Goal: Task Accomplishment & Management: Complete application form

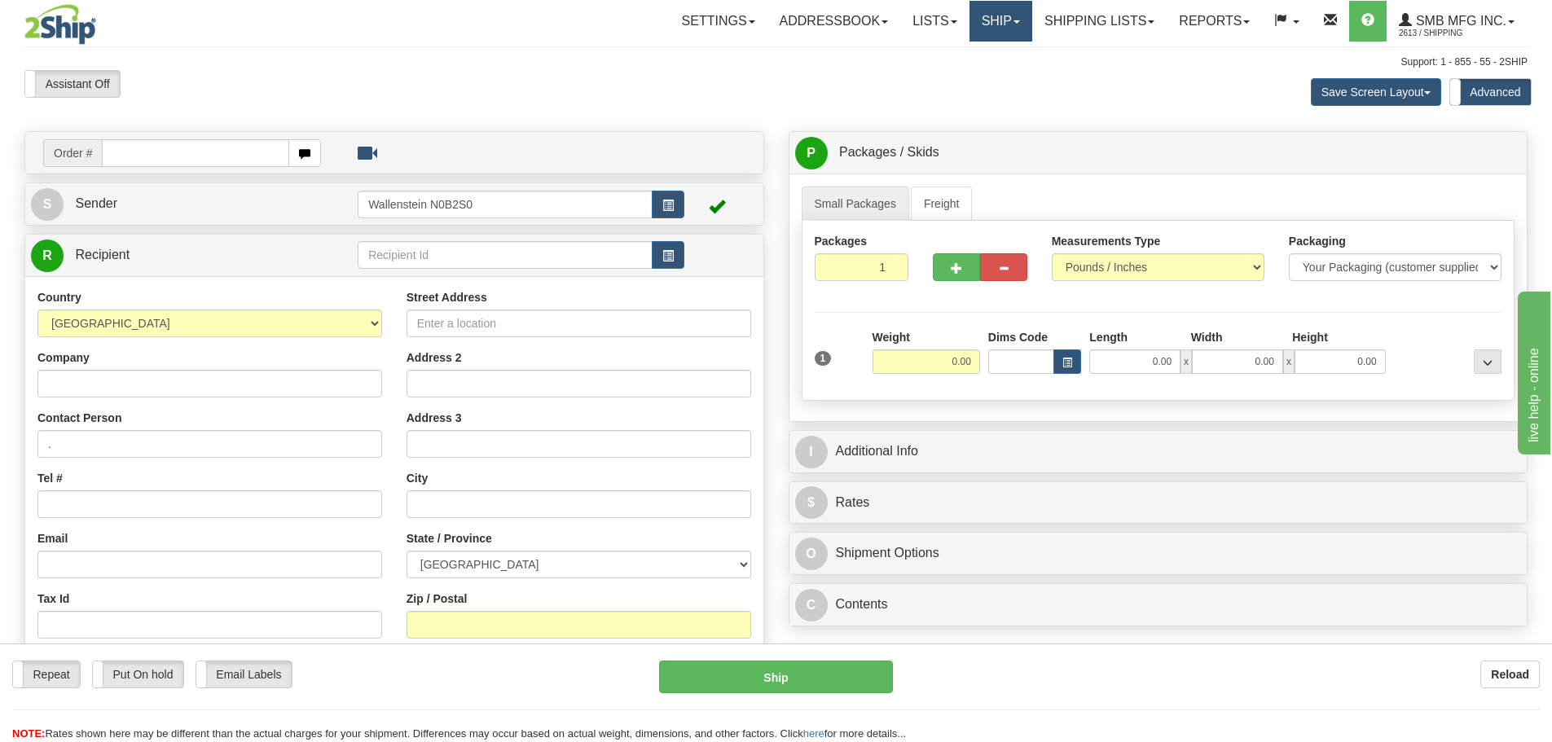
click at [1015, 27] on link "Ship" at bounding box center [1000, 21] width 63 height 41
click at [998, 55] on link "Ship Screen" at bounding box center [957, 56] width 147 height 21
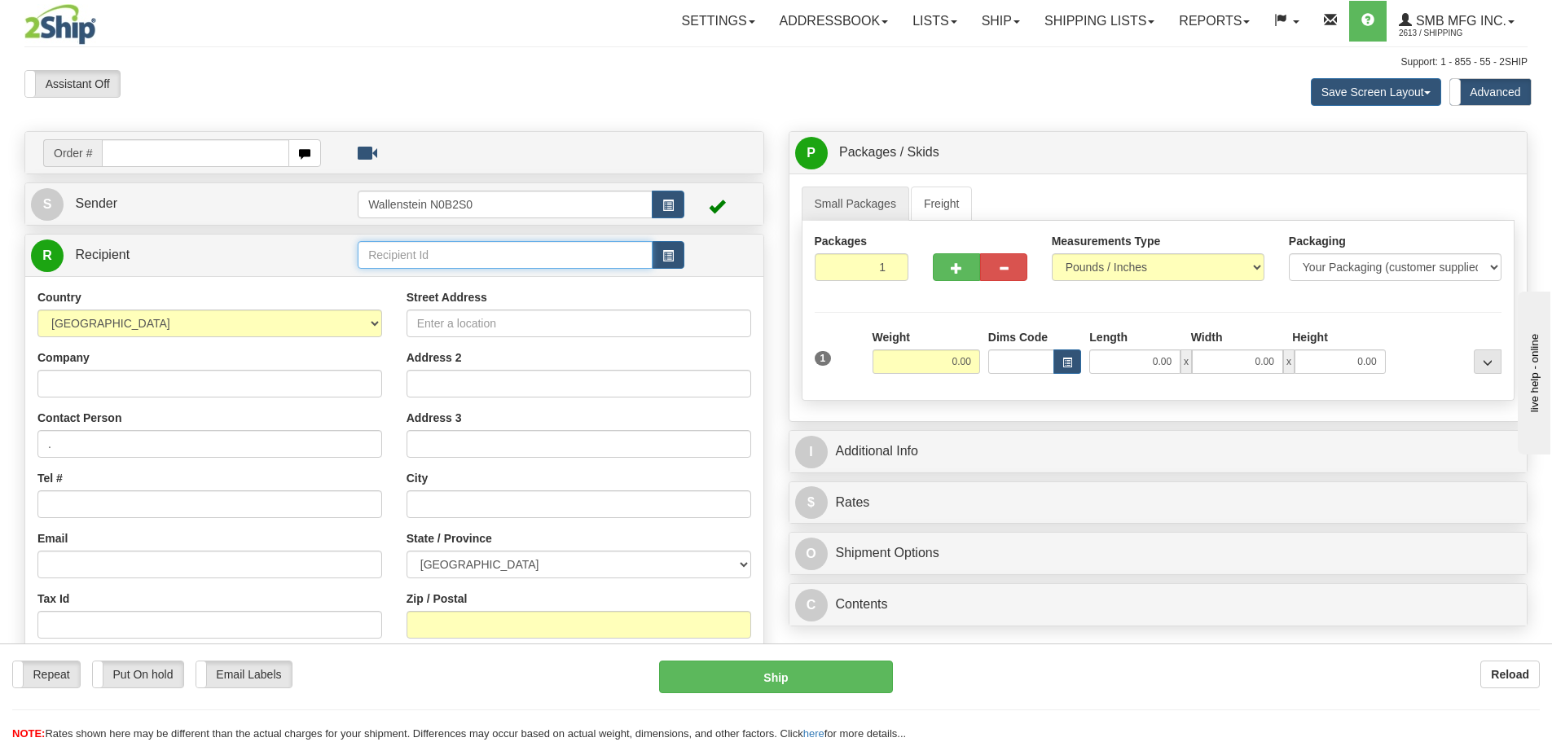
click at [477, 256] on input "text" at bounding box center [505, 255] width 295 height 28
click at [441, 261] on input "text" at bounding box center [505, 255] width 295 height 28
type input "SHEENT"
click at [307, 385] on div "Country AFGHANISTAN ALAND ISLANDS ALBANIA ALGERIA AMERICAN SAMOA ANDORRA ANGOLA…" at bounding box center [394, 508] width 738 height 464
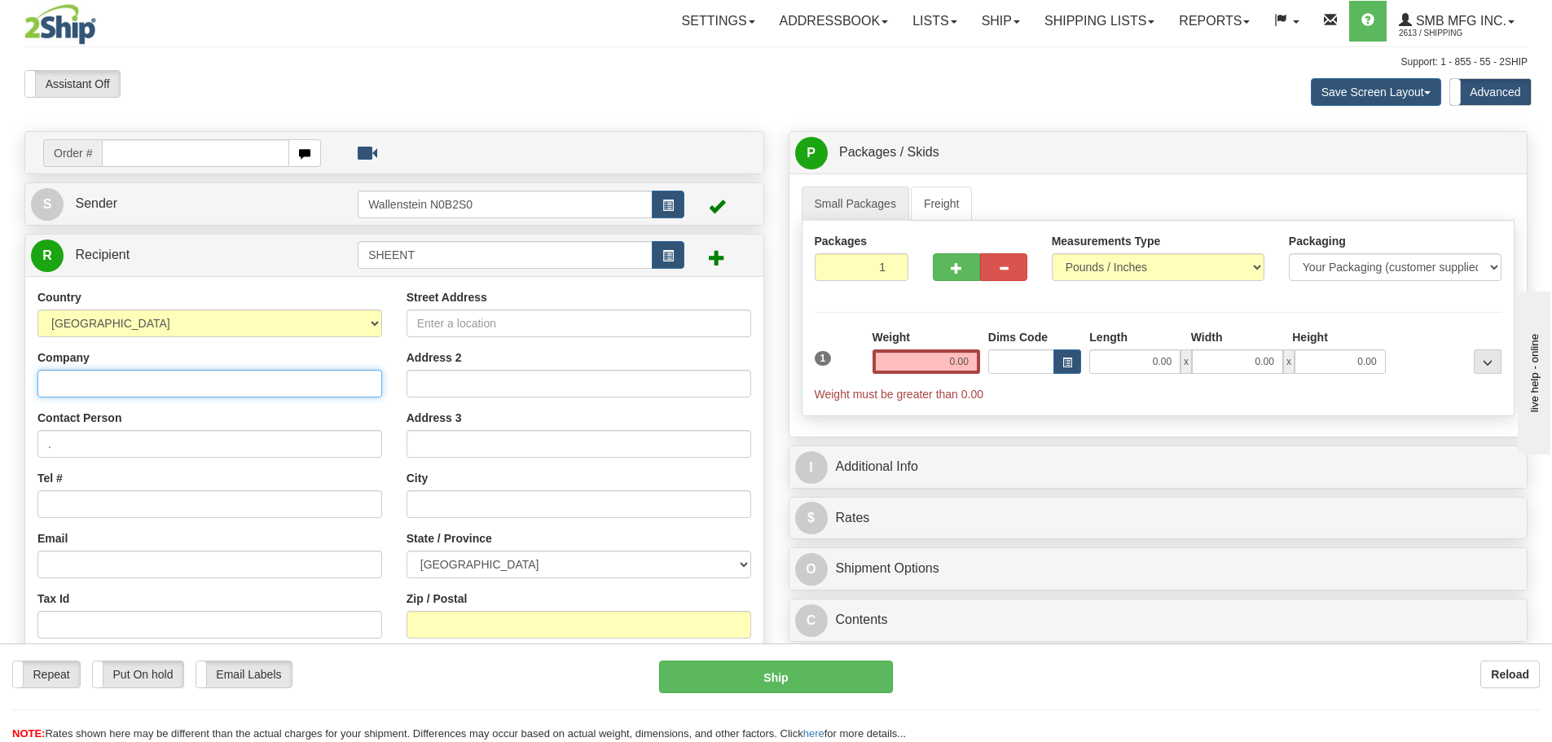
click at [307, 385] on input "Company" at bounding box center [209, 384] width 345 height 28
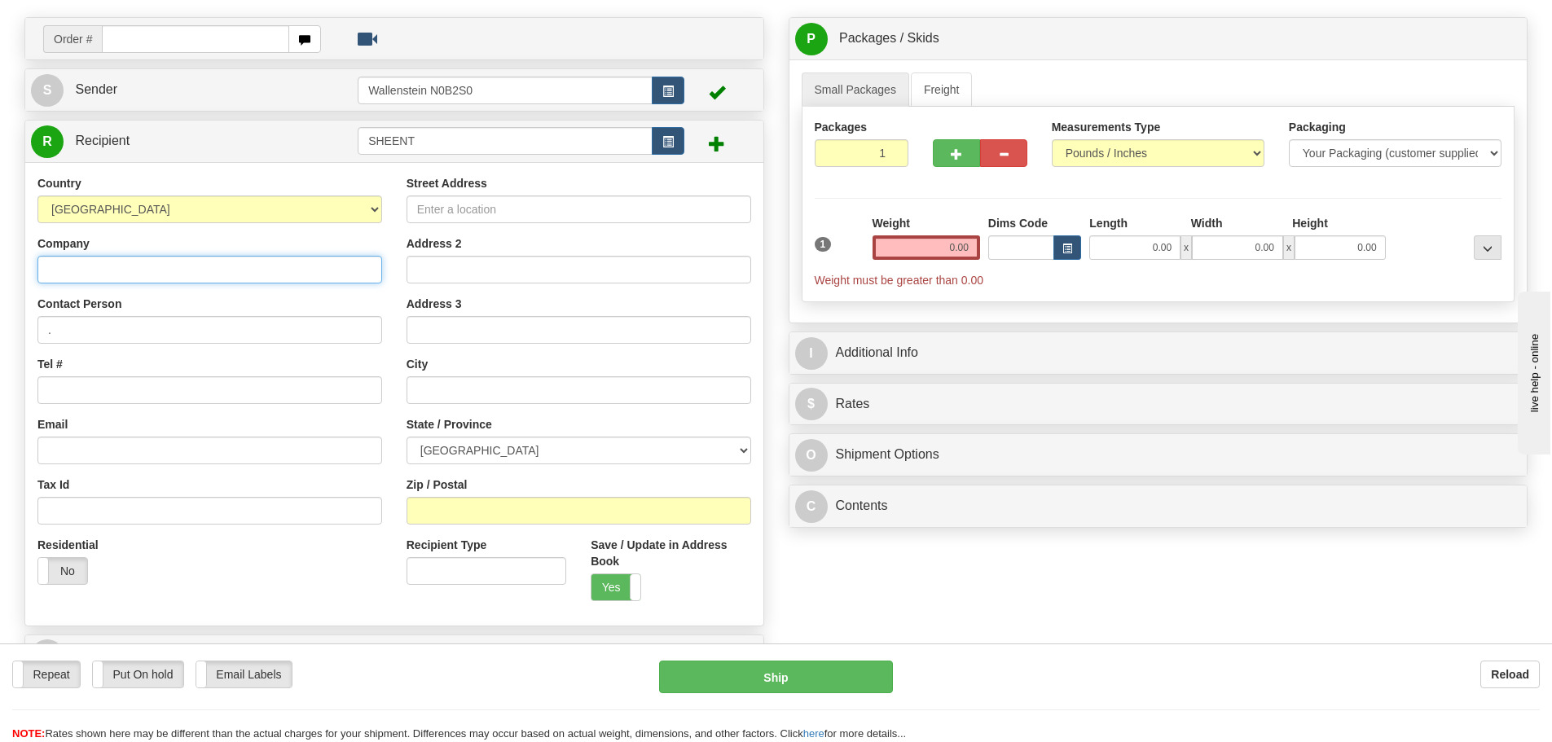
scroll to position [81, 0]
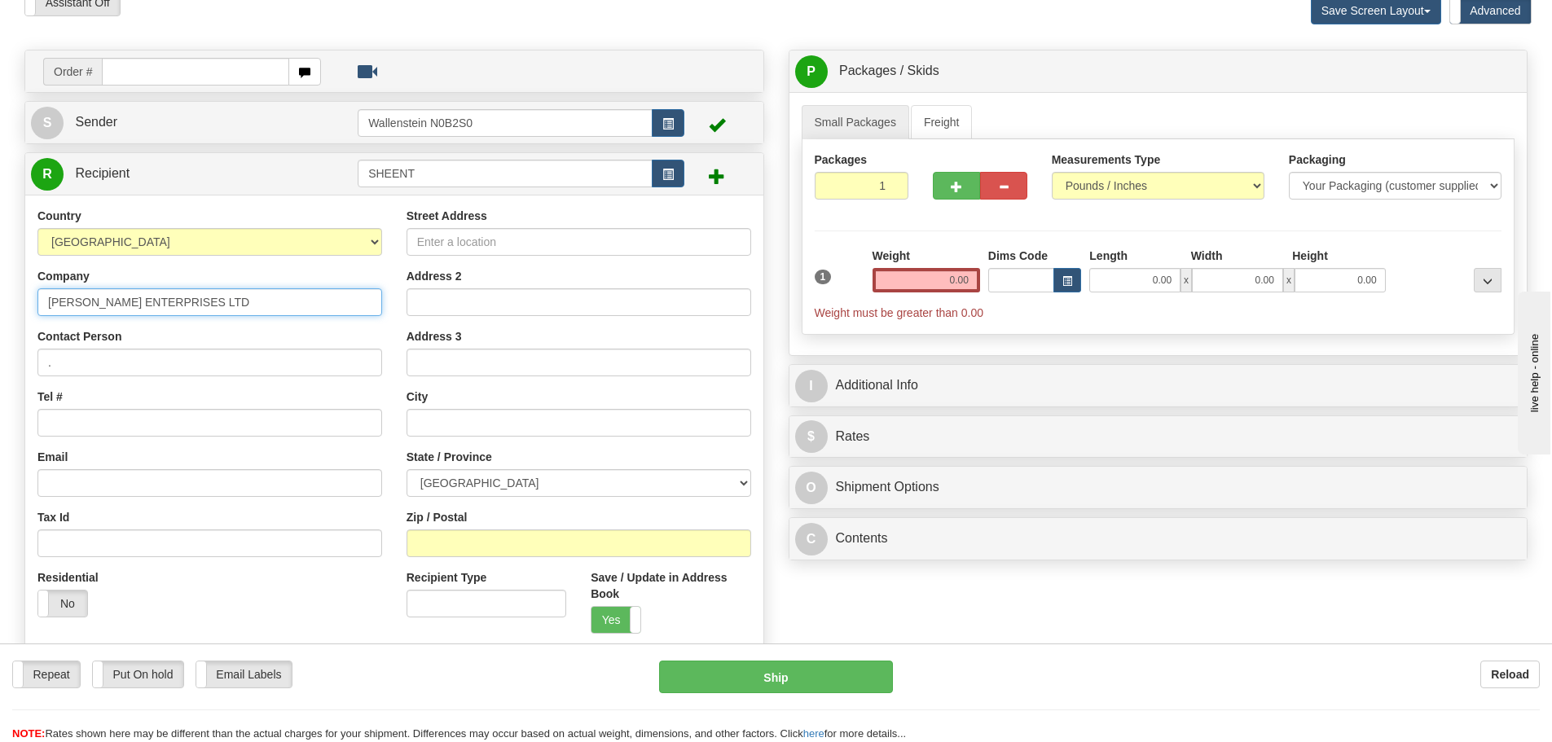
type input "SHEEHY ENTERPRISES LTD"
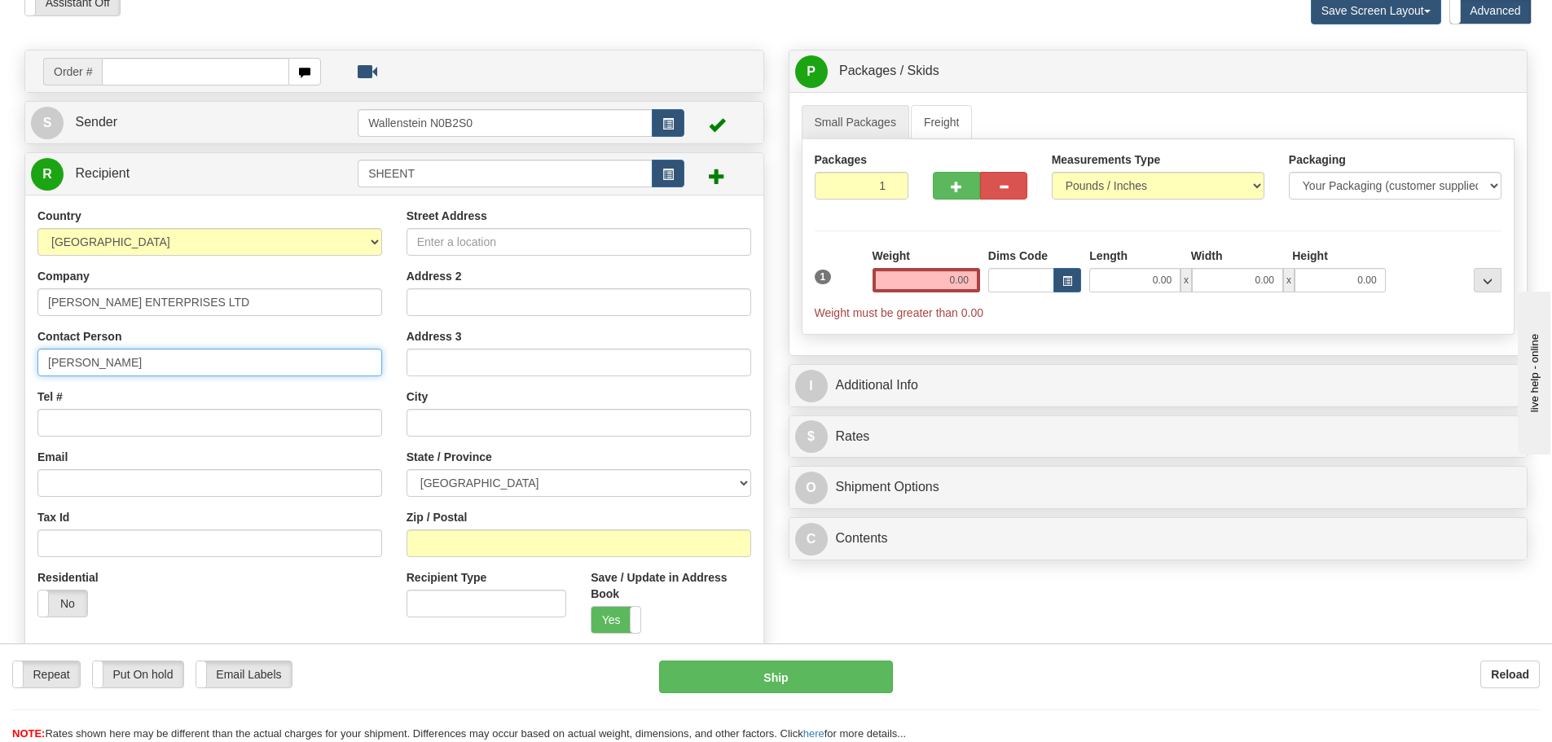
type input "Nathan Dickie"
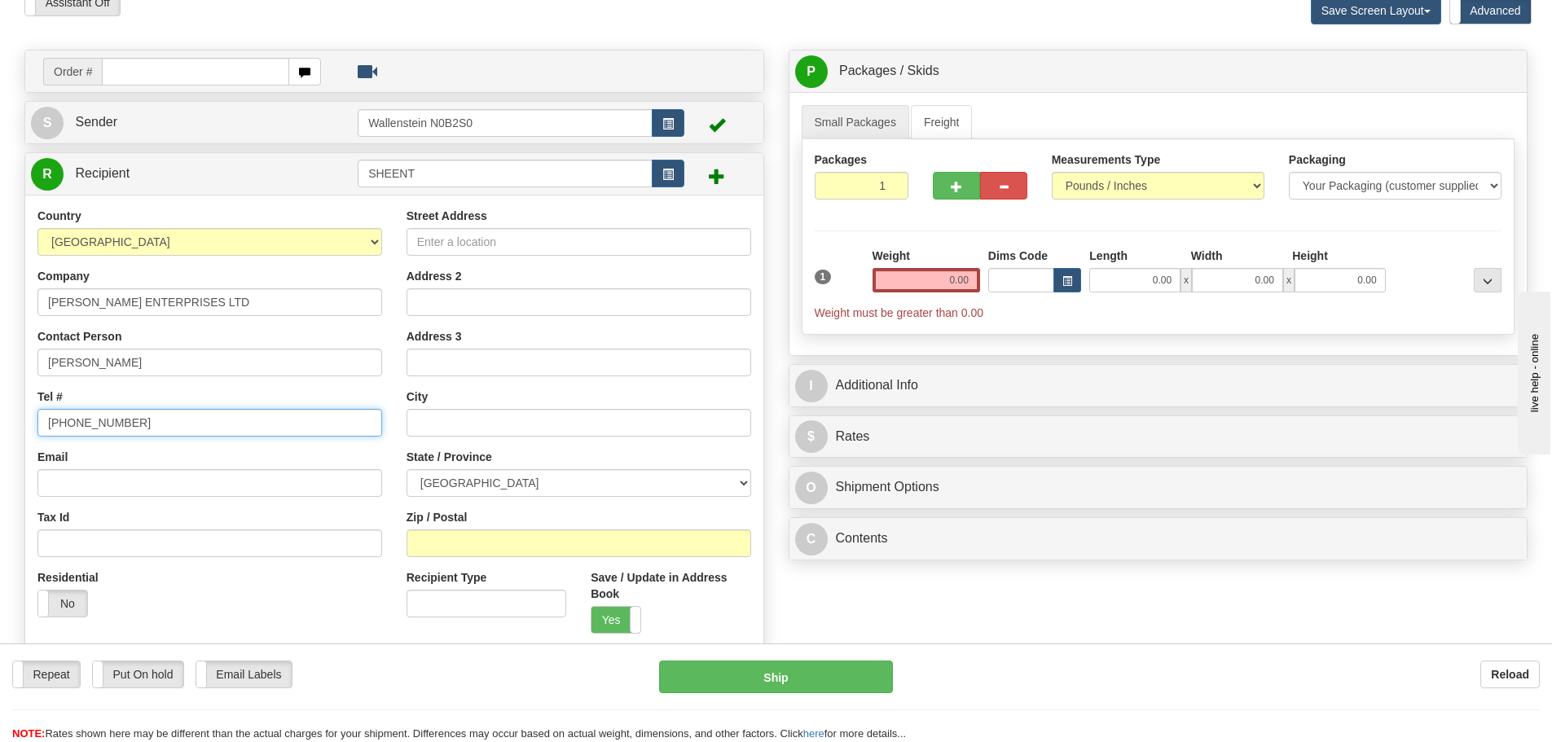
type input "902-758-2002"
click at [538, 243] on input "Street Address" at bounding box center [579, 242] width 345 height 28
type input "20843 Hwy #2"
click at [508, 409] on input "text" at bounding box center [579, 423] width 345 height 28
type input "Shubenacadie"
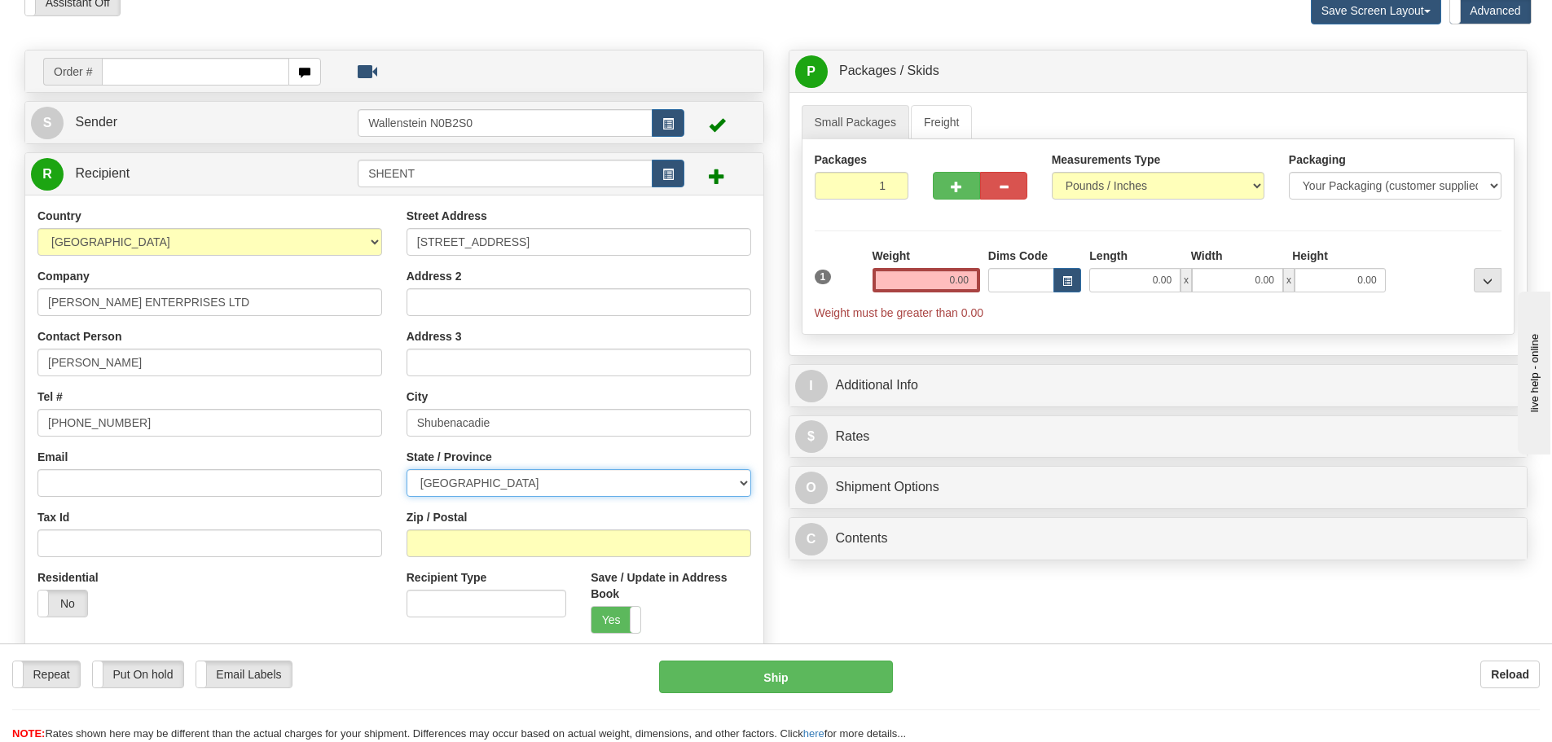
select select "NS"
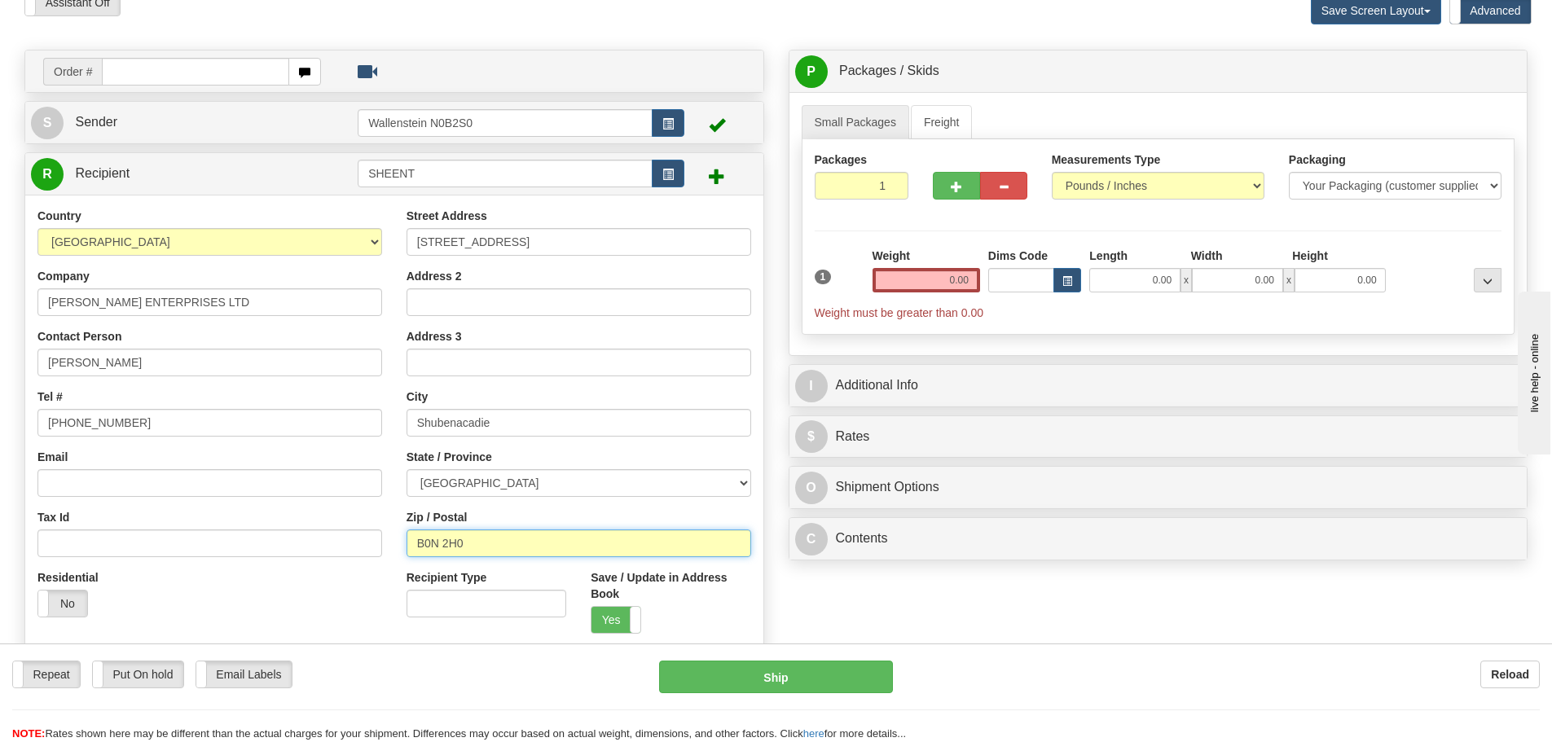
type input "B0N 2H0"
click at [910, 268] on input "0.00" at bounding box center [927, 280] width 108 height 24
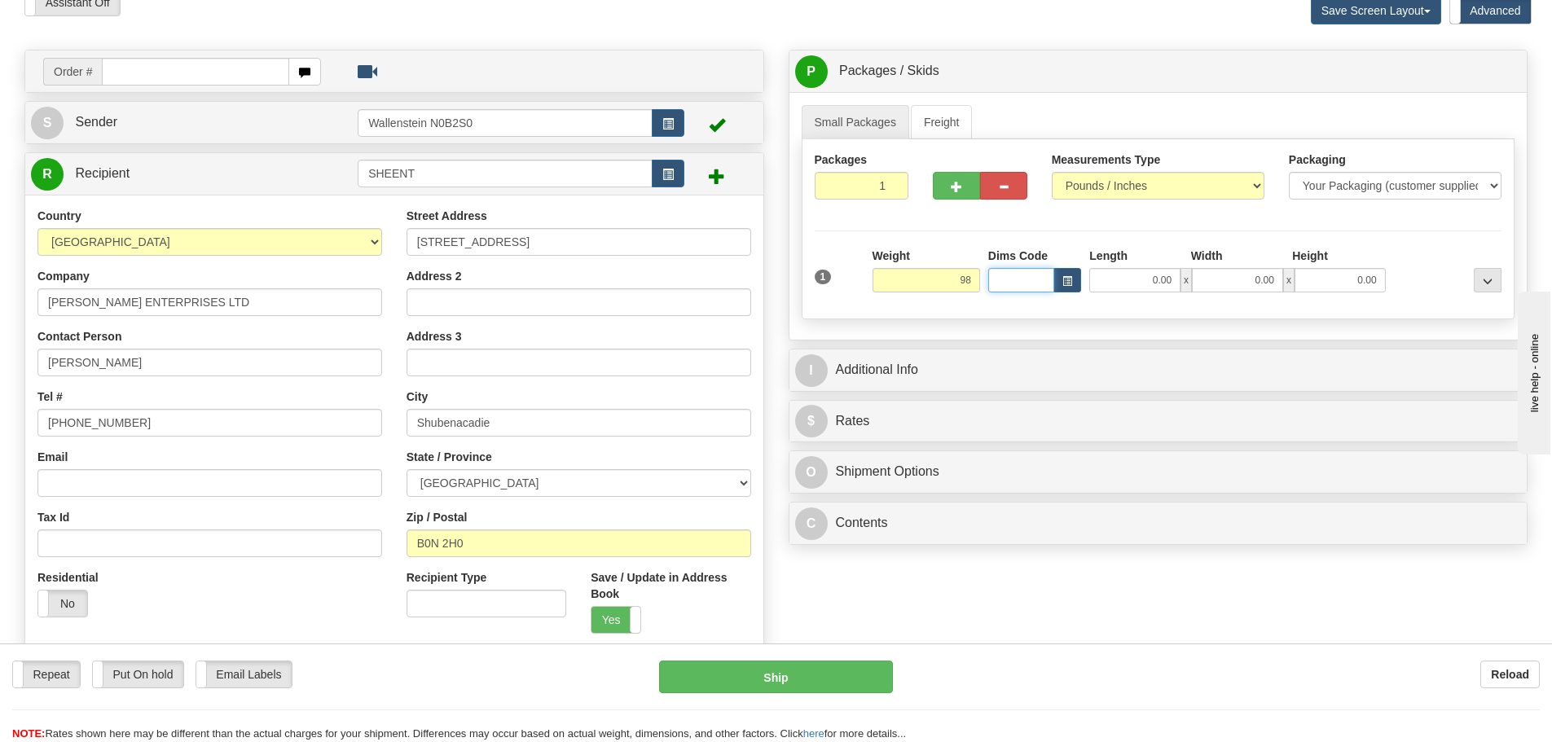
type input "98.00"
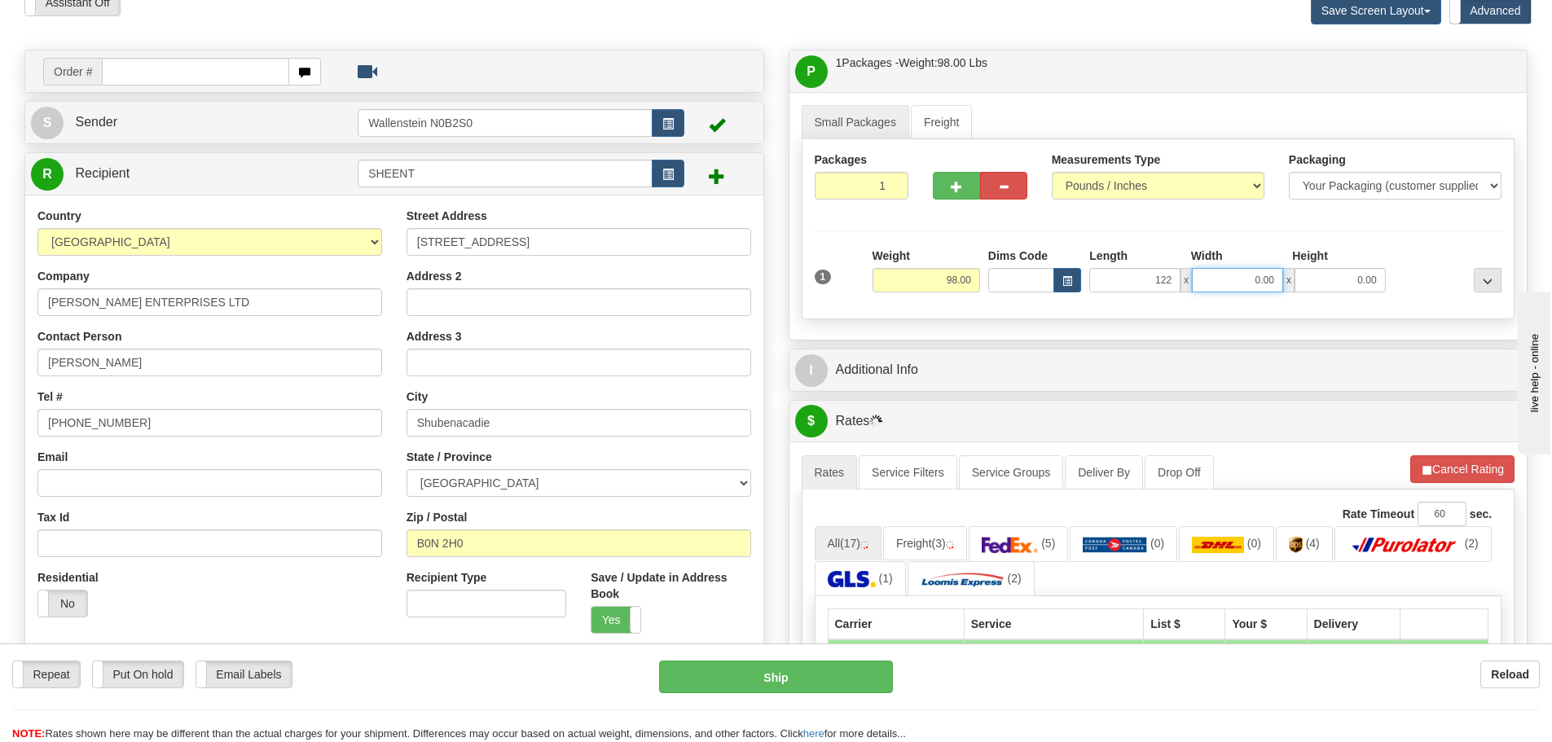
type input "122.00"
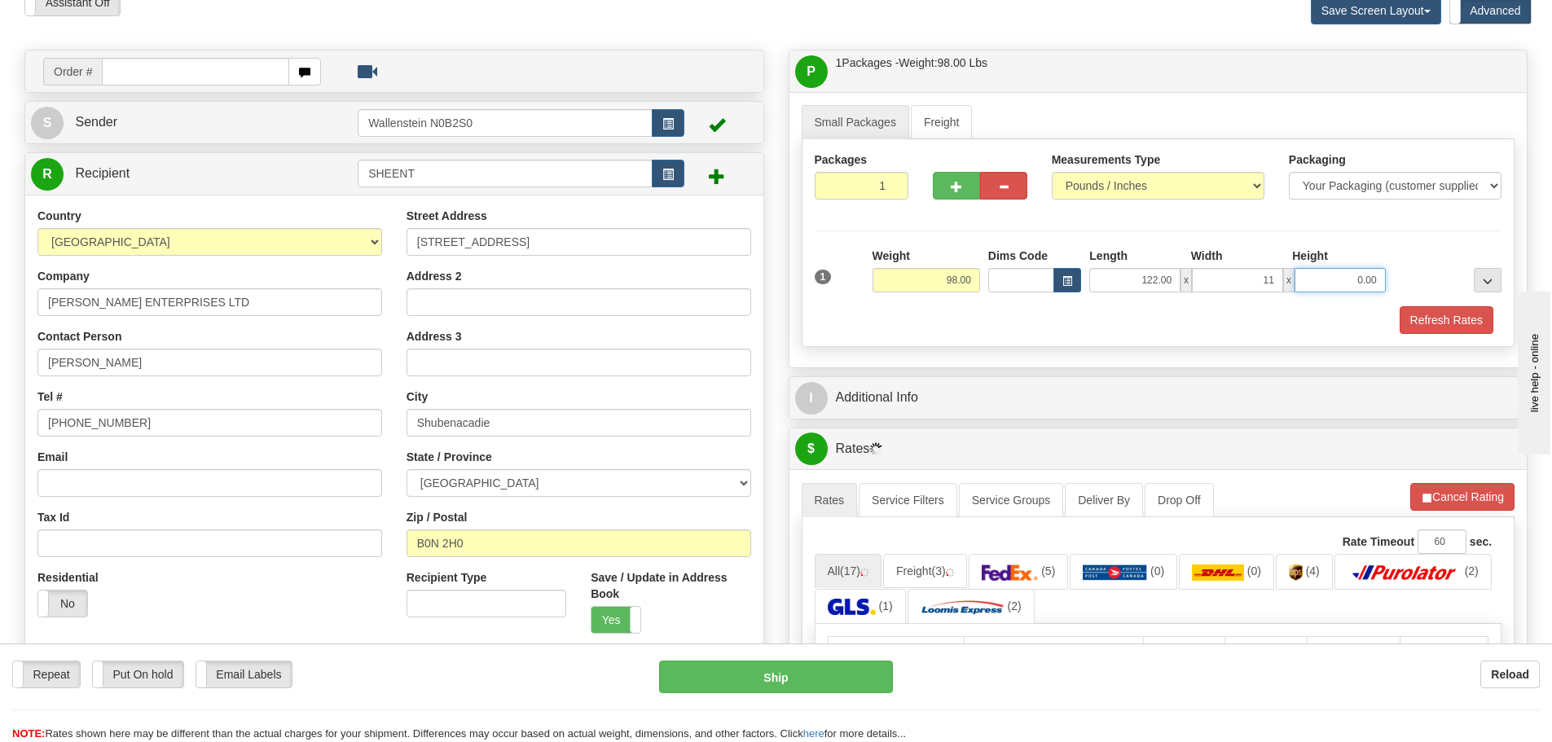
type input "11.00"
drag, startPoint x: 921, startPoint y: 284, endPoint x: 1038, endPoint y: 281, distance: 117.4
click at [1007, 284] on div "1 Weight 98.00 Dims Code x x" at bounding box center [1159, 277] width 696 height 58
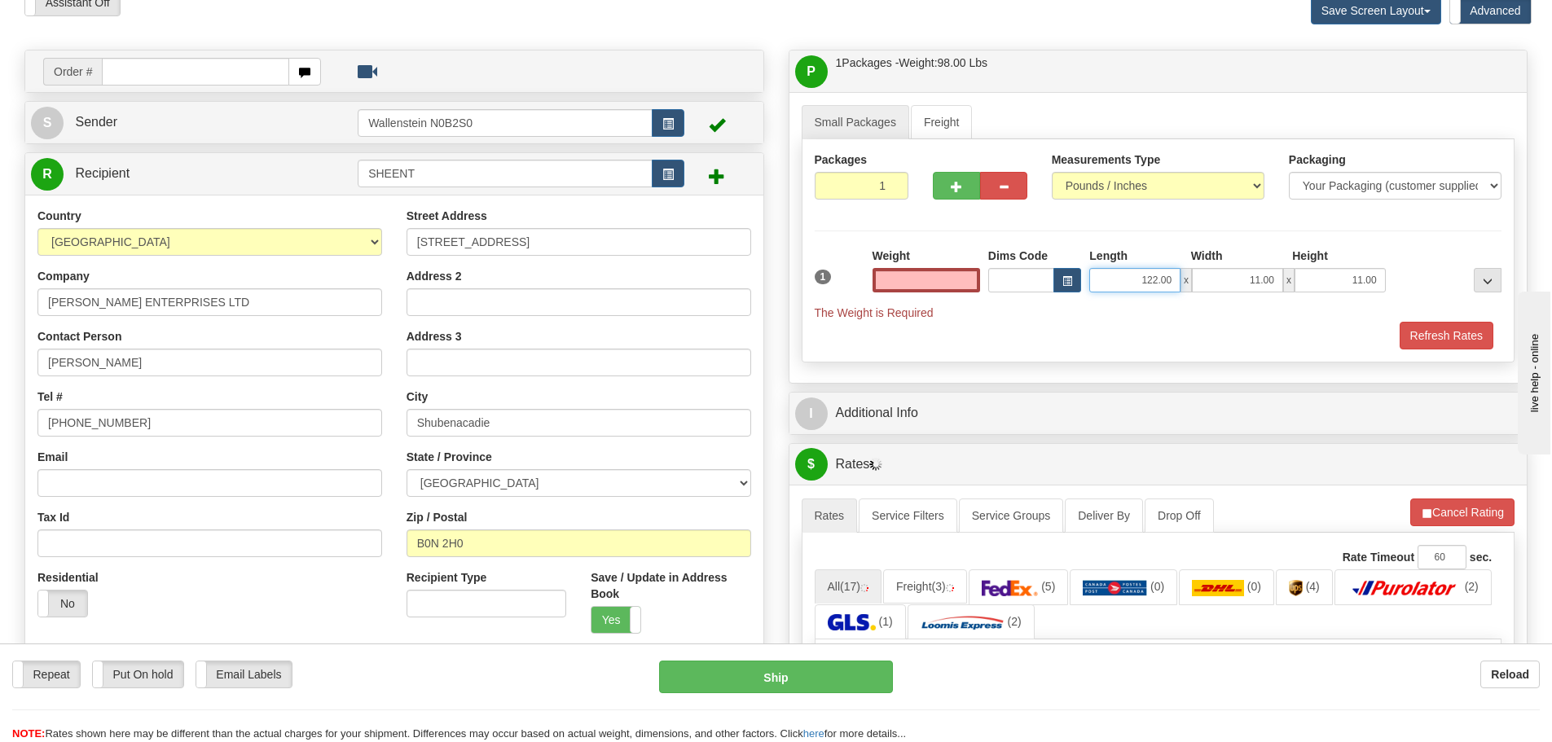
type input "0.00"
drag, startPoint x: 1142, startPoint y: 278, endPoint x: 1317, endPoint y: 293, distance: 175.0
click at [1243, 289] on div "122.00 x 11.00 x 11.00" at bounding box center [1237, 280] width 296 height 24
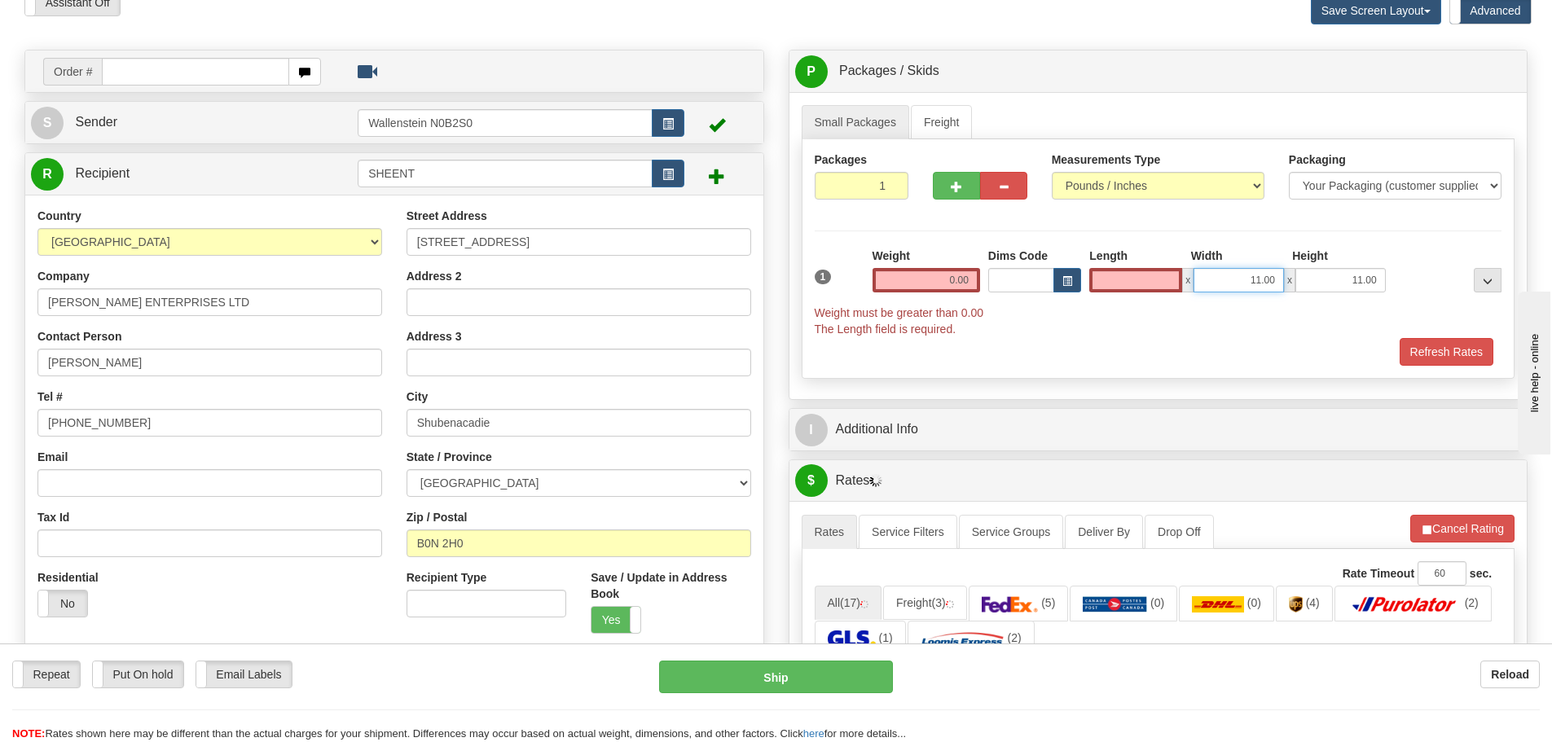
type input "0.00"
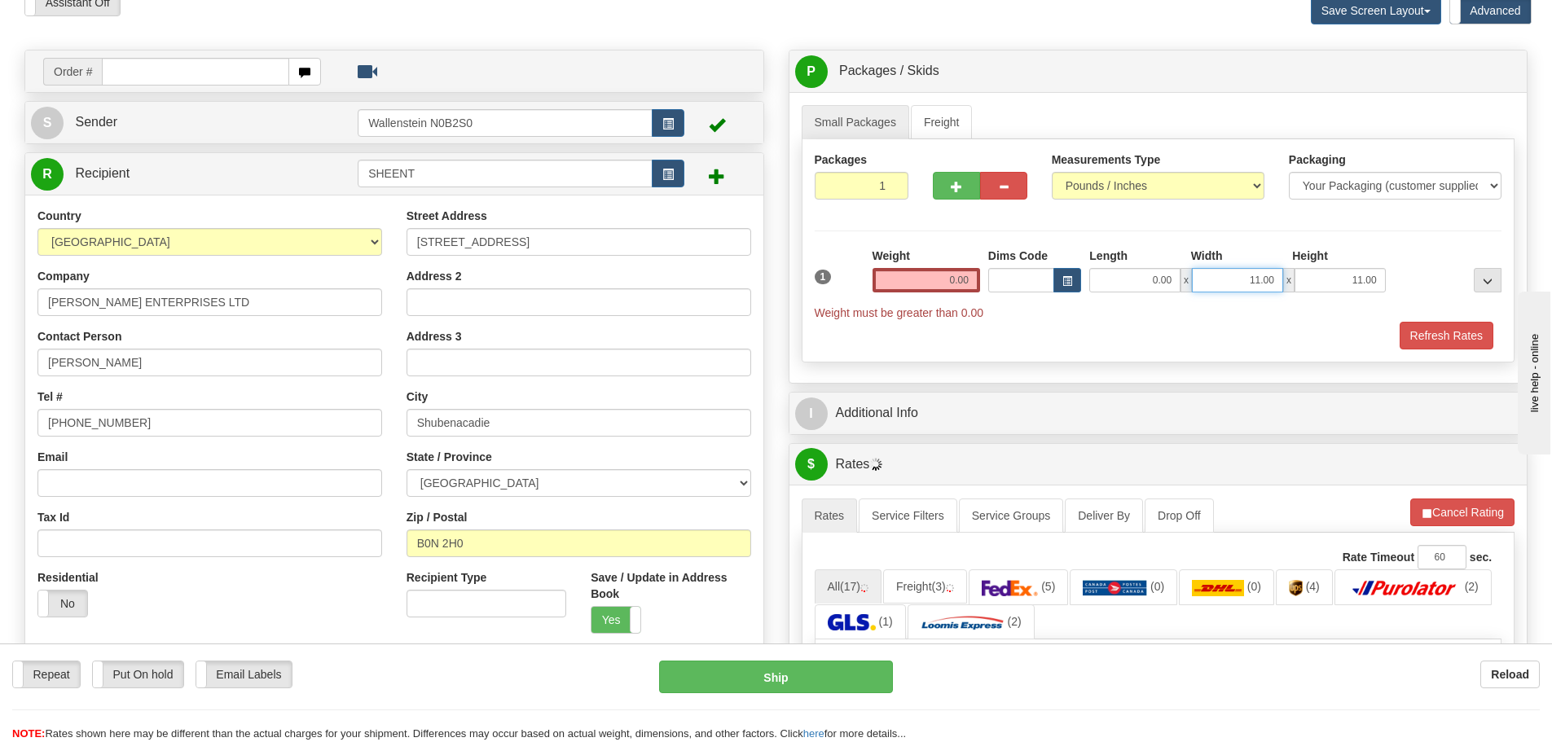
drag, startPoint x: 1257, startPoint y: 271, endPoint x: 1460, endPoint y: 269, distance: 202.9
click at [1365, 270] on div "0.00 x 11.00 x 11.00" at bounding box center [1237, 280] width 296 height 24
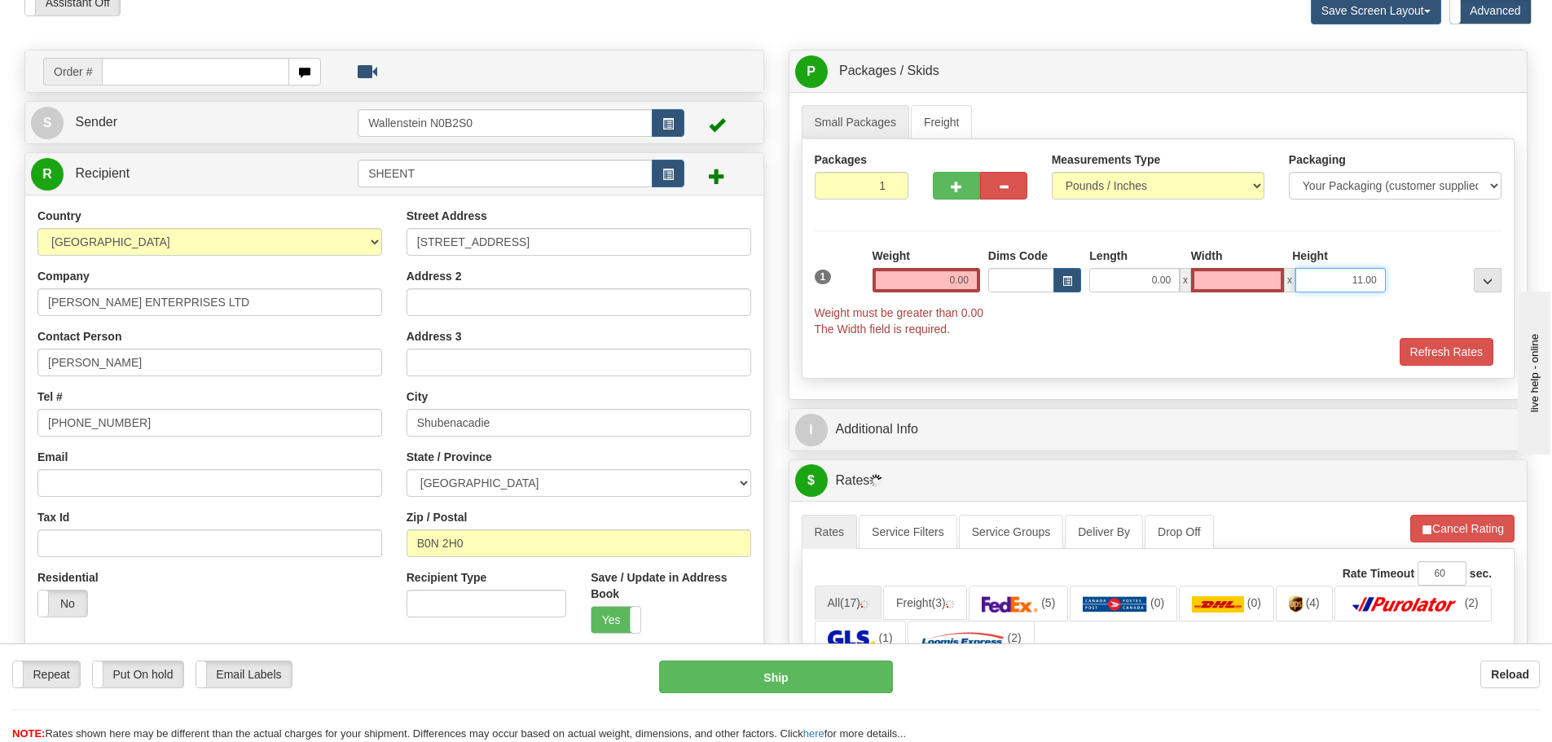
type input "0.00"
drag, startPoint x: 1343, startPoint y: 282, endPoint x: 1558, endPoint y: 259, distance: 215.5
click at [1463, 274] on div "1 Weight 0.00 Dims Code 0.00" at bounding box center [1159, 293] width 696 height 90
type input "0.00"
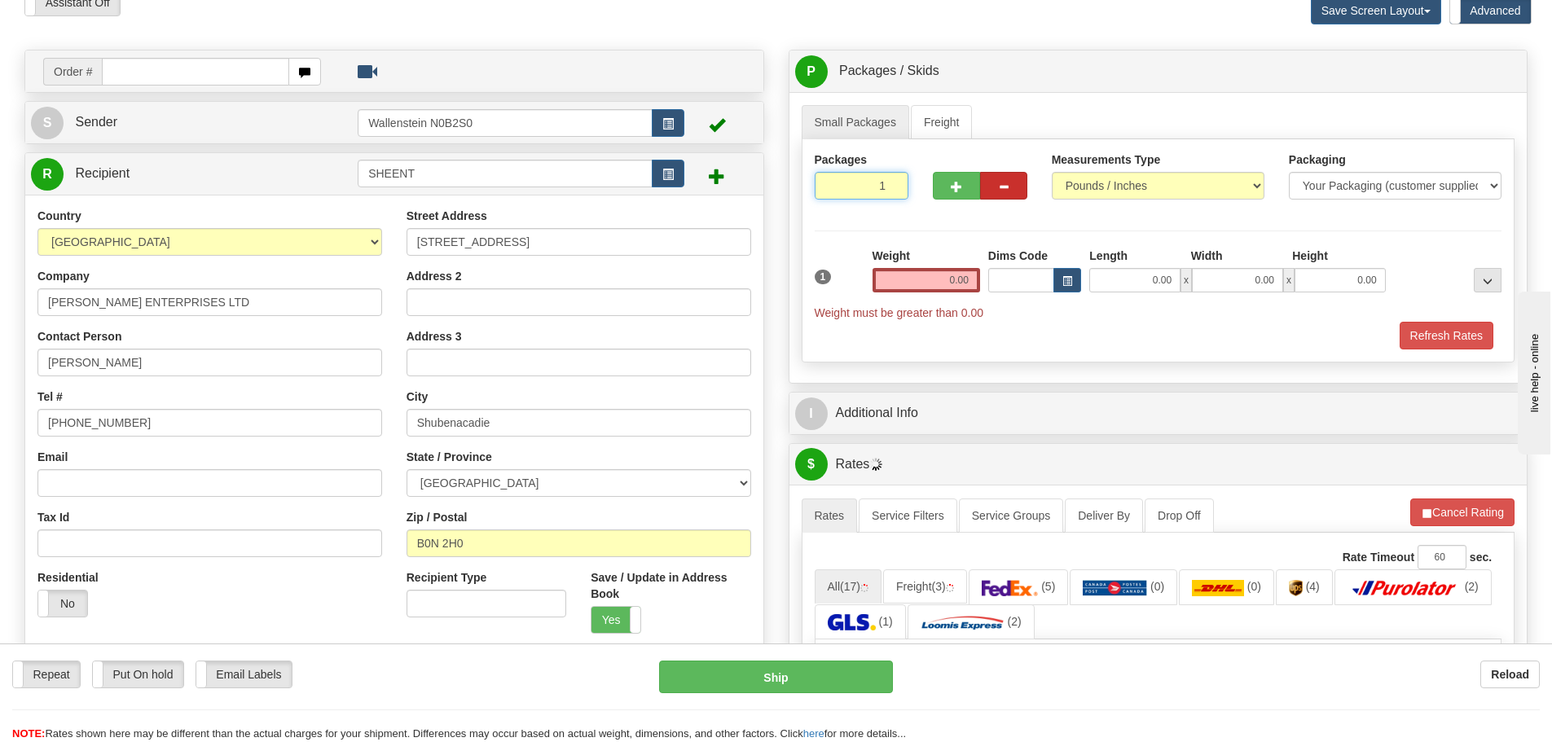
drag, startPoint x: 869, startPoint y: 183, endPoint x: 1026, endPoint y: 180, distance: 156.5
click at [916, 182] on div "Packages 1 1" at bounding box center [861, 182] width 119 height 60
click at [890, 192] on input "1" at bounding box center [862, 186] width 95 height 28
click at [896, 191] on input "0" at bounding box center [862, 186] width 95 height 28
type input "1"
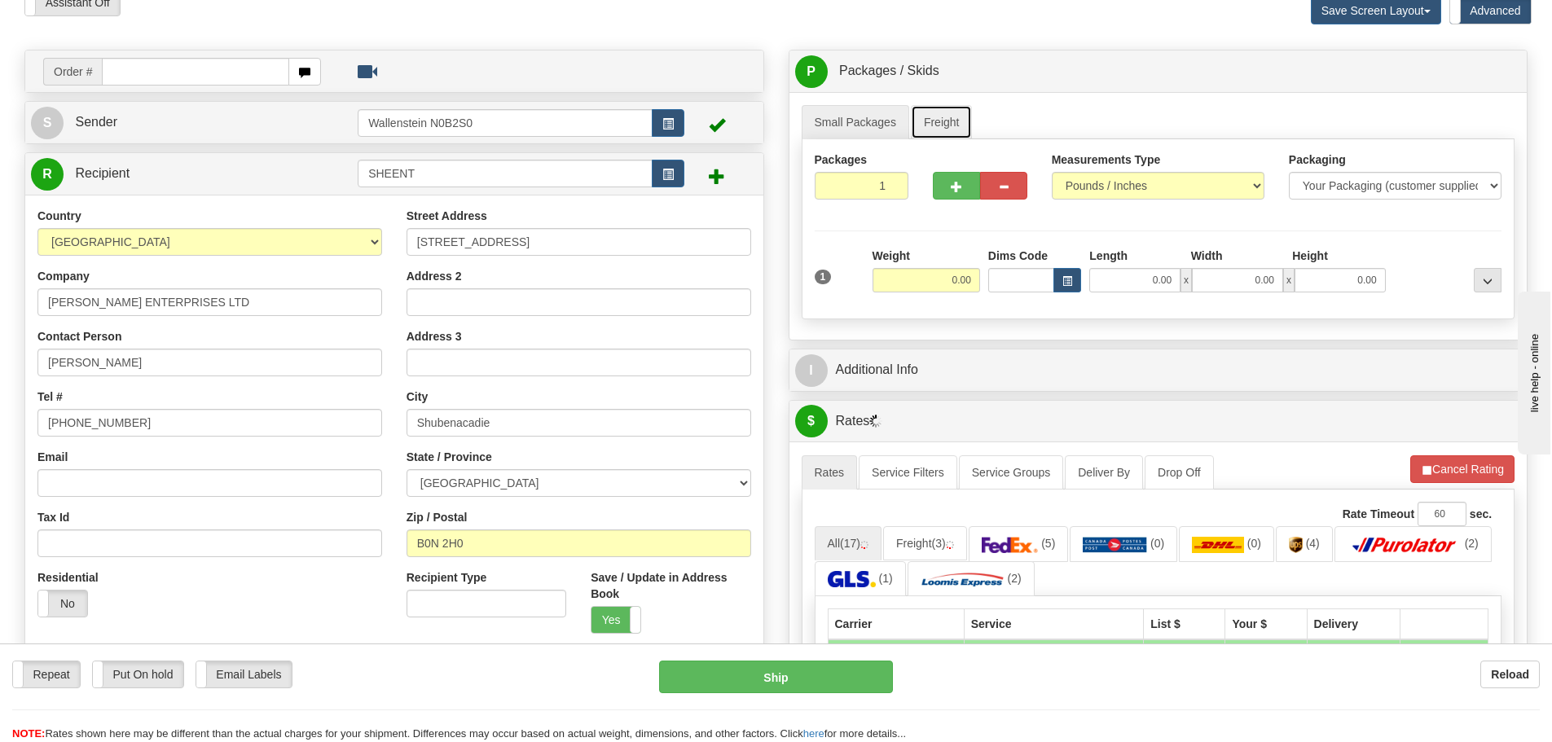
click at [943, 130] on link "Freight" at bounding box center [942, 122] width 62 height 34
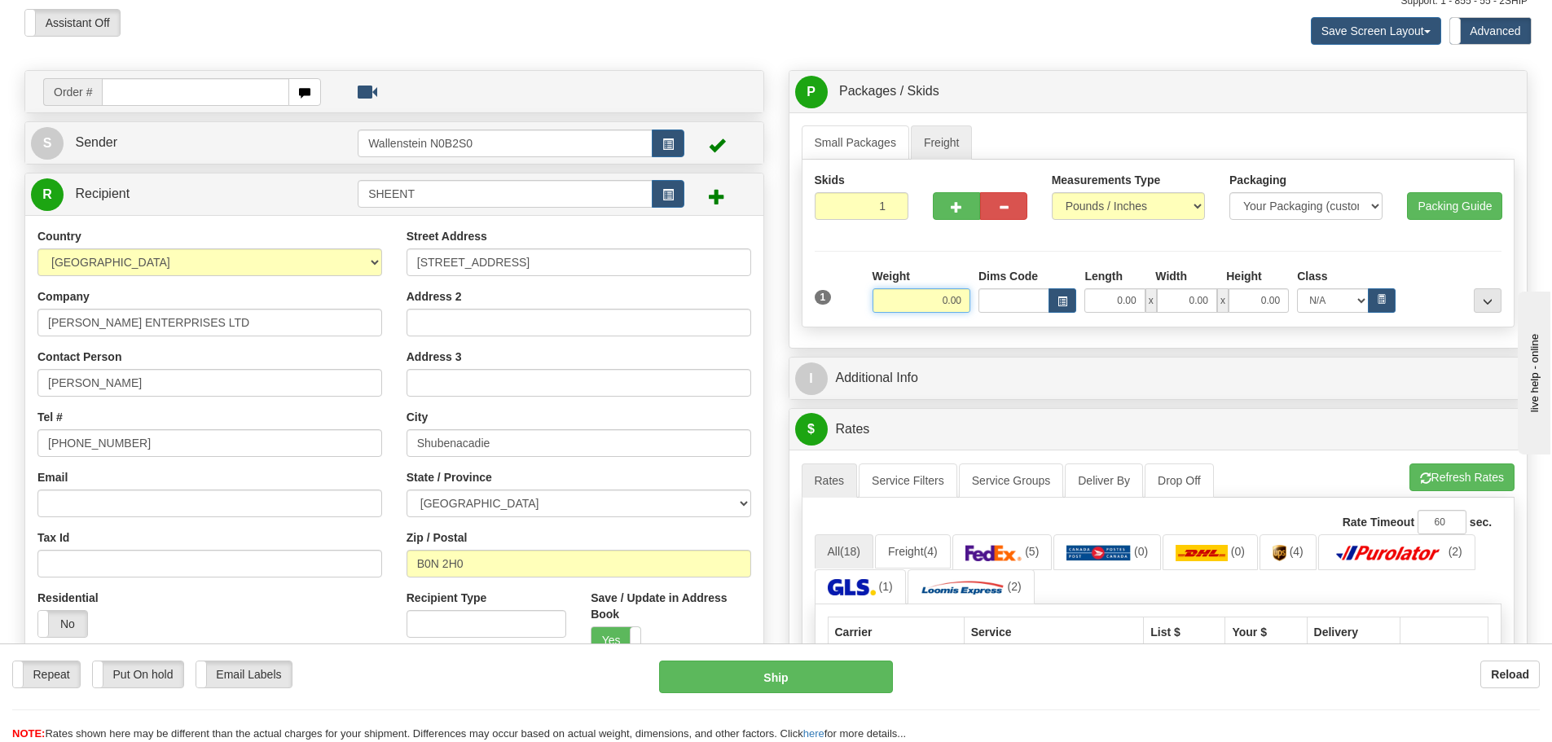
click at [946, 280] on div "Weight 0.00" at bounding box center [922, 290] width 98 height 45
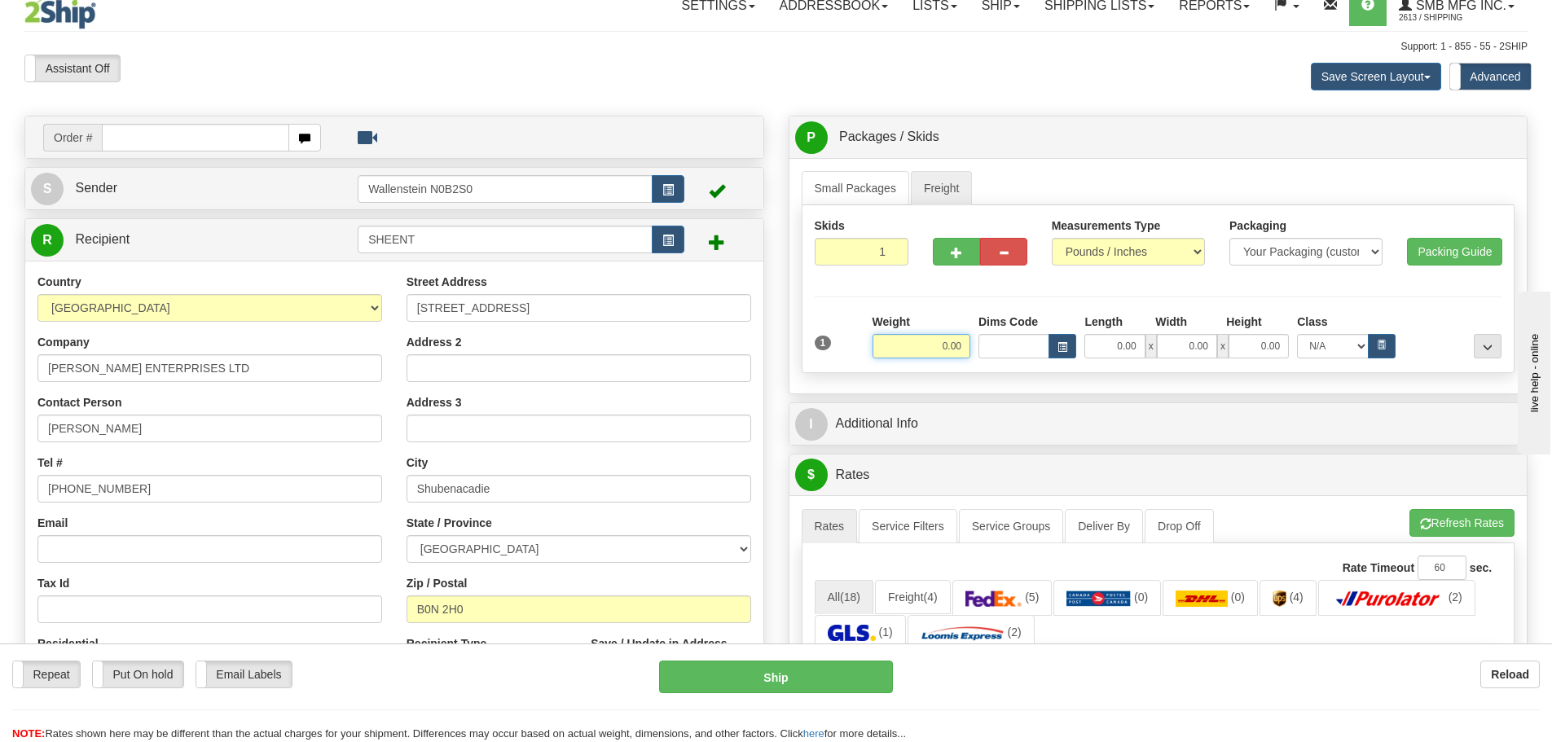
scroll to position [0, 0]
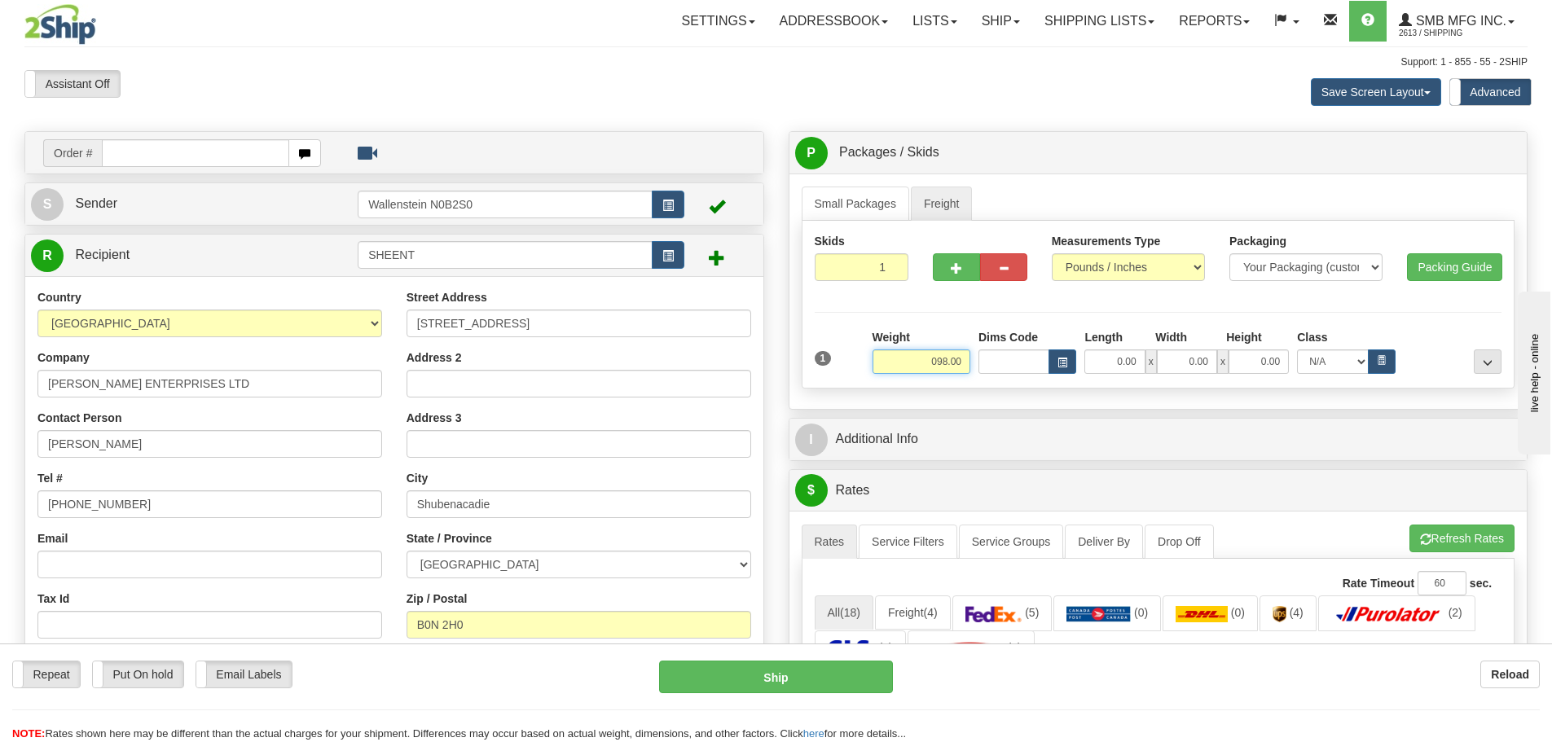
click at [934, 356] on input "098.00" at bounding box center [922, 361] width 98 height 24
type input "98.00"
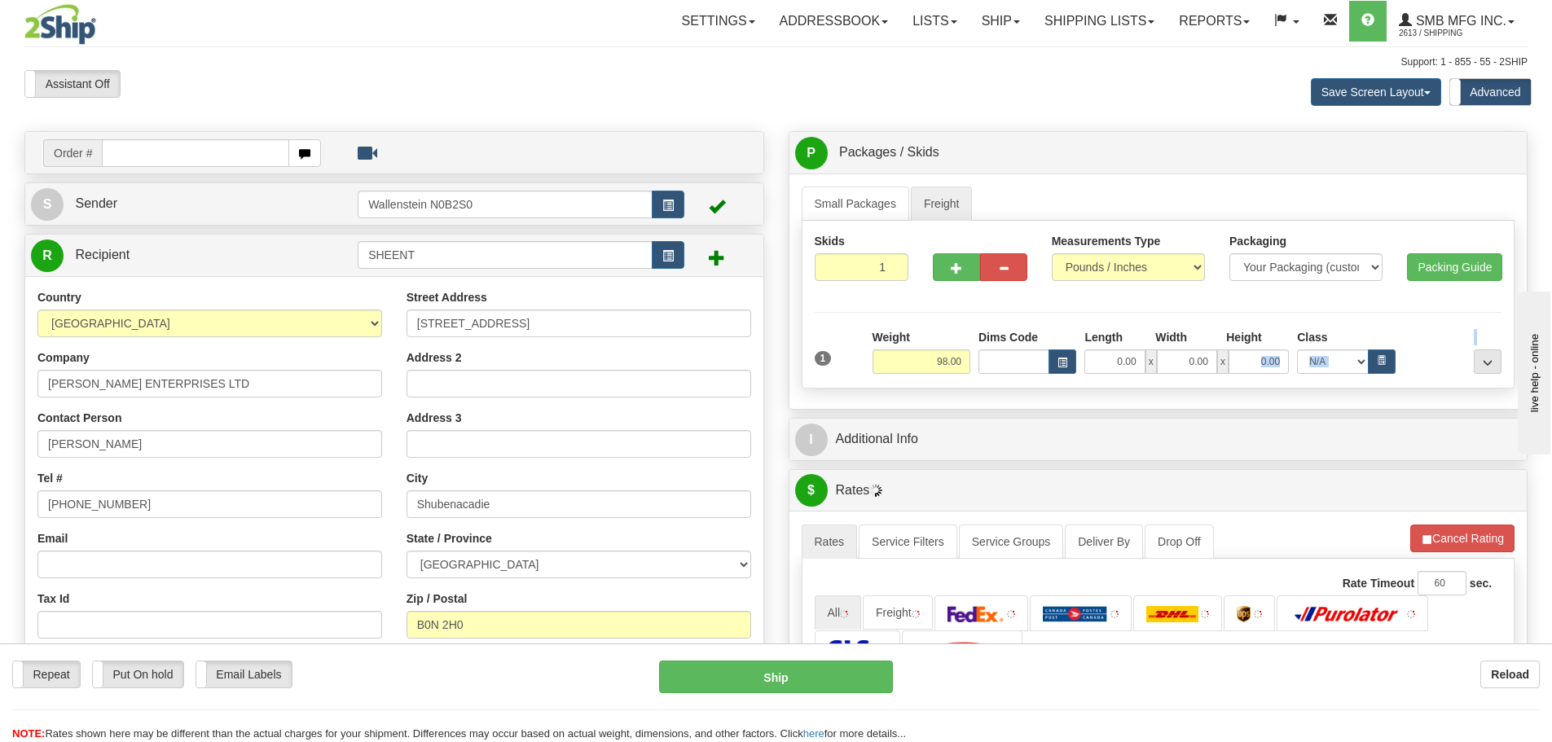
click at [1226, 368] on div "1 Weight 98.00 Dims Code Width" at bounding box center [1159, 352] width 688 height 46
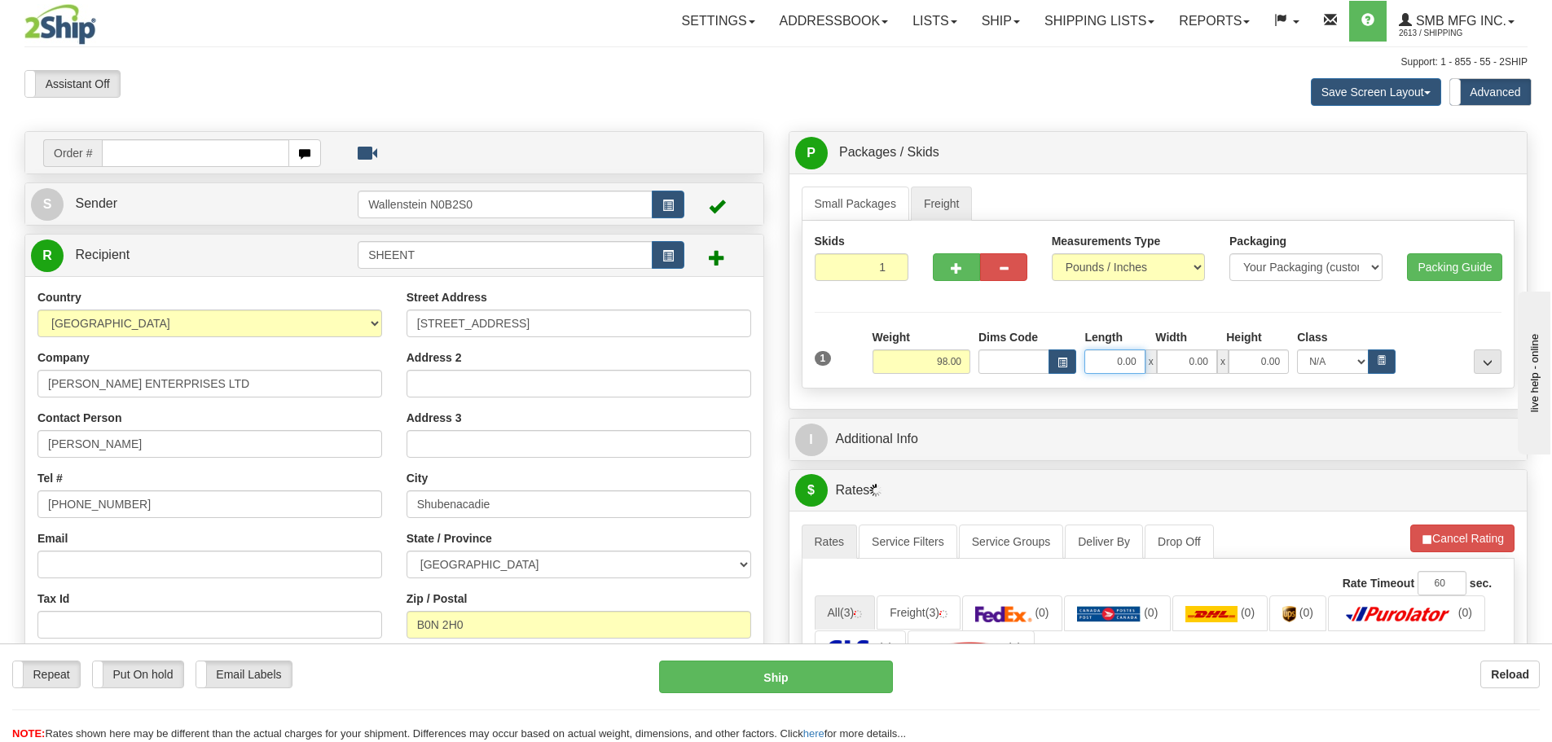
click at [1110, 362] on input "0.00" at bounding box center [1114, 361] width 60 height 24
type input "122.00"
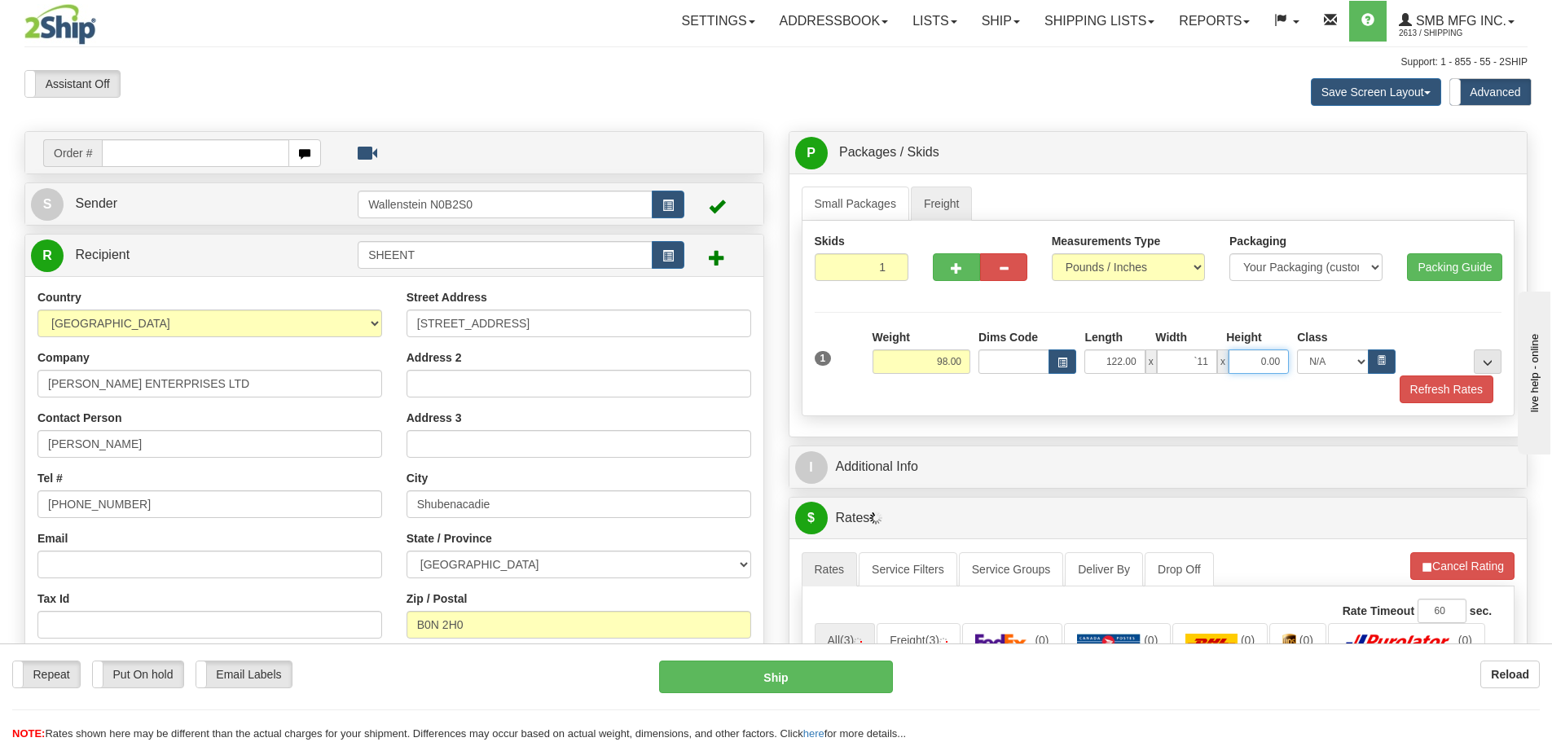
type input "0.00"
type input "11.00"
click at [1210, 357] on input "0.00" at bounding box center [1187, 361] width 60 height 24
type input "11.00"
click at [939, 264] on button "button" at bounding box center [956, 267] width 47 height 28
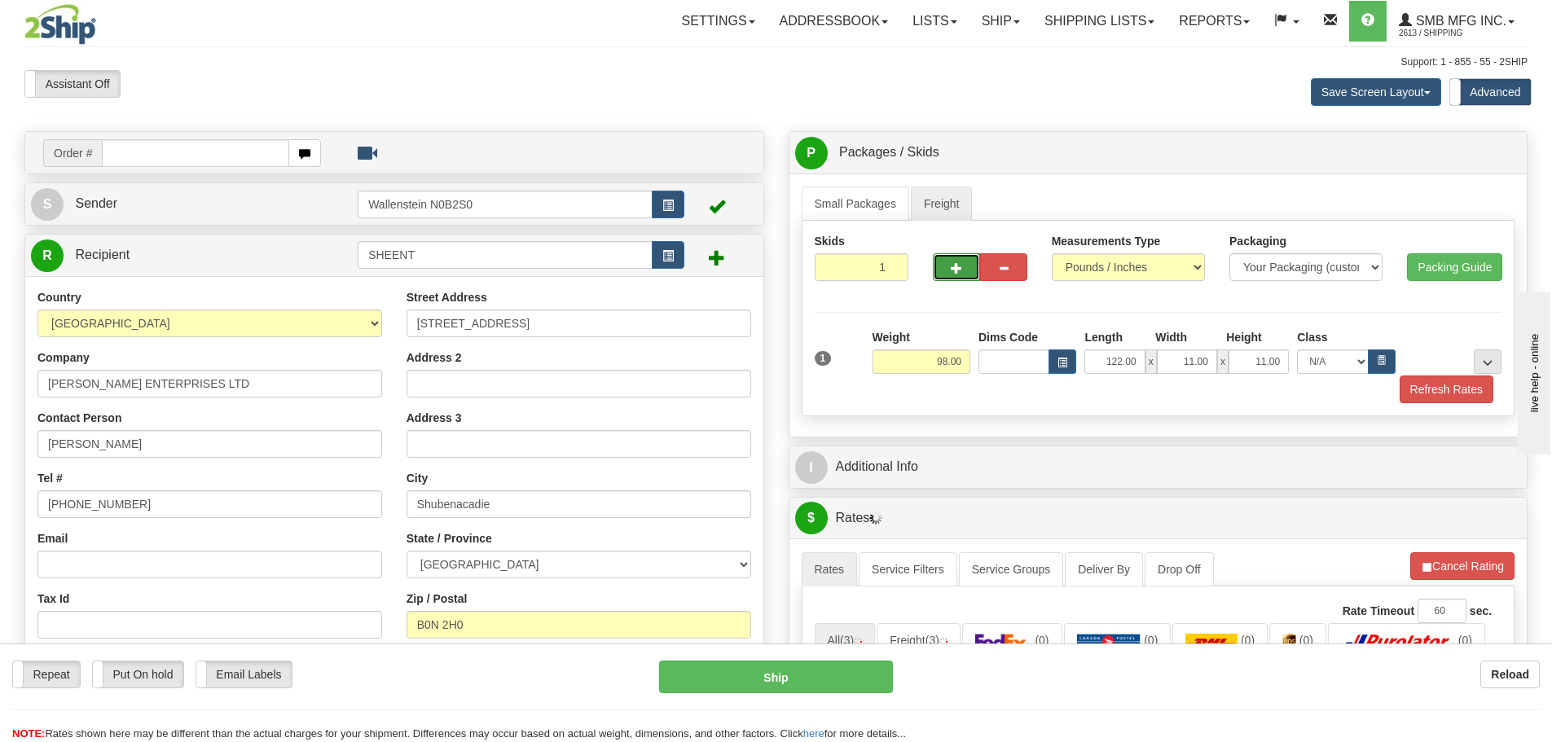
radio input "true"
type input "2"
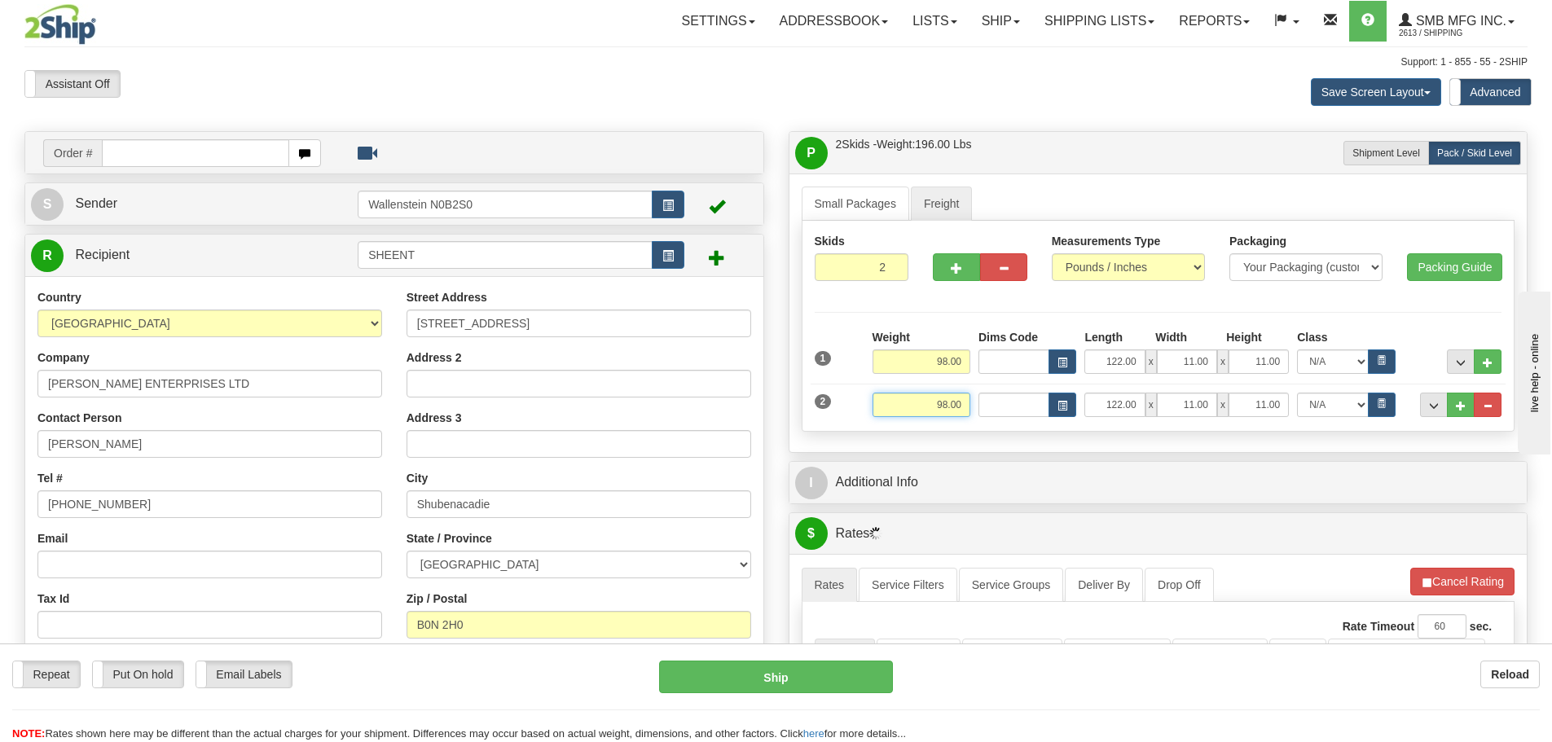
drag, startPoint x: 928, startPoint y: 412, endPoint x: 1133, endPoint y: 385, distance: 207.1
click at [1033, 400] on div "Weight 98.00 Length x" at bounding box center [1186, 405] width 637 height 24
type input "290.00"
type input "45.00"
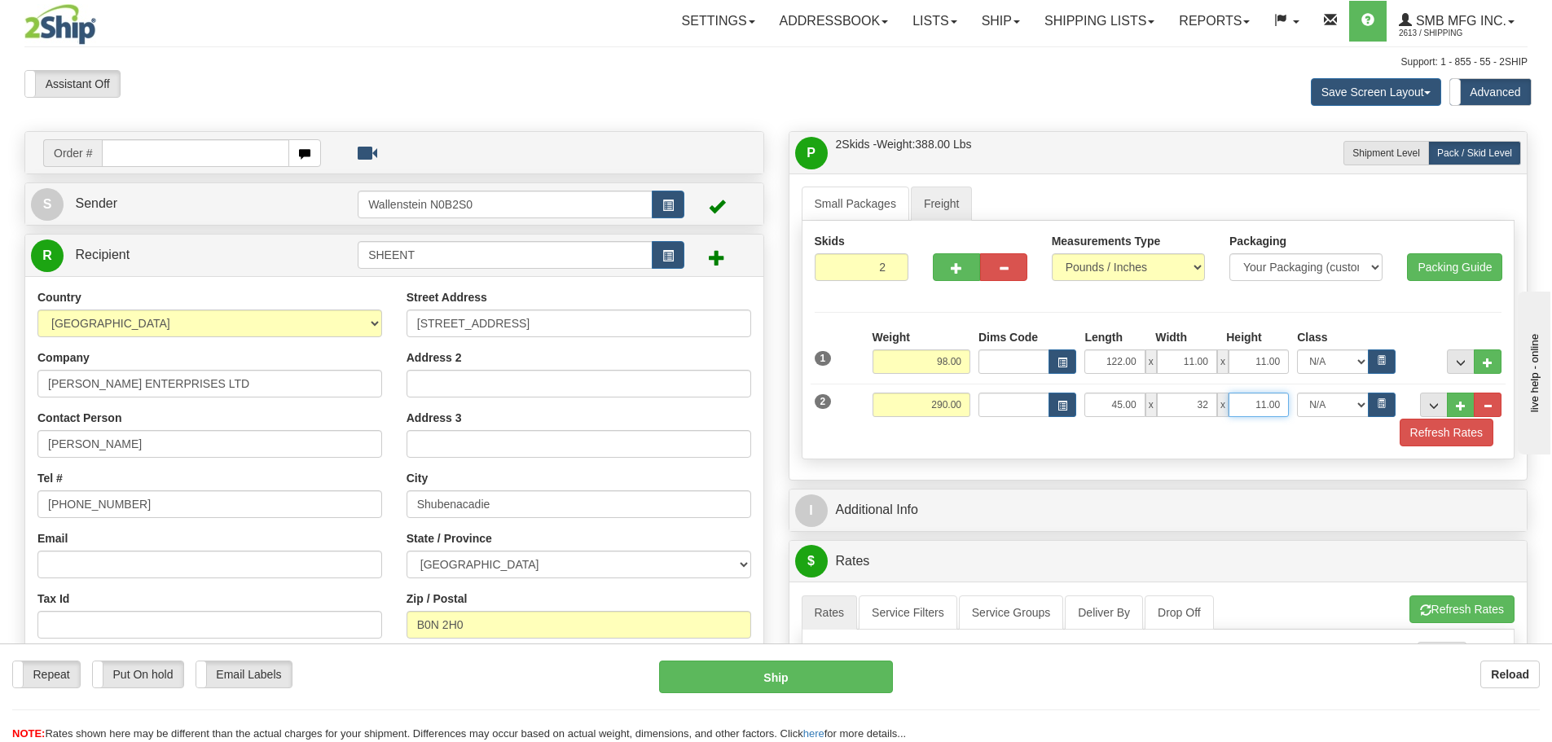
type input "32.00"
type input "31.00"
click at [1463, 607] on button "Refresh Rates" at bounding box center [1461, 610] width 105 height 28
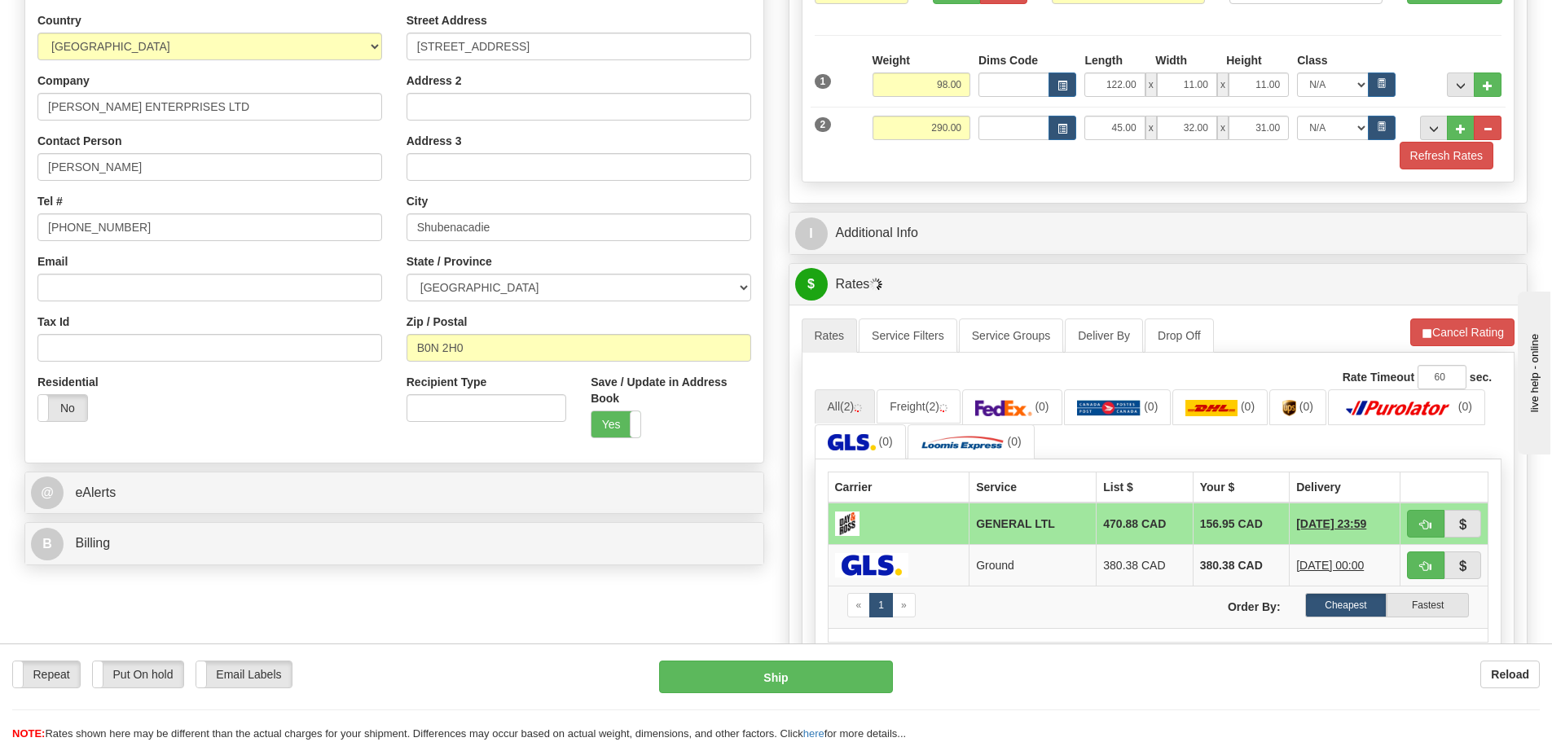
scroll to position [244, 0]
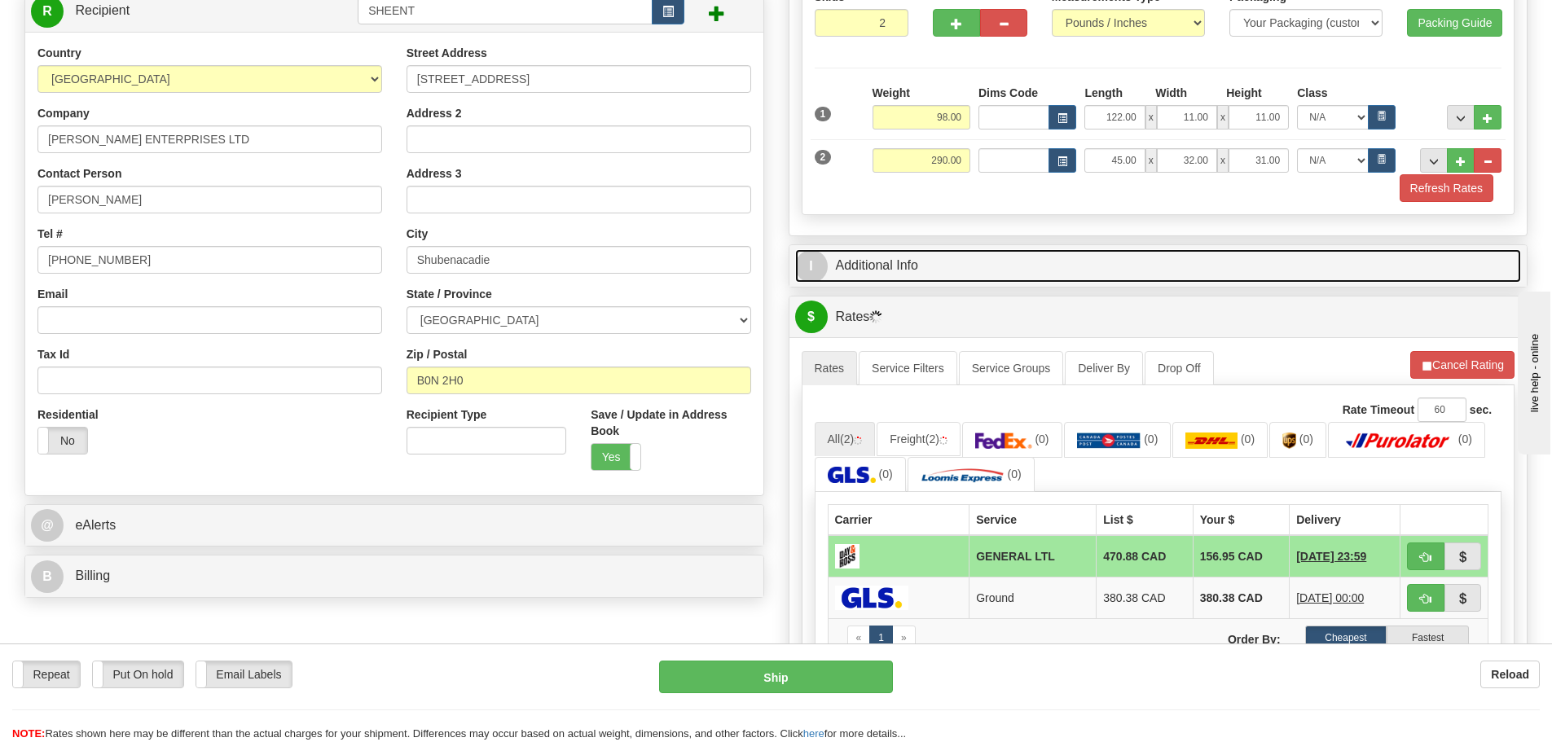
click at [1007, 268] on link "I Additional Info" at bounding box center [1158, 265] width 727 height 33
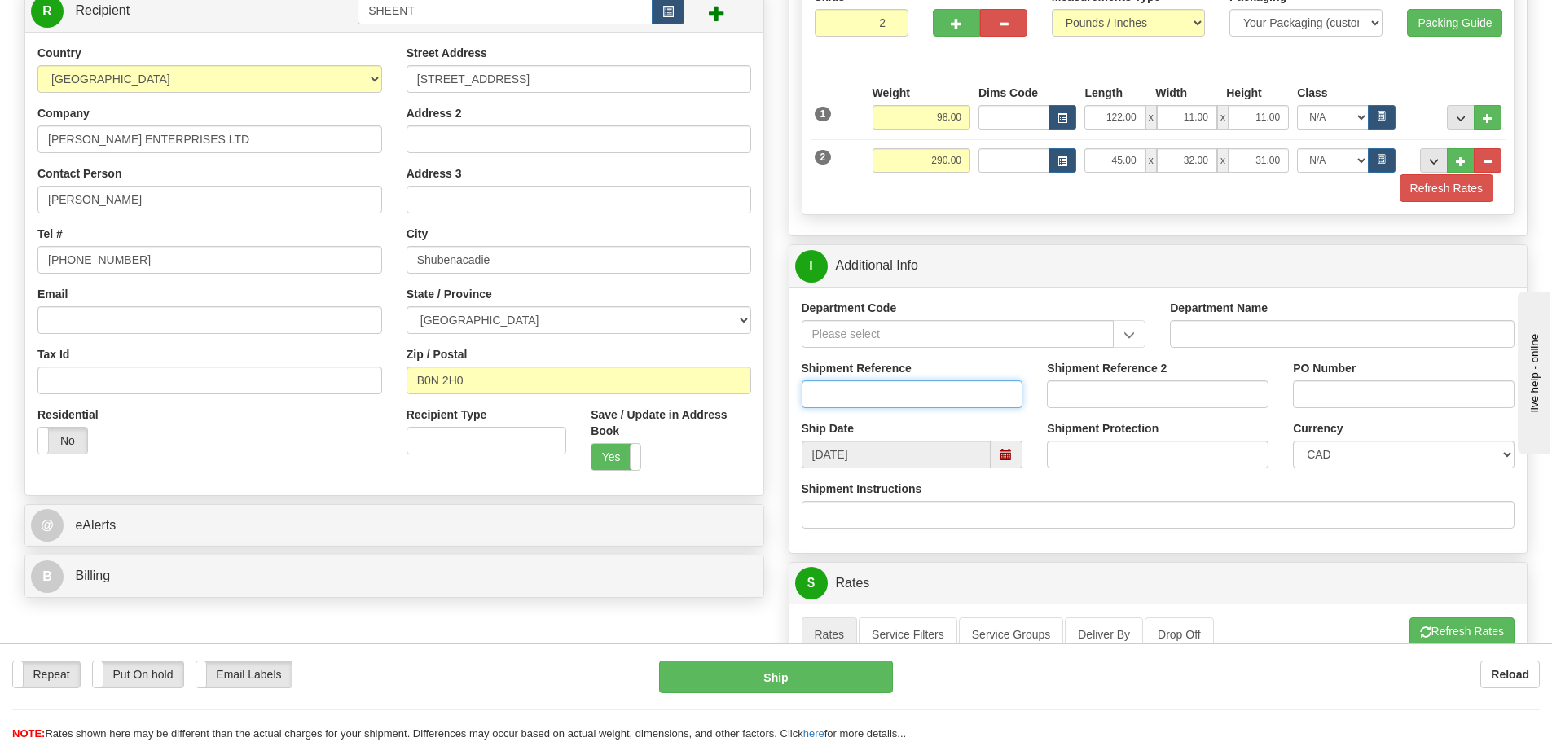
click at [974, 398] on input "Shipment Reference" at bounding box center [913, 394] width 222 height 28
type input "W111108"
click at [1224, 490] on div "Shipment Instructions" at bounding box center [1159, 505] width 714 height 48
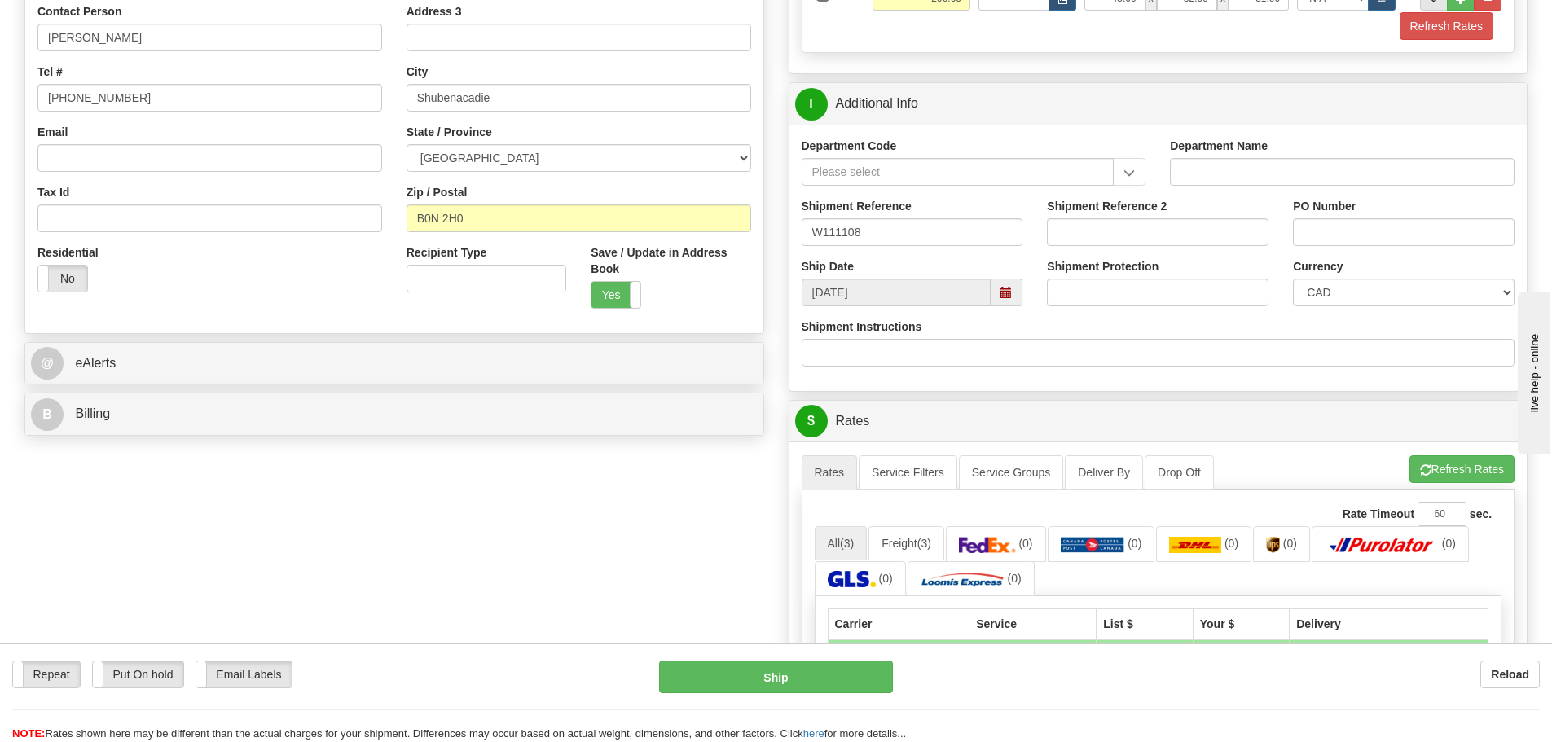
scroll to position [407, 0]
click at [1447, 473] on button "Refresh Rates" at bounding box center [1461, 469] width 105 height 28
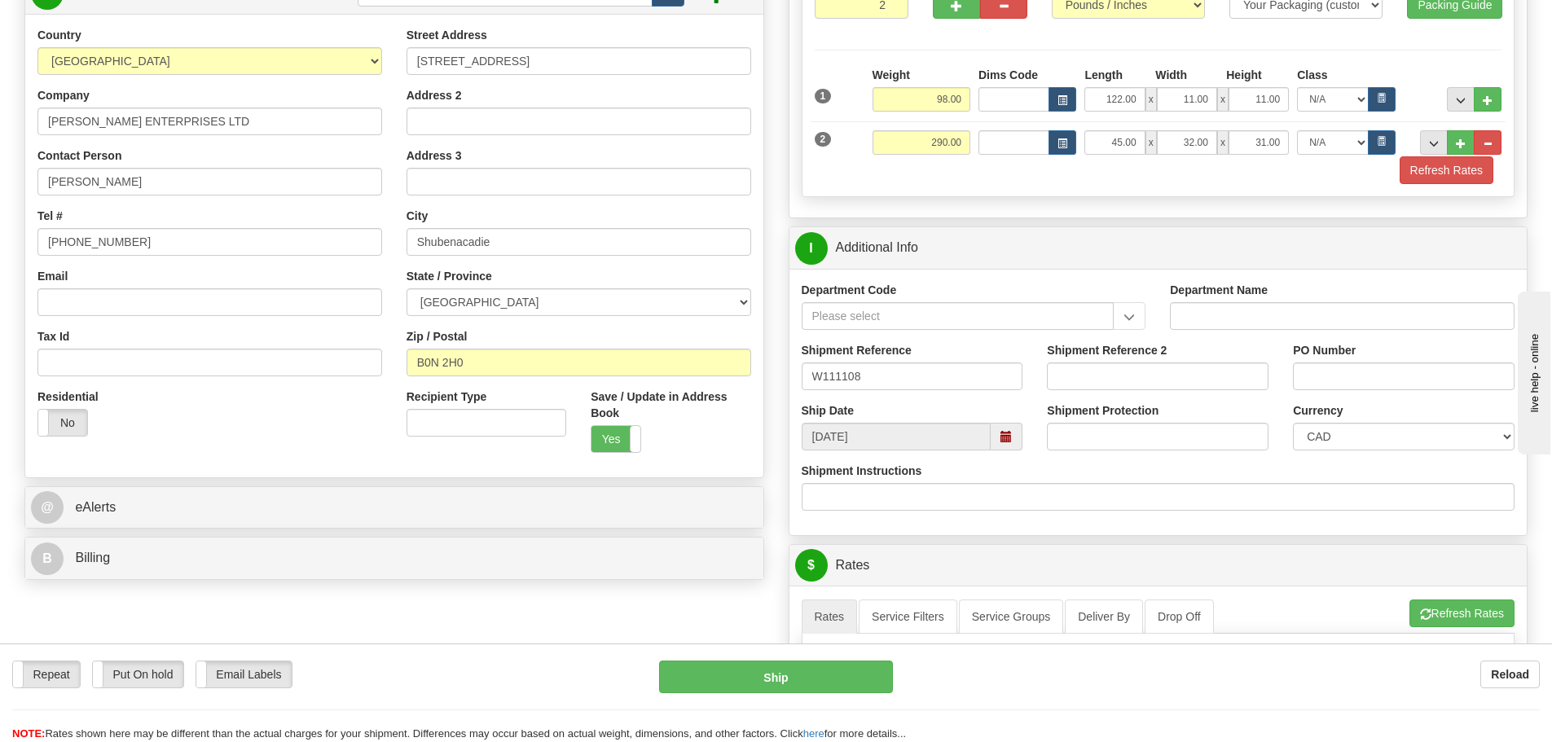
scroll to position [244, 0]
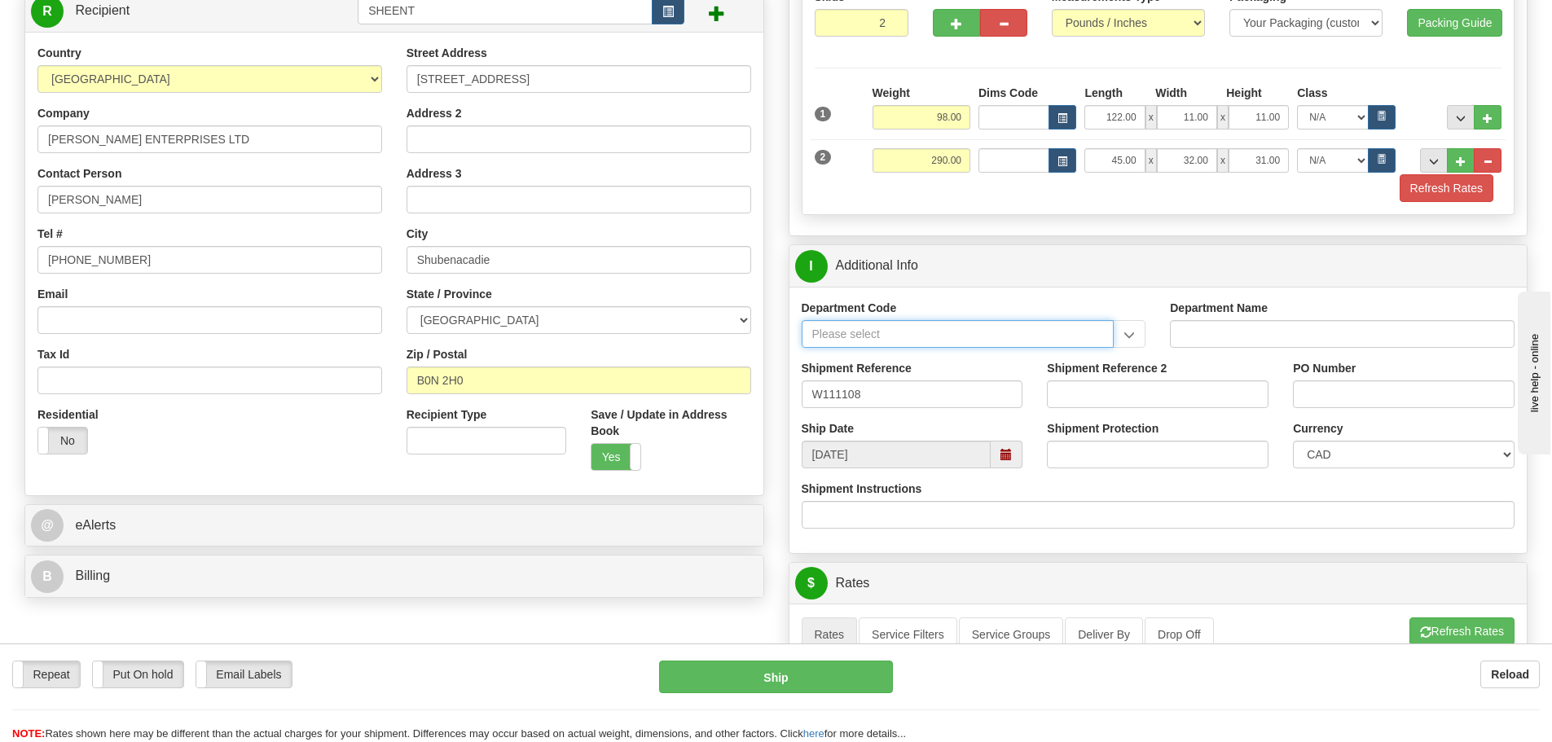
drag, startPoint x: 1003, startPoint y: 338, endPoint x: 1024, endPoint y: 338, distance: 21.2
click at [1003, 338] on input "Department Code" at bounding box center [958, 334] width 313 height 28
click at [1052, 301] on div "Department Code" at bounding box center [974, 324] width 345 height 48
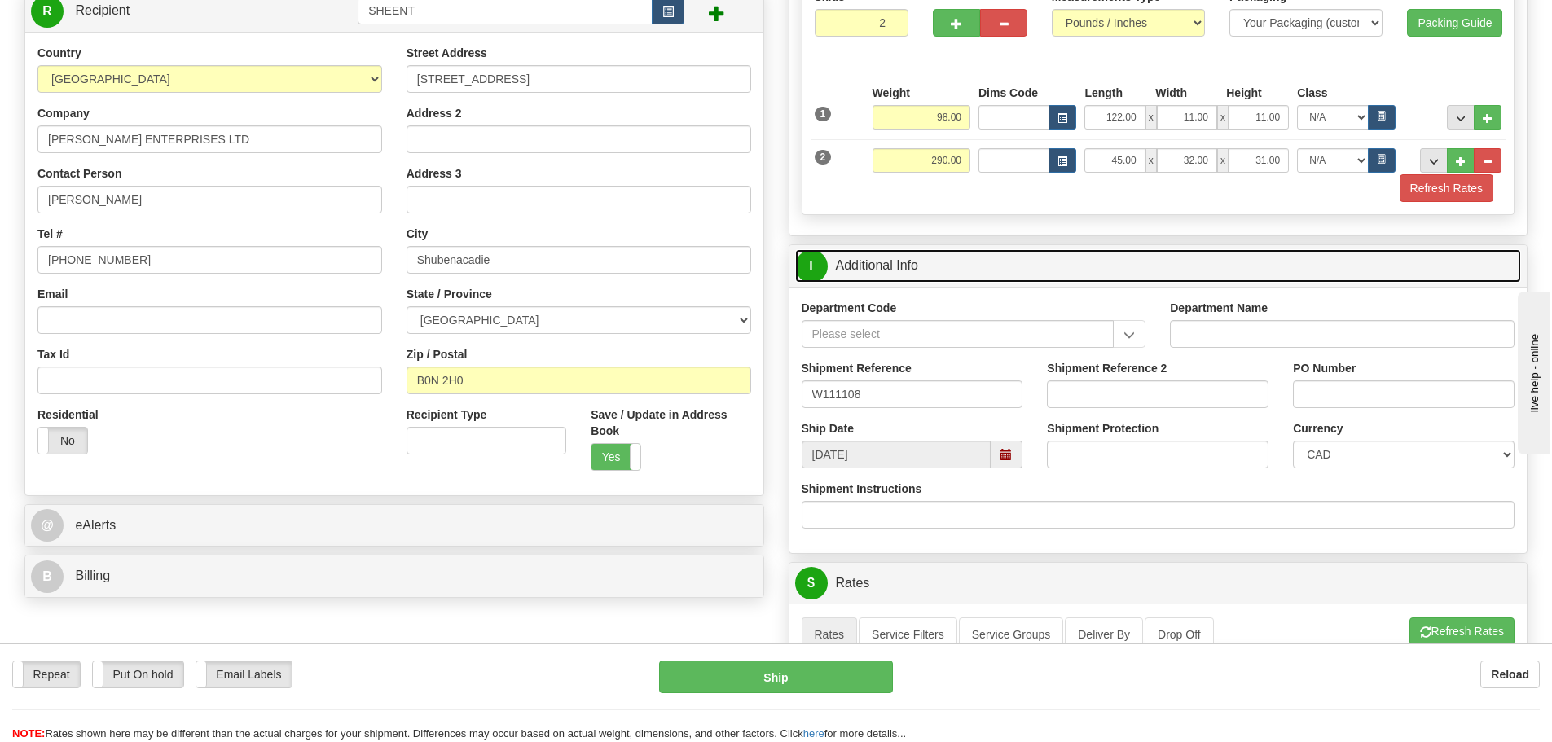
click at [1056, 281] on link "I Additional Info" at bounding box center [1158, 265] width 727 height 33
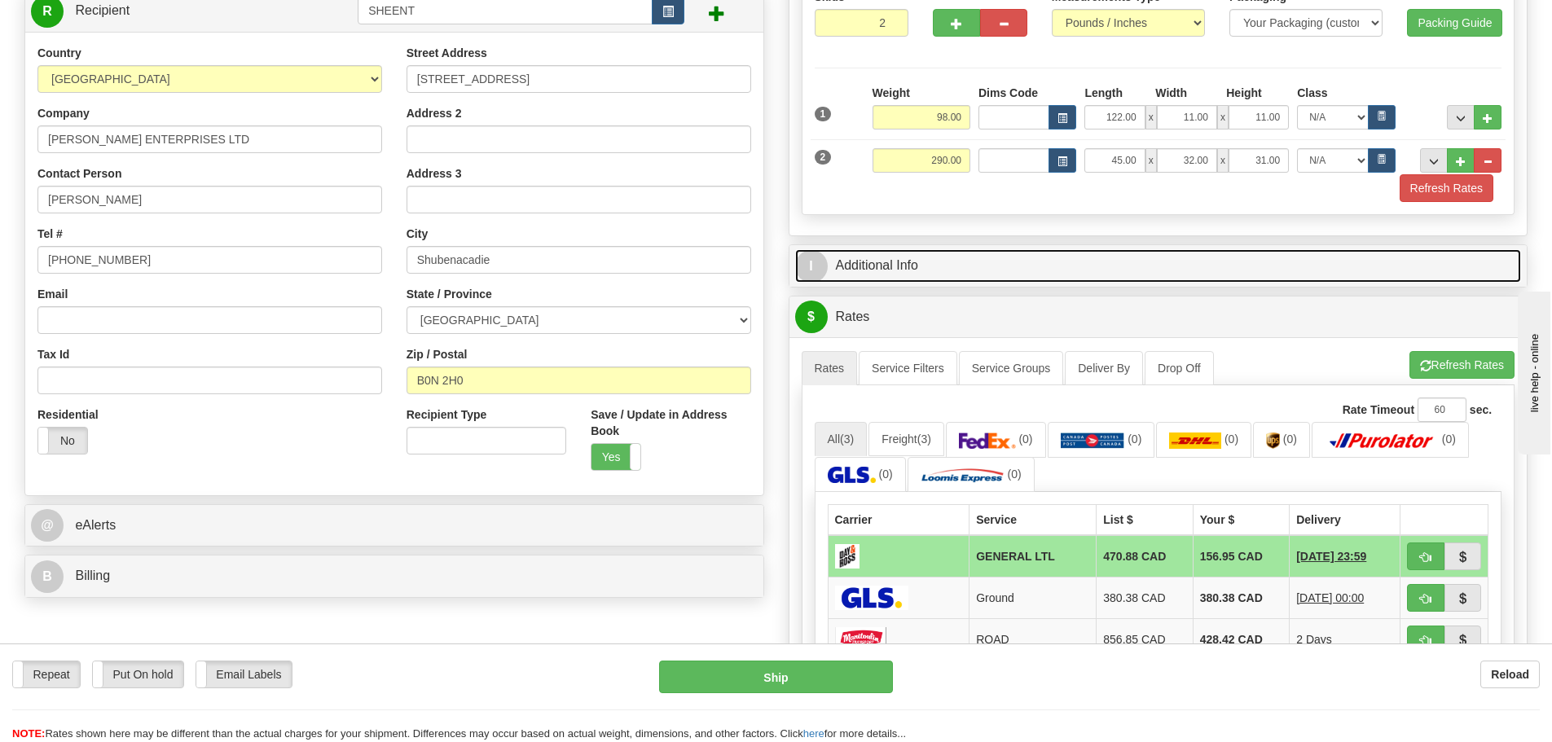
click at [998, 277] on link "I Additional Info" at bounding box center [1158, 265] width 727 height 33
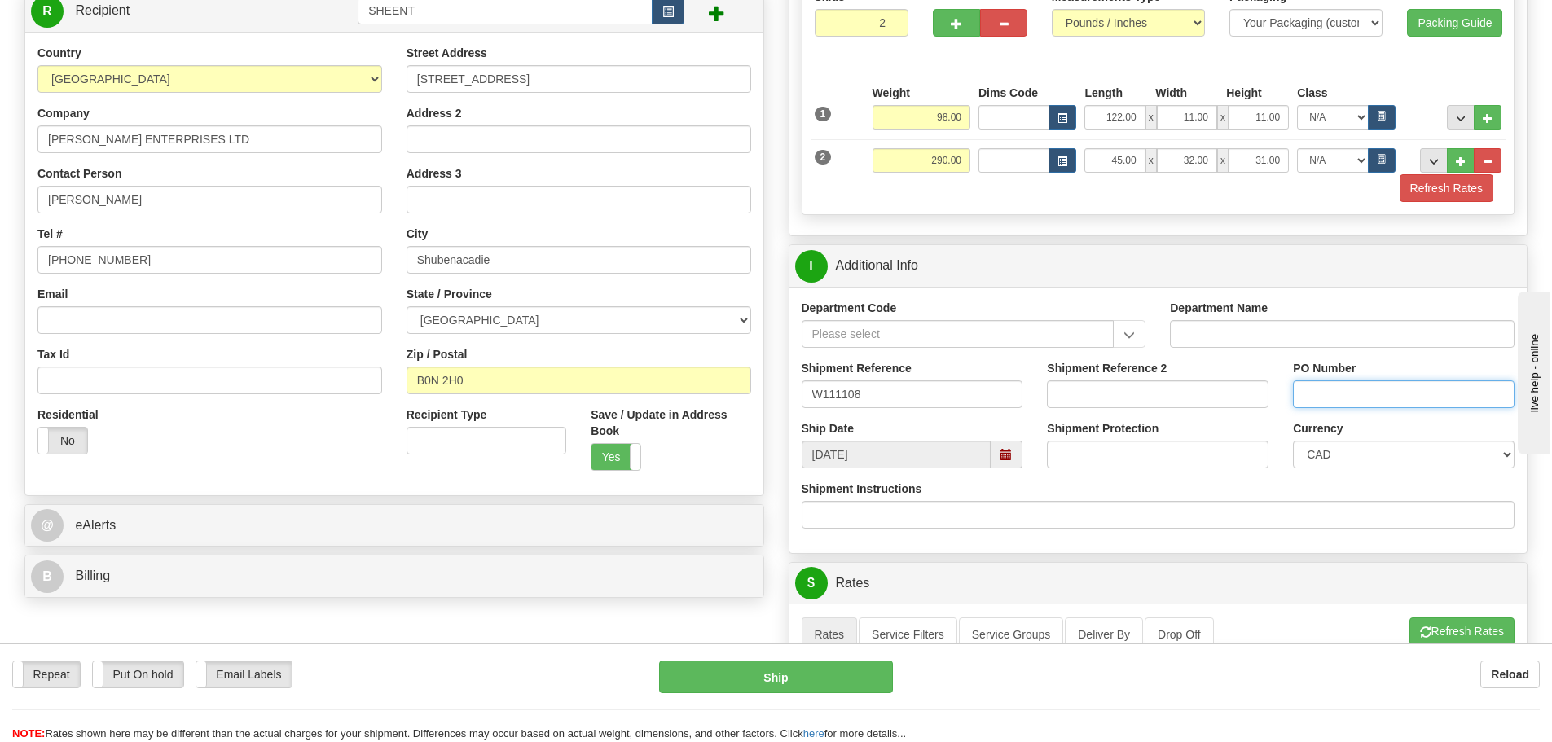
click at [1400, 402] on input "PO Number" at bounding box center [1404, 394] width 222 height 28
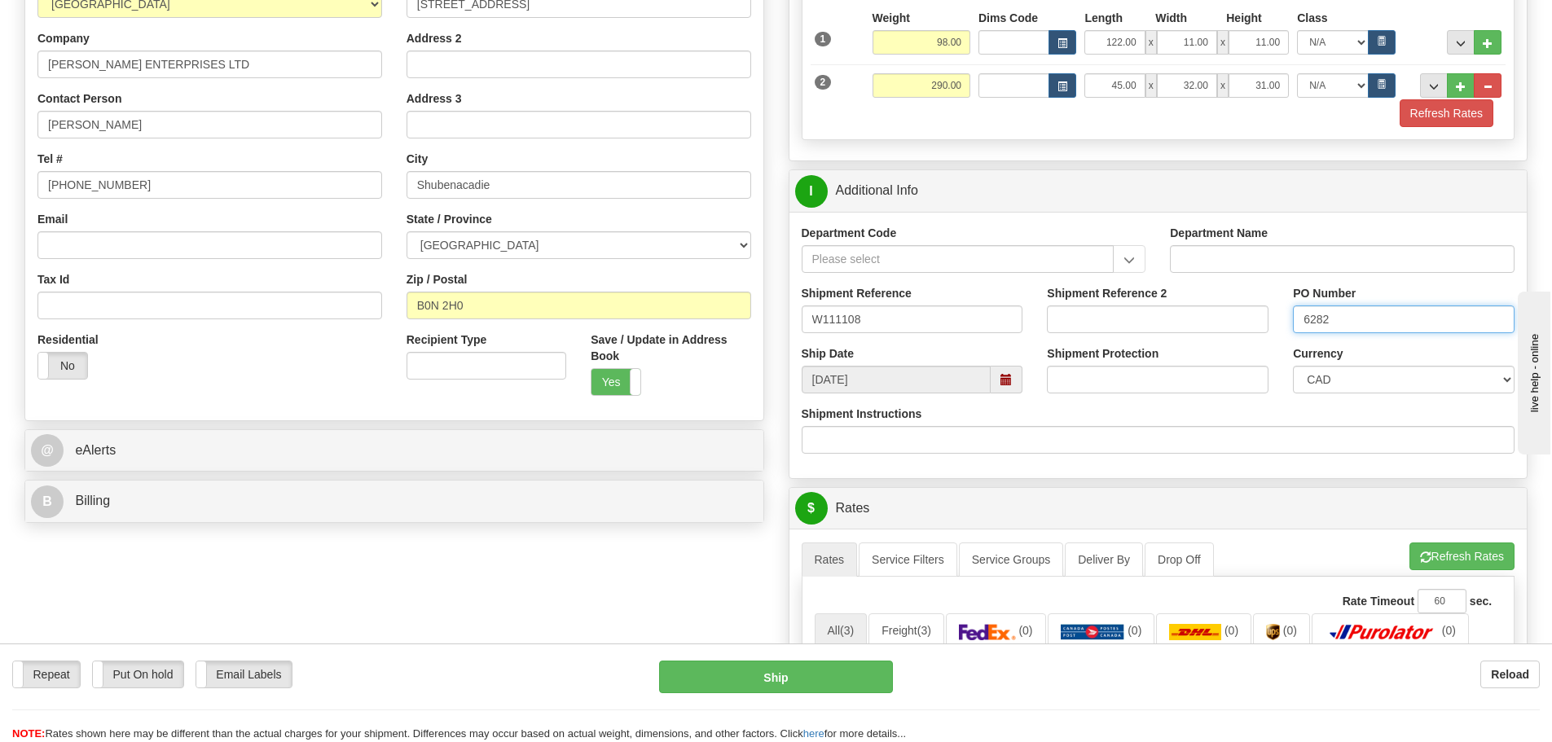
scroll to position [326, 0]
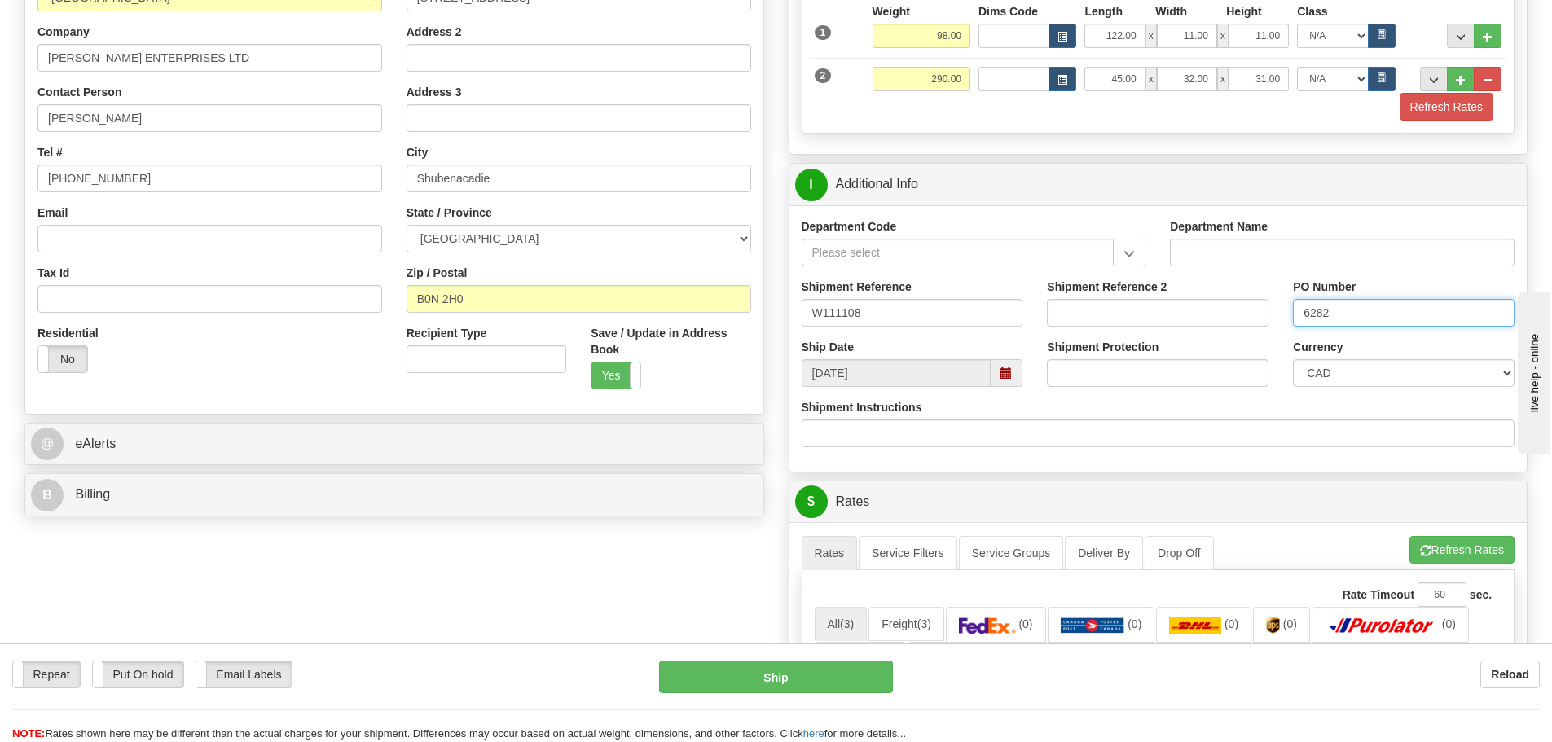
type input "6282"
click at [1322, 462] on div "Department Code Department Name Shipment Reference W111108 Shipment Reference 2…" at bounding box center [1158, 338] width 738 height 266
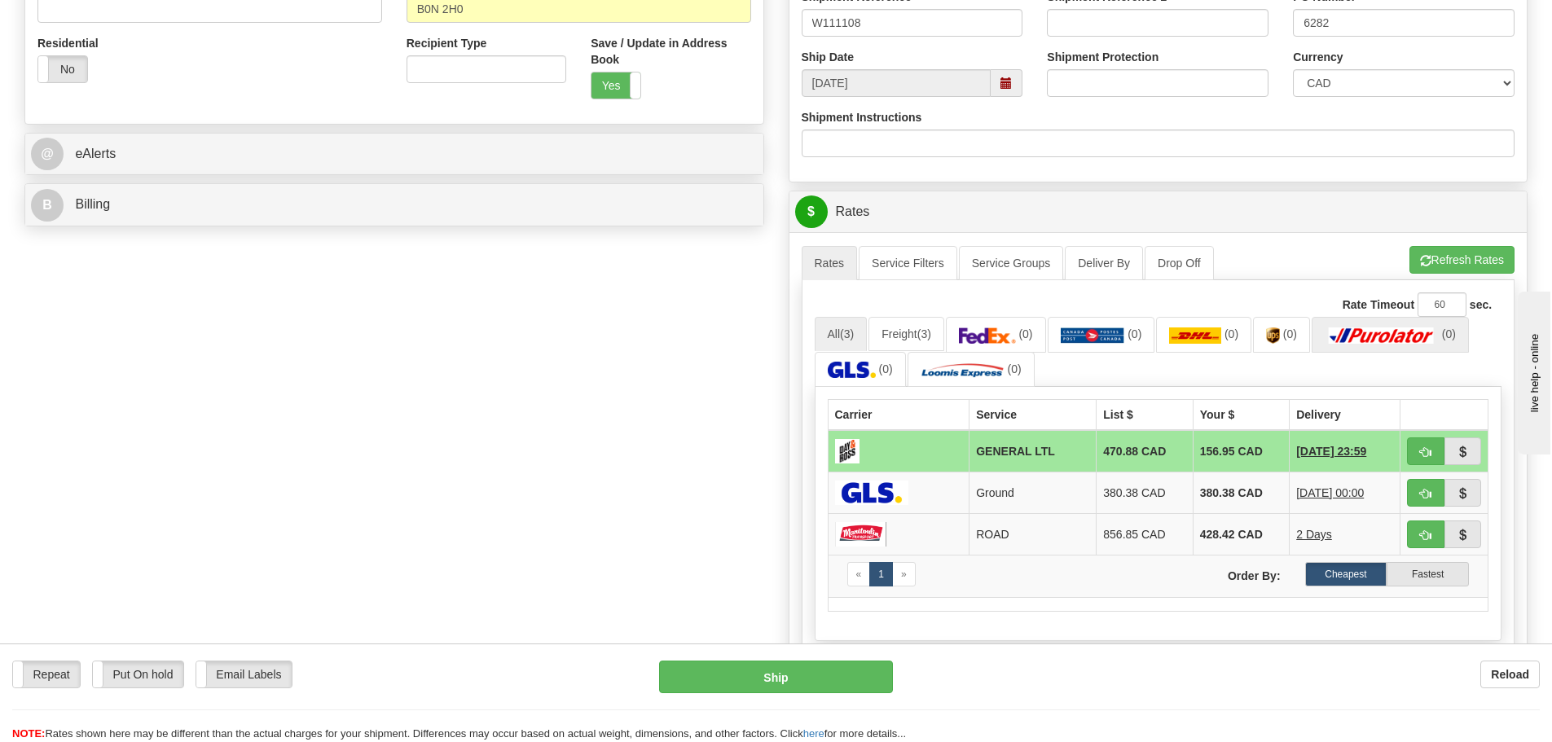
scroll to position [652, 0]
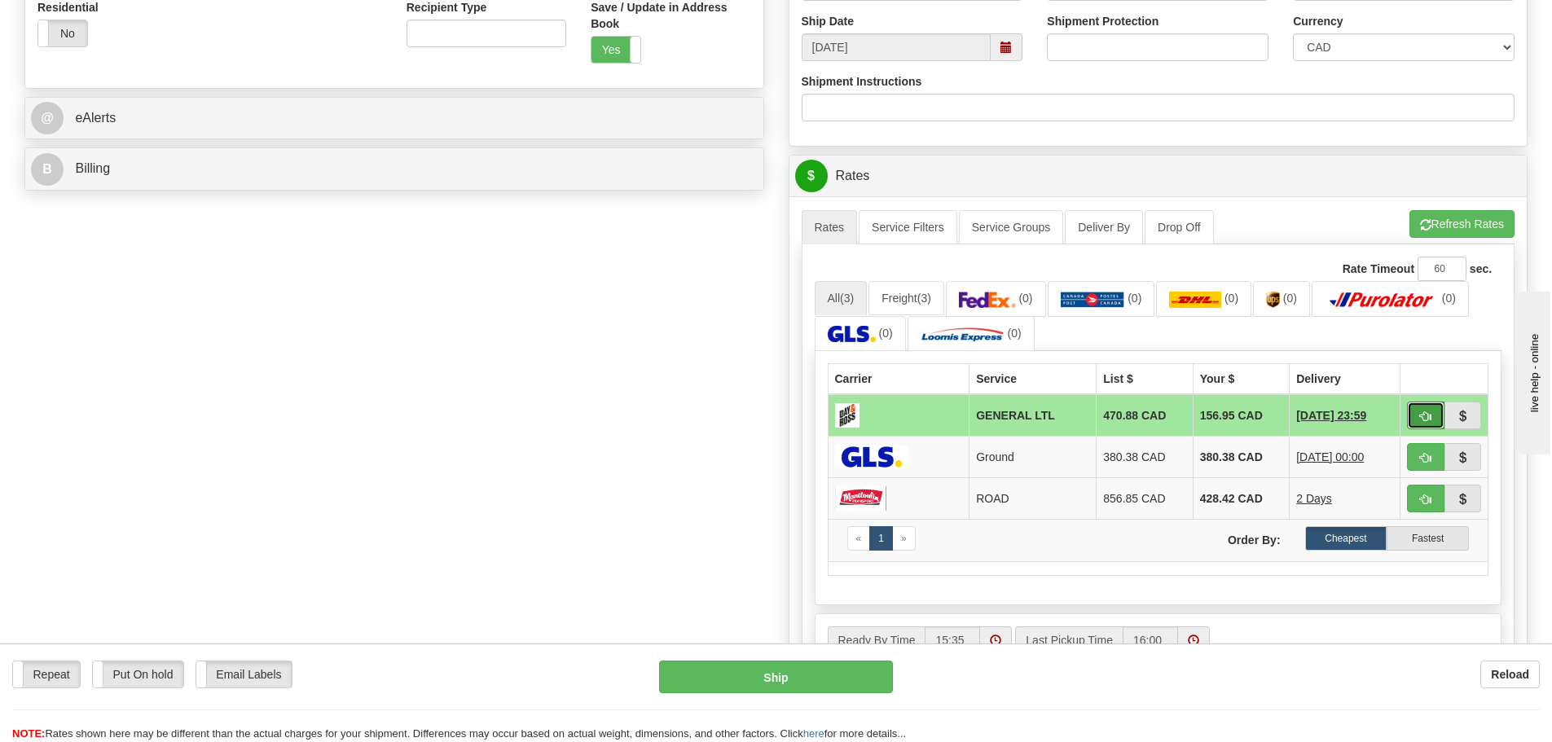
click at [1422, 411] on span "button" at bounding box center [1425, 416] width 11 height 11
type input "GL"
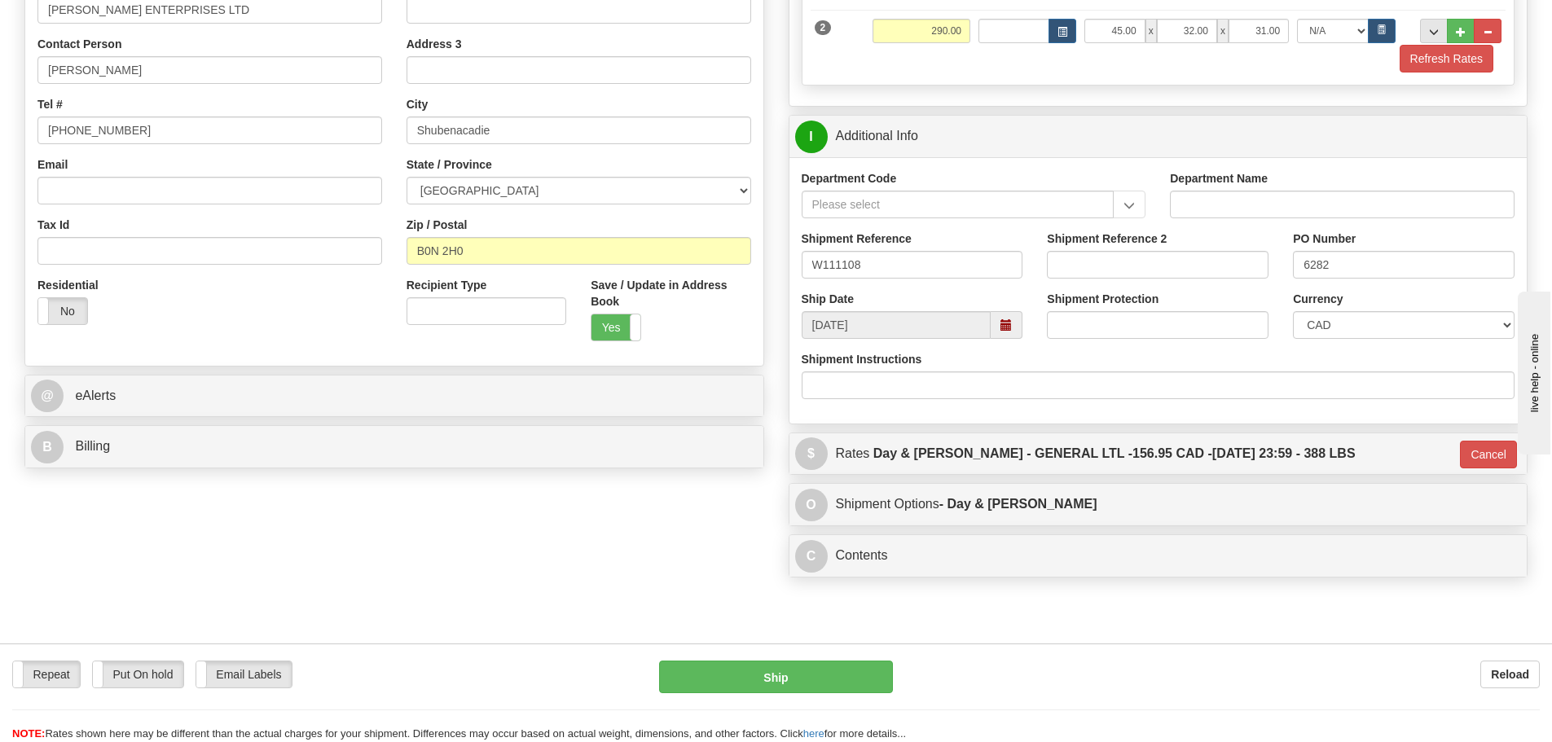
scroll to position [639, 0]
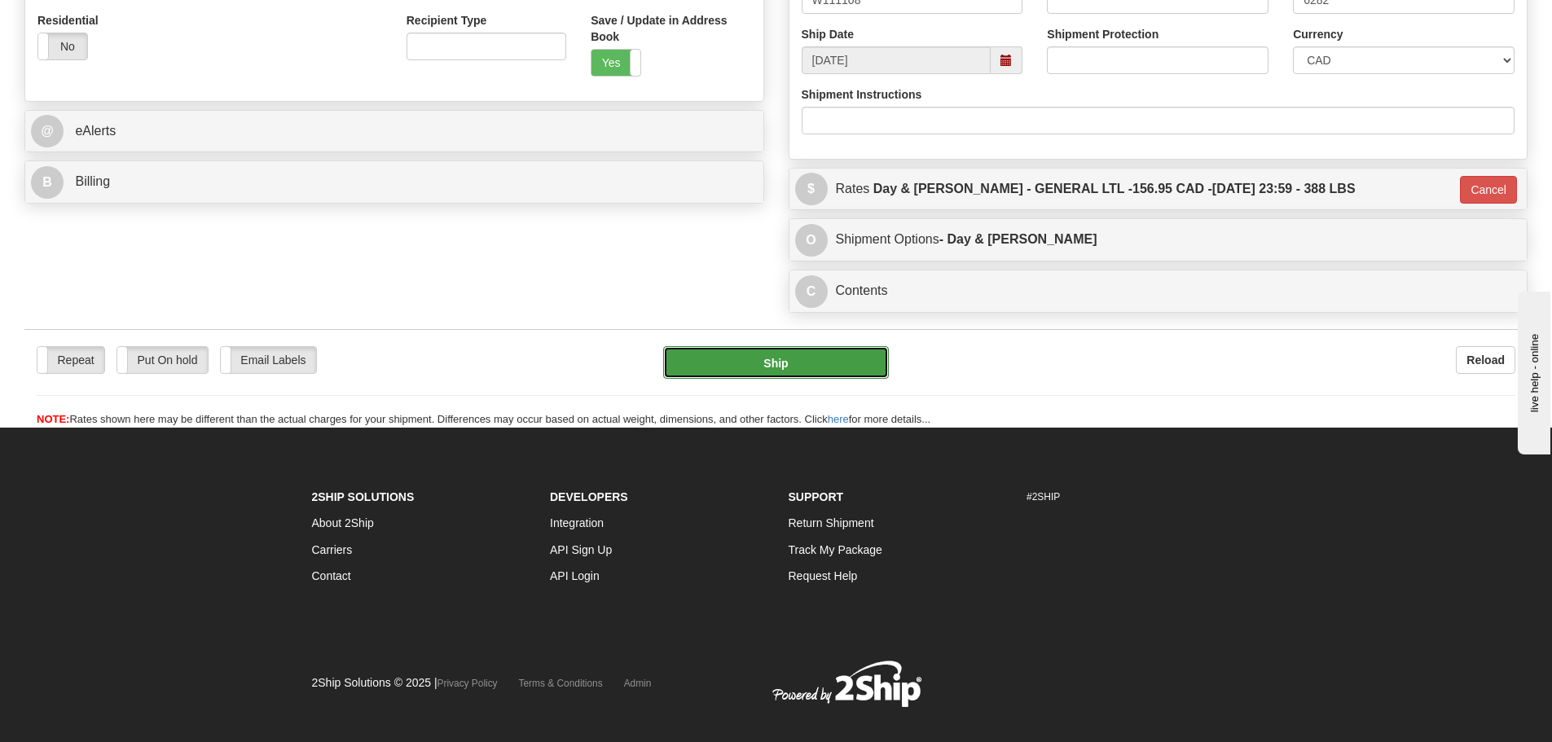
click at [852, 354] on button "Ship" at bounding box center [776, 362] width 226 height 33
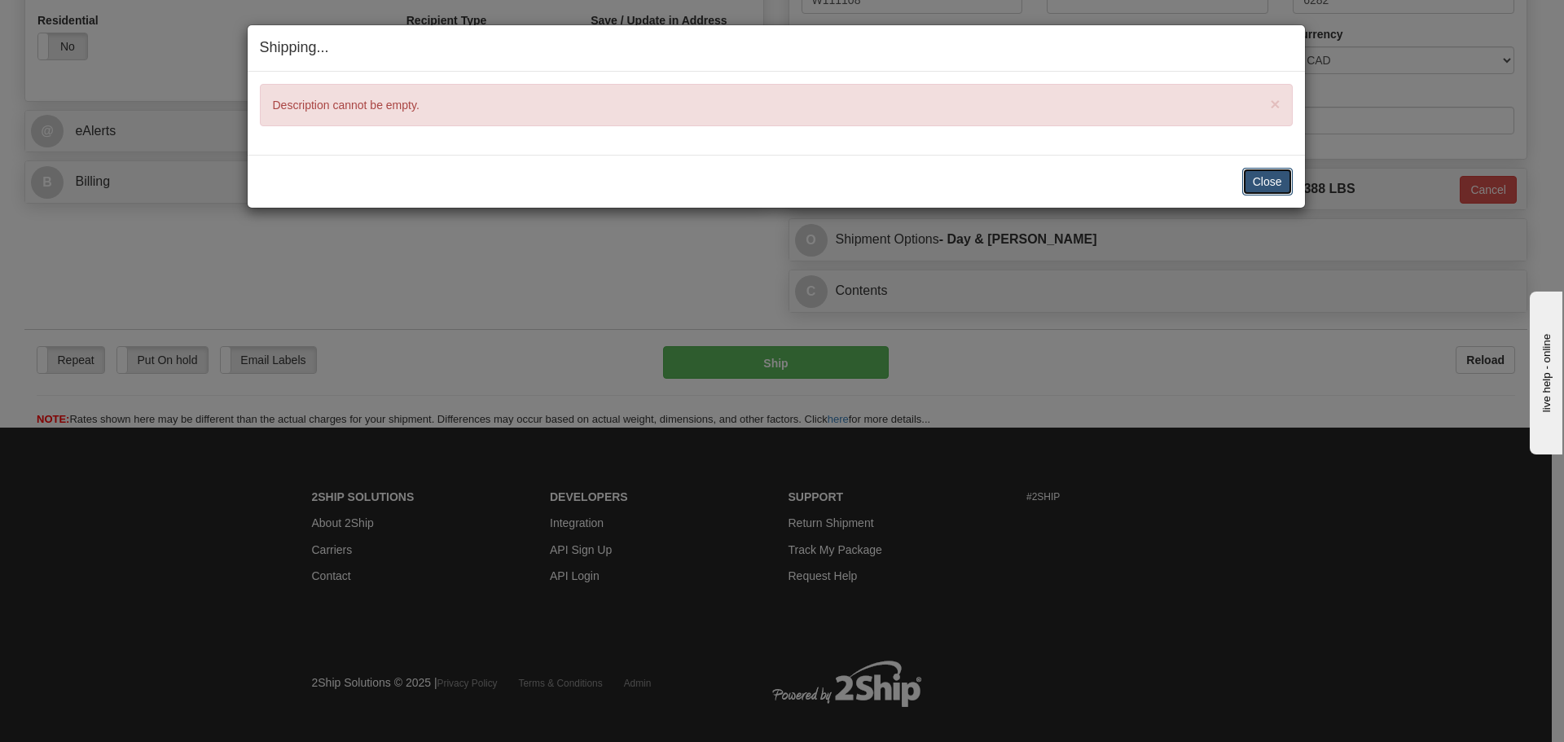
click at [1280, 187] on button "Close" at bounding box center [1267, 182] width 51 height 28
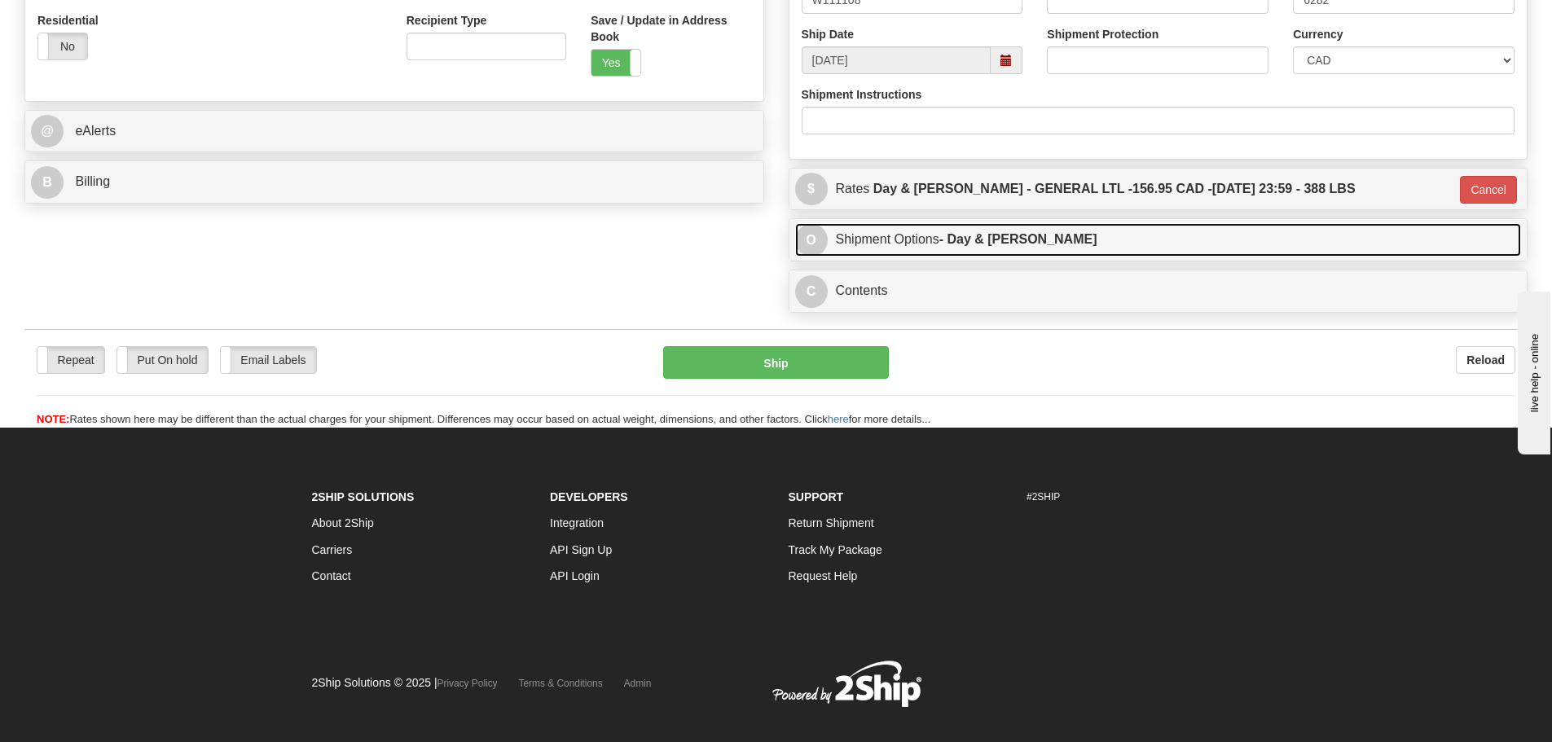
click at [941, 239] on link "O Shipment Options - Day & Ross" at bounding box center [1158, 239] width 727 height 33
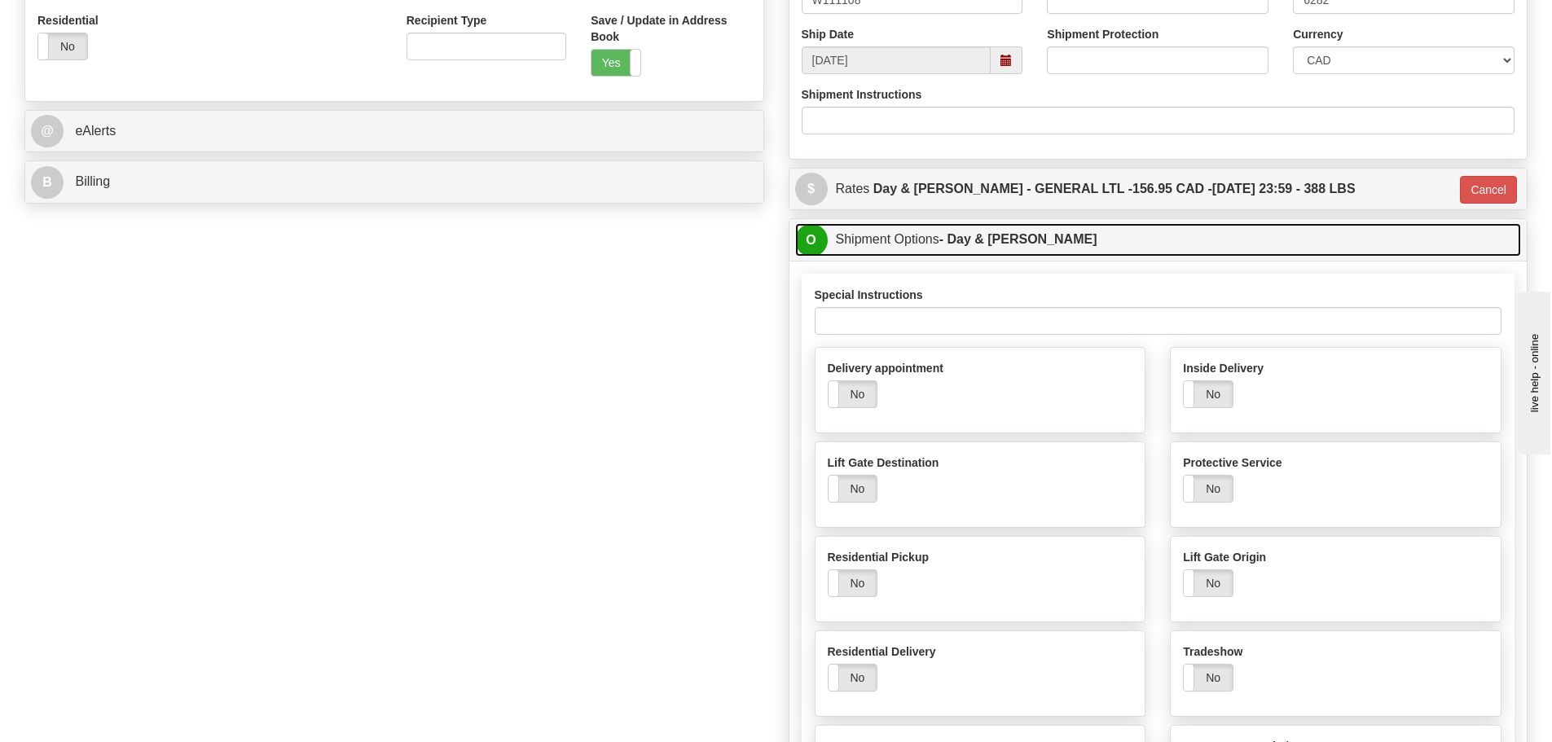
click at [941, 239] on link "O Shipment Options - Day & Ross" at bounding box center [1158, 239] width 727 height 33
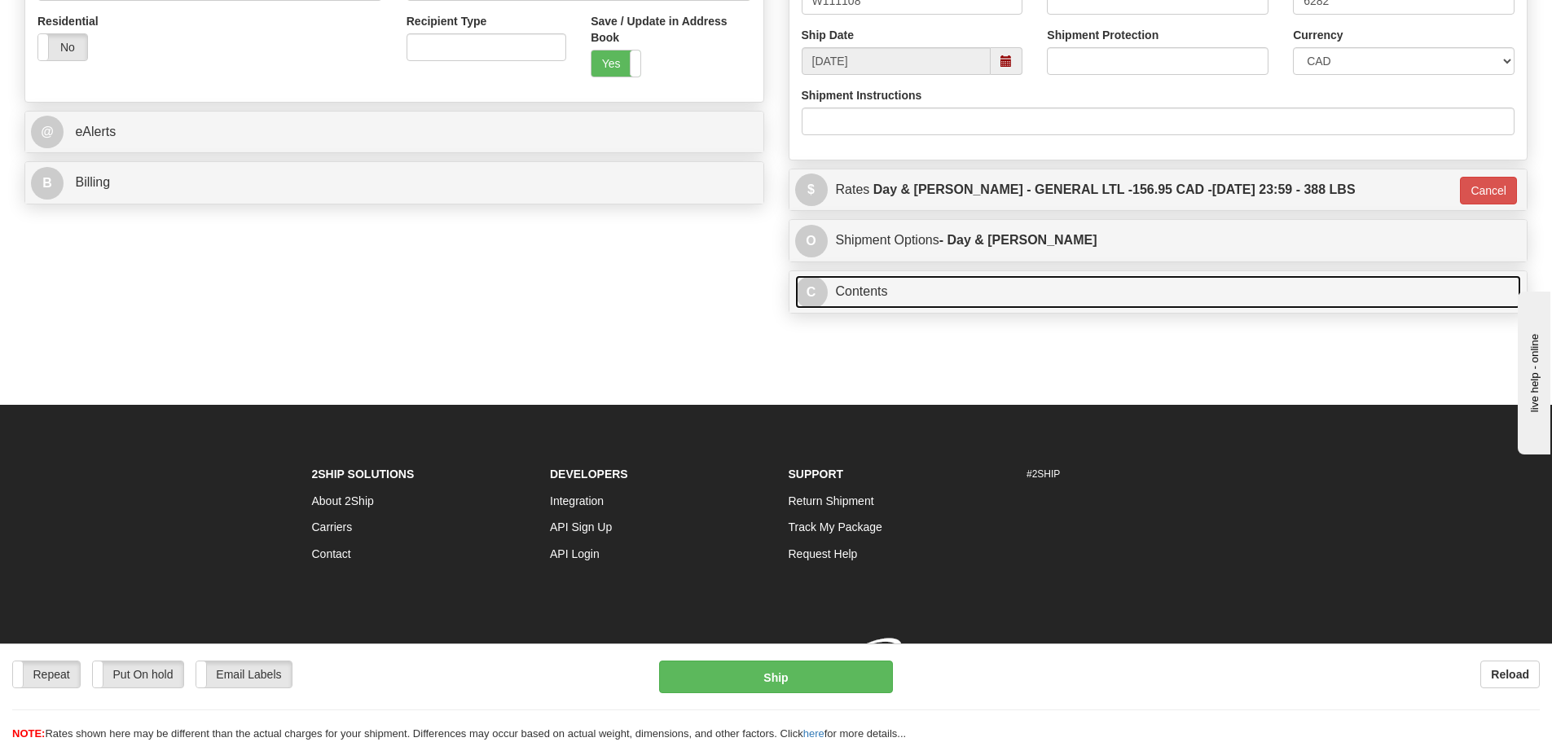
click at [909, 289] on link "C Contents" at bounding box center [1158, 291] width 727 height 33
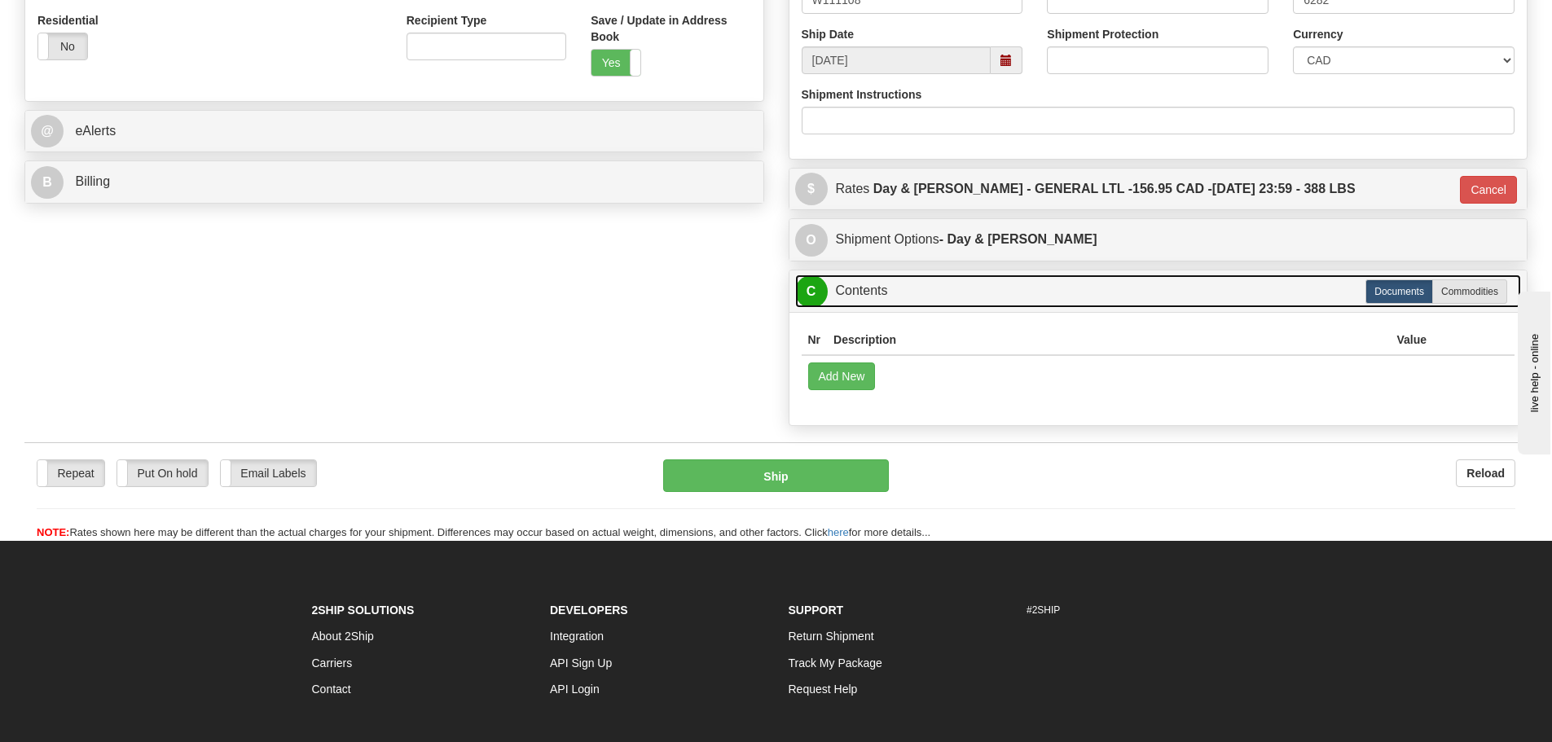
click at [893, 302] on link "C Contents" at bounding box center [1158, 291] width 727 height 33
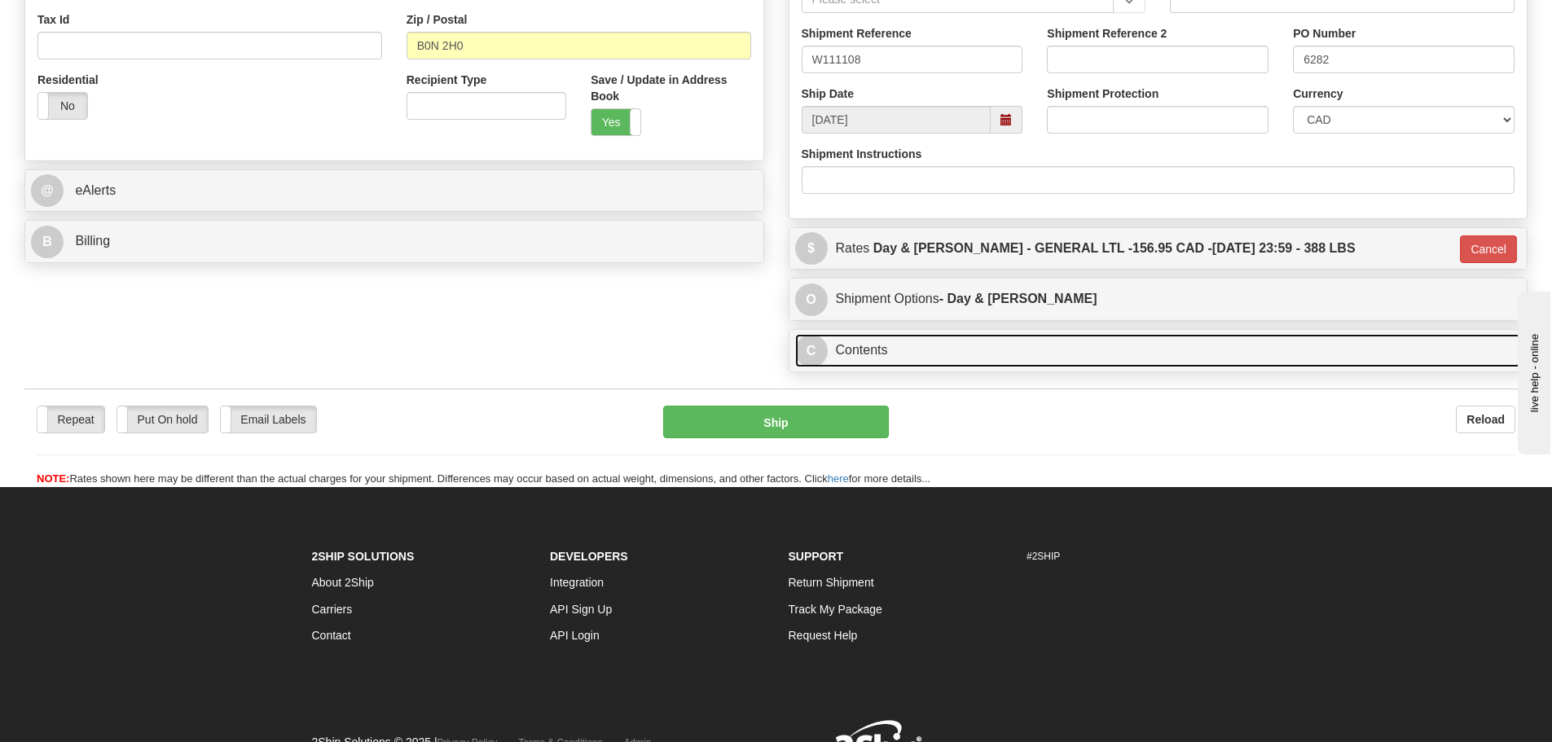
scroll to position [313, 0]
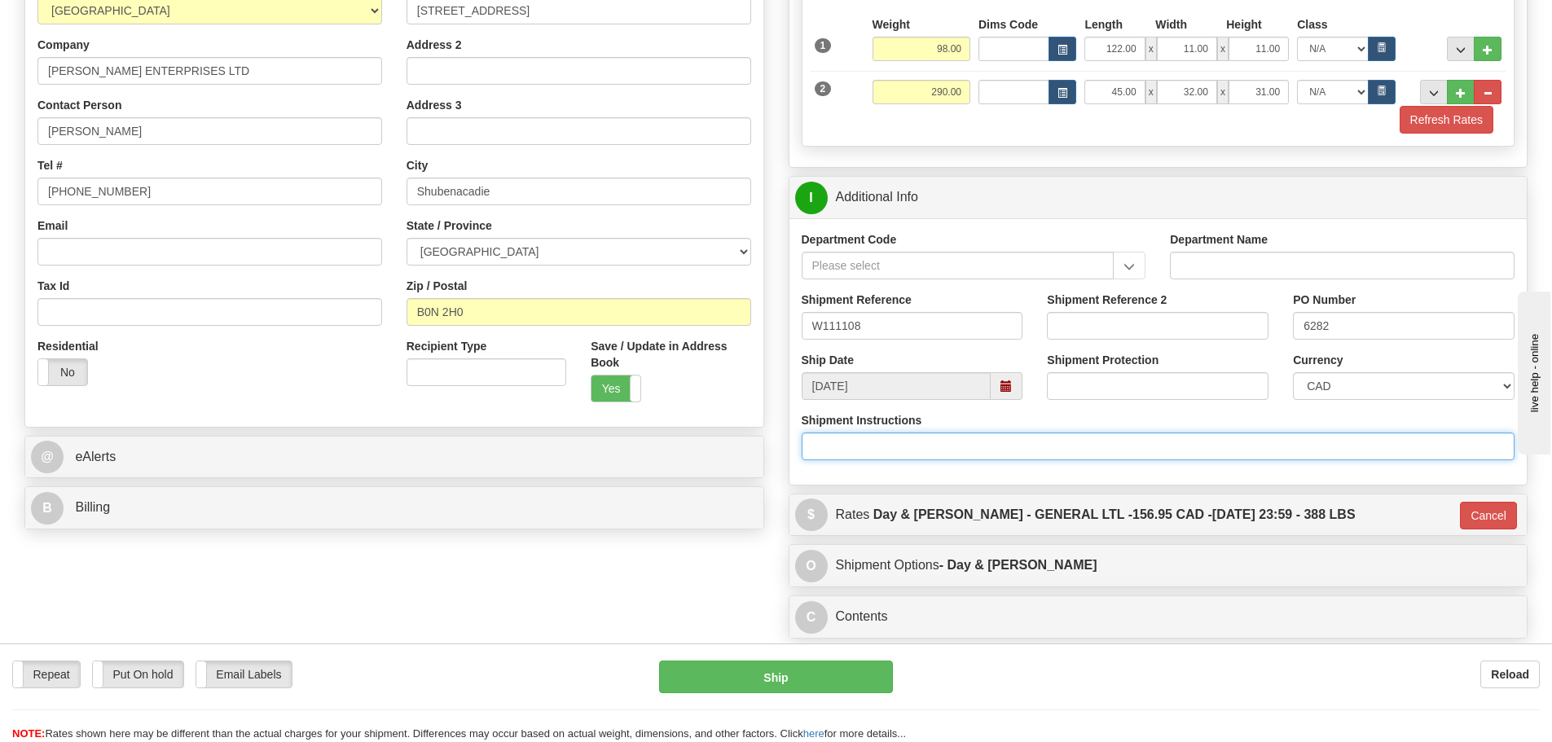
click at [886, 441] on input "Shipment Instructions" at bounding box center [1159, 447] width 714 height 28
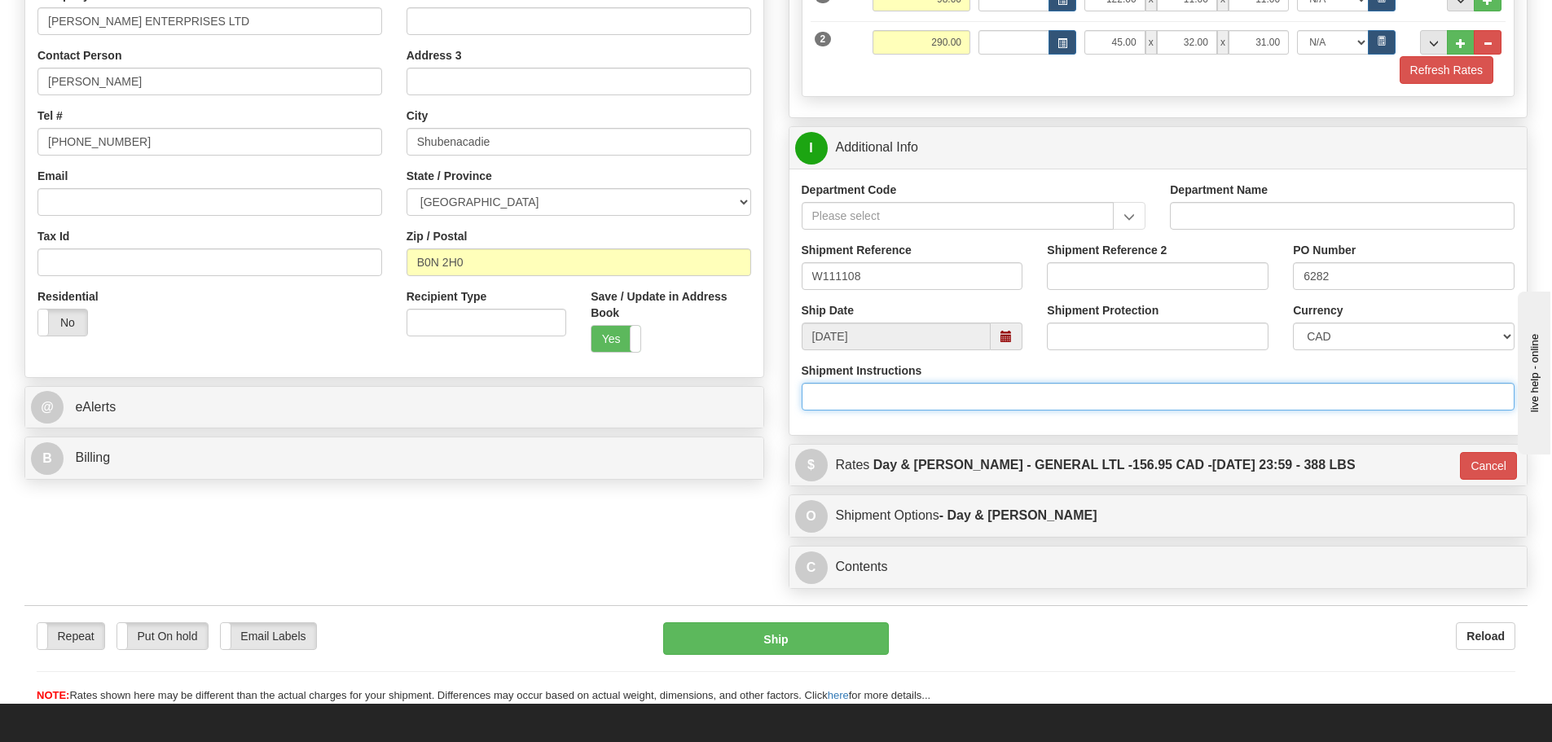
scroll to position [570, 0]
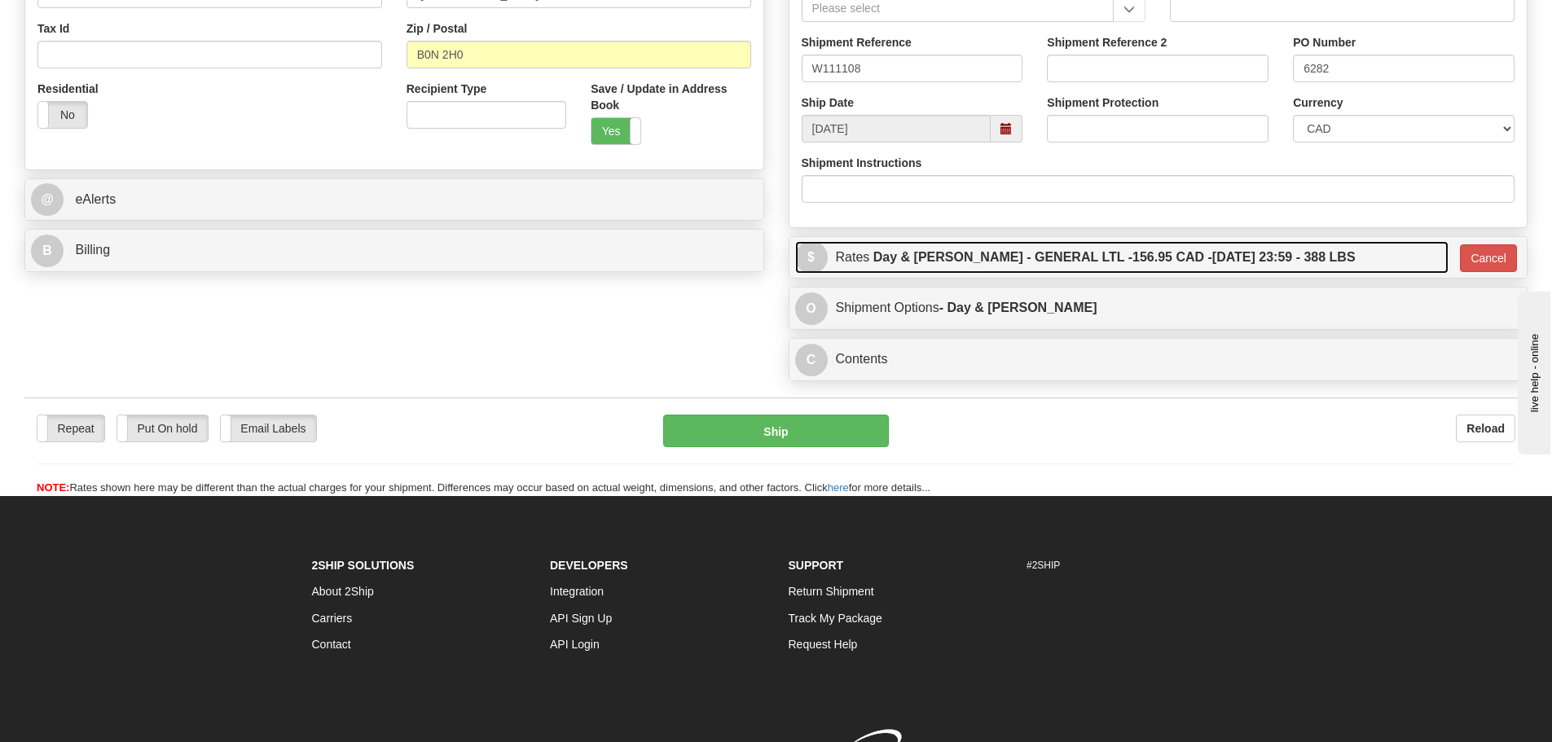
click at [1009, 270] on label "Day & Ross - GENERAL LTL - 156.95 CAD - 10/10/2025 23:59 - 388 LBS" at bounding box center [1114, 257] width 482 height 33
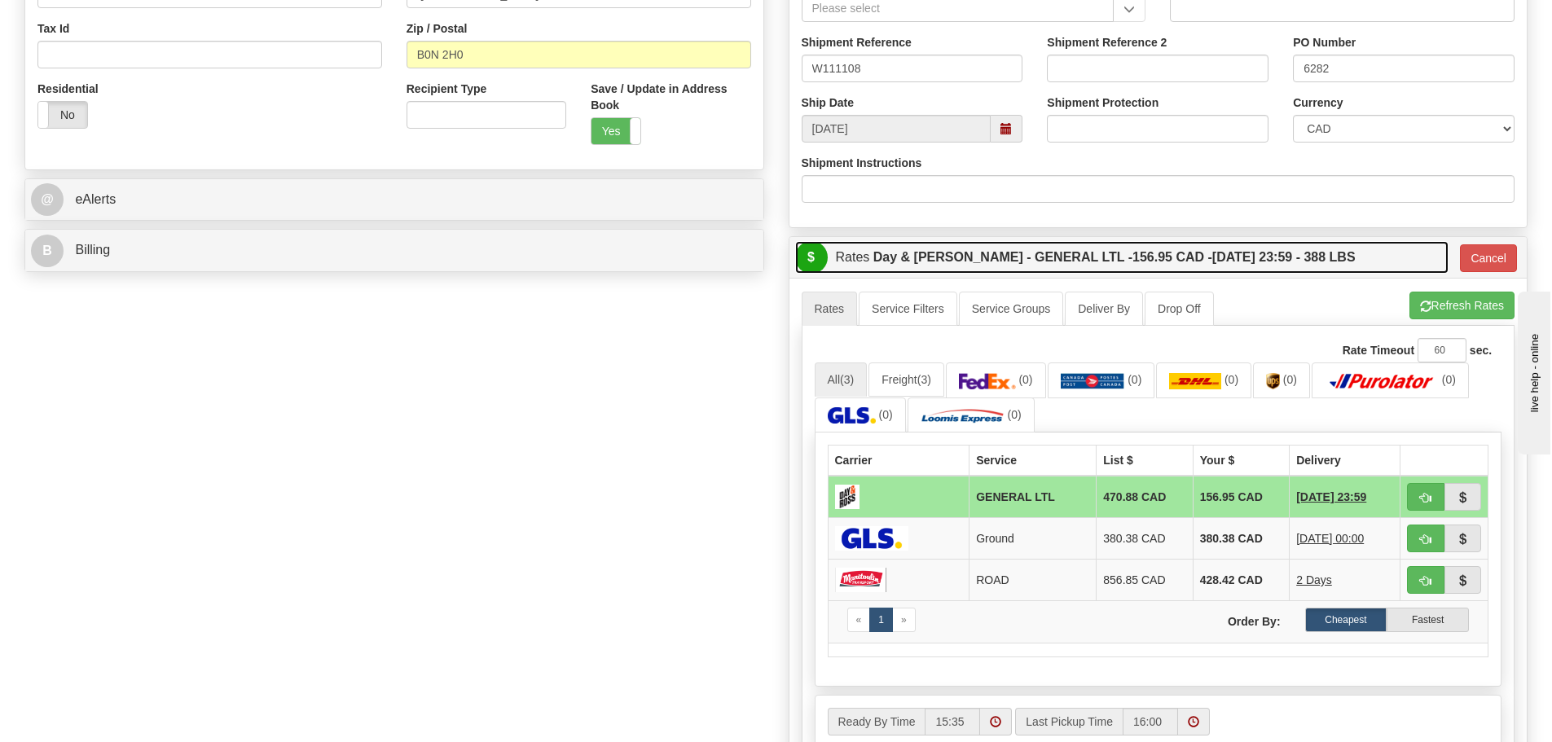
click at [956, 252] on label "Day & Ross - GENERAL LTL - 156.95 CAD - 10/10/2025 23:59 - 388 LBS" at bounding box center [1114, 257] width 482 height 33
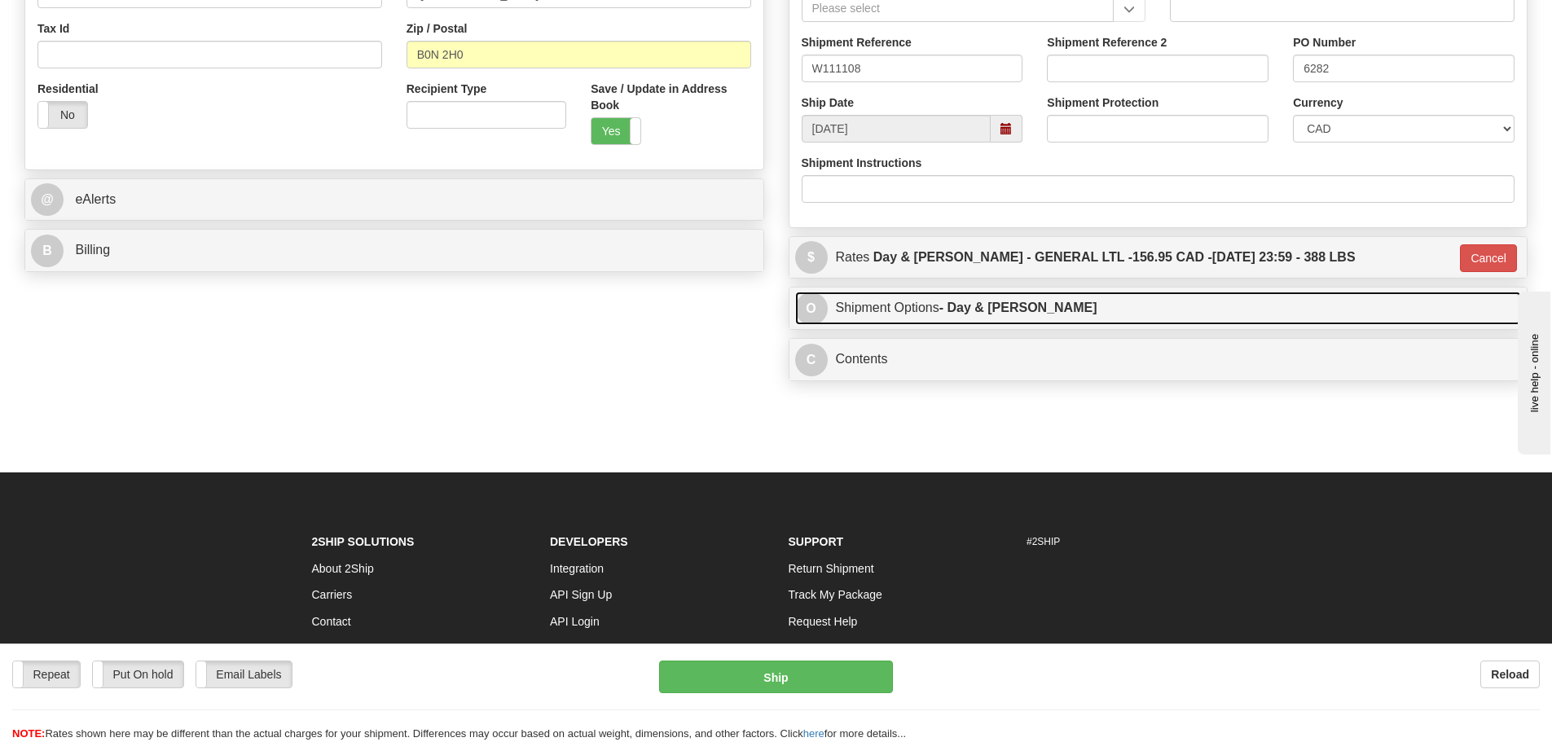
click at [943, 313] on strong "- Day & Ross" at bounding box center [1018, 308] width 158 height 14
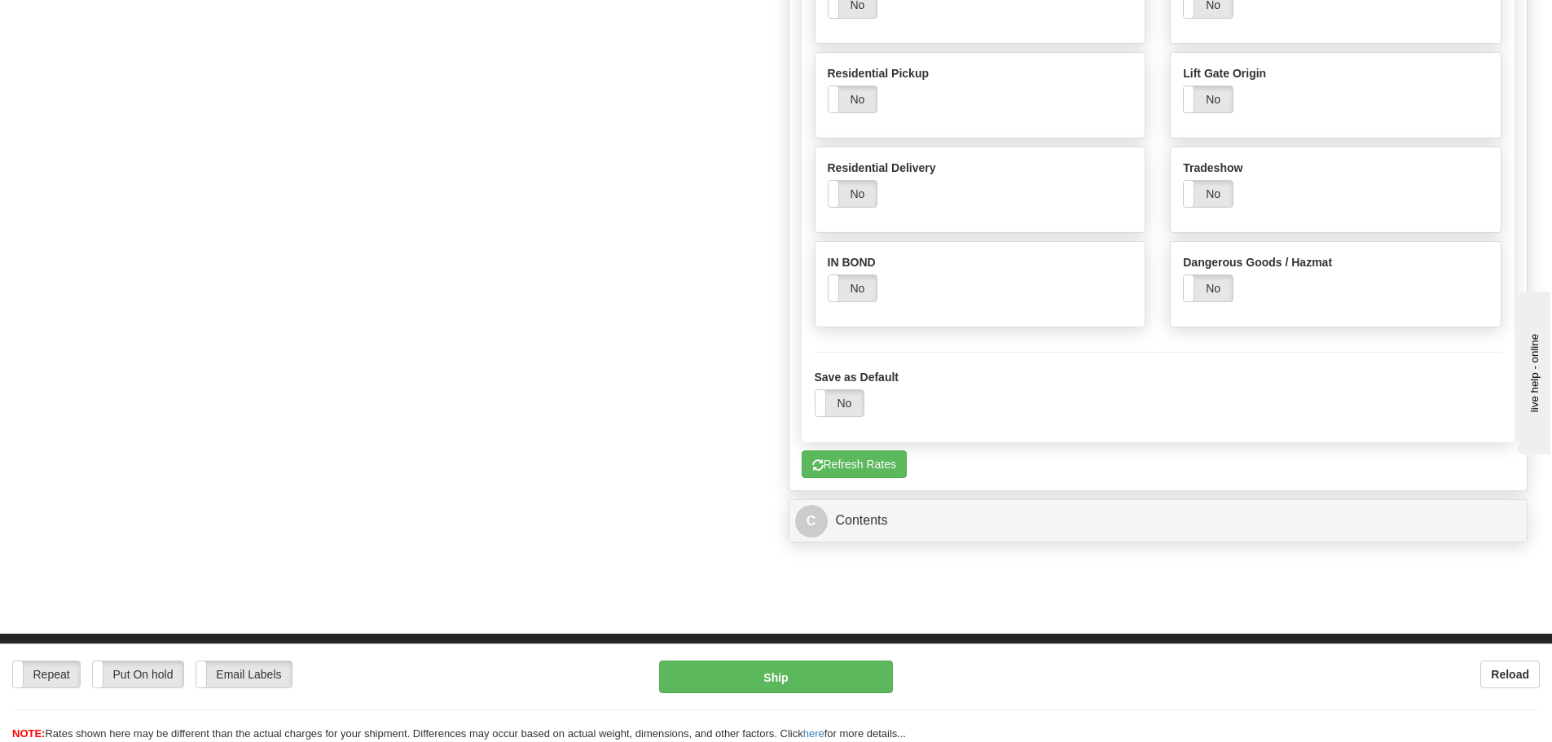
scroll to position [489, 0]
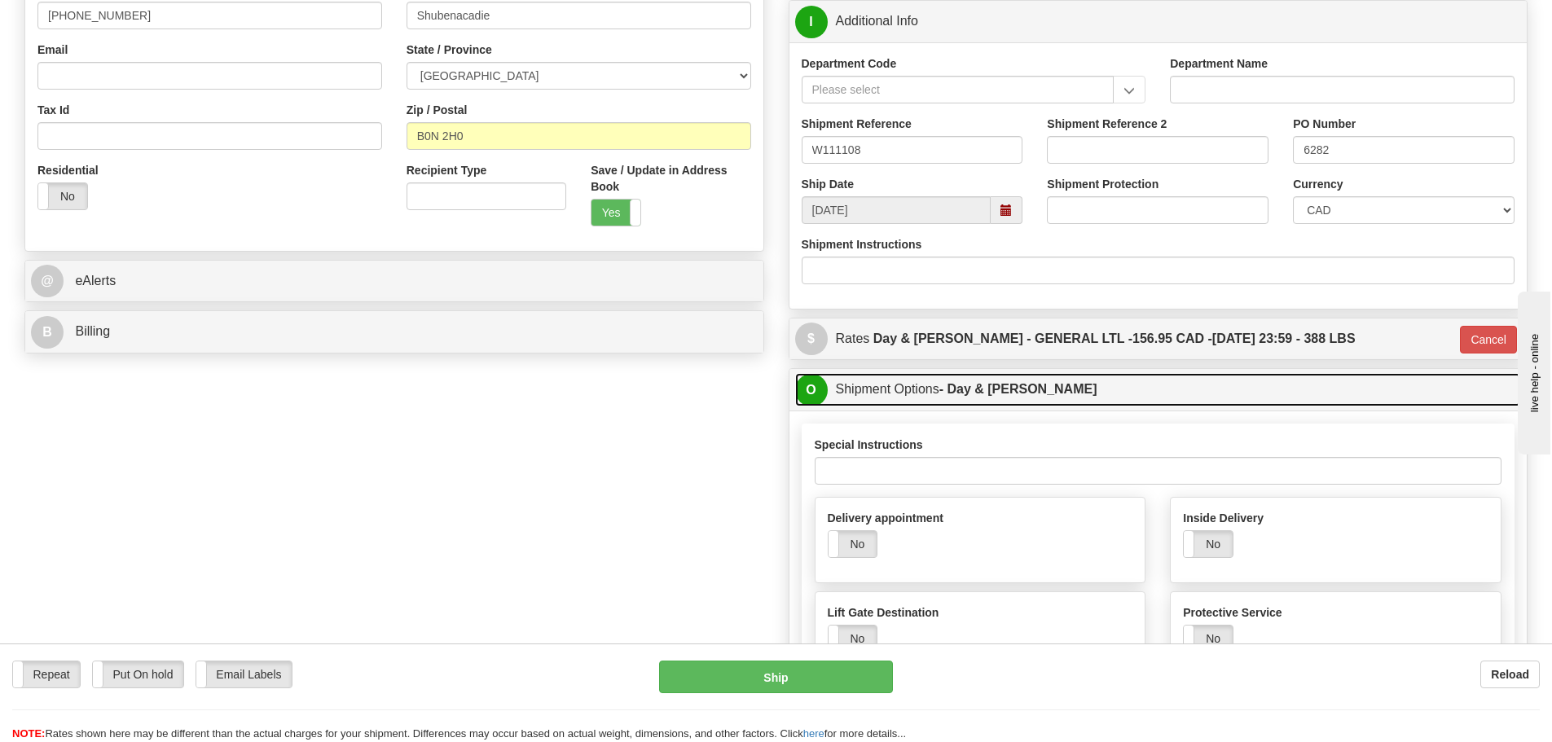
click at [903, 373] on link "O Shipment Options - Day & Ross" at bounding box center [1158, 389] width 727 height 33
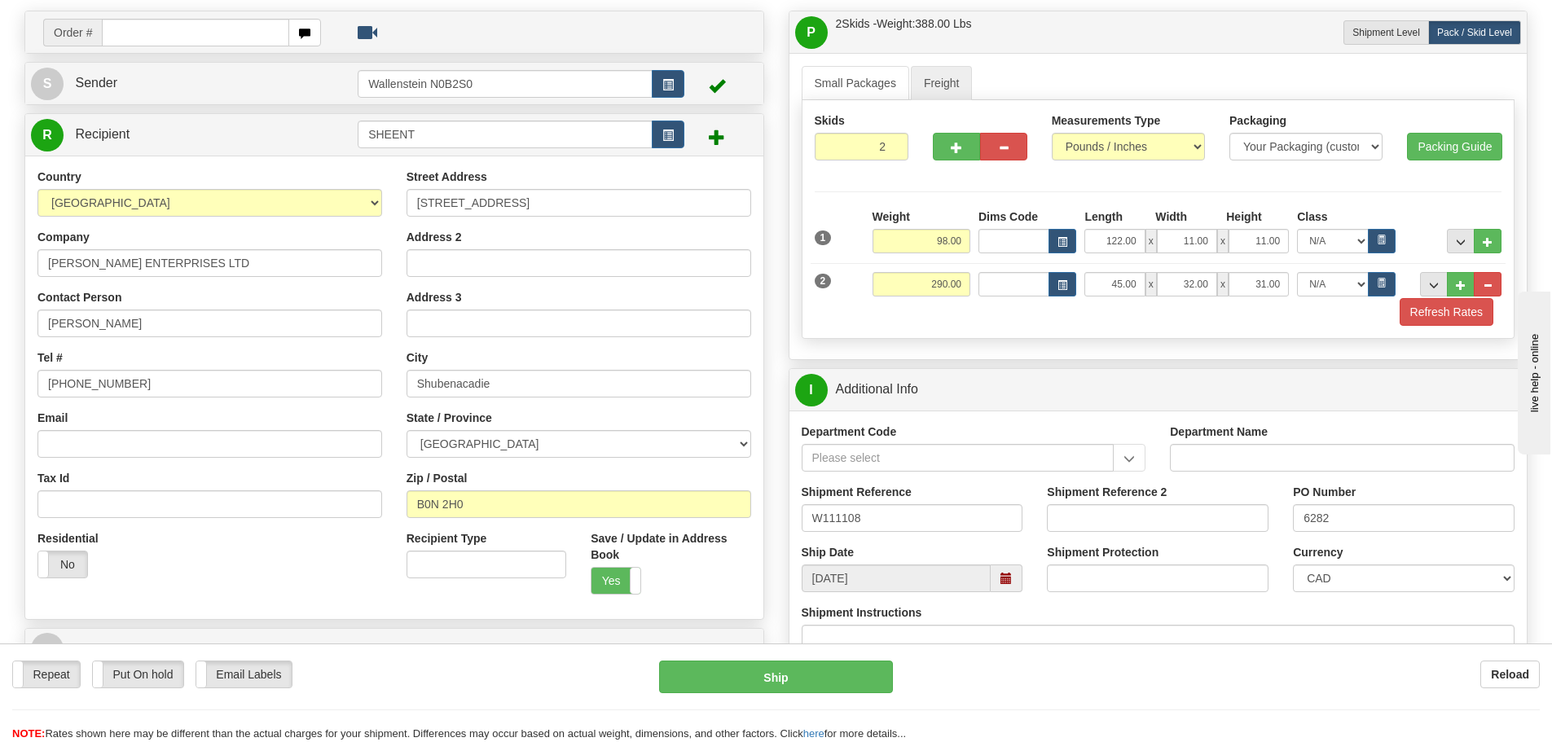
scroll to position [81, 0]
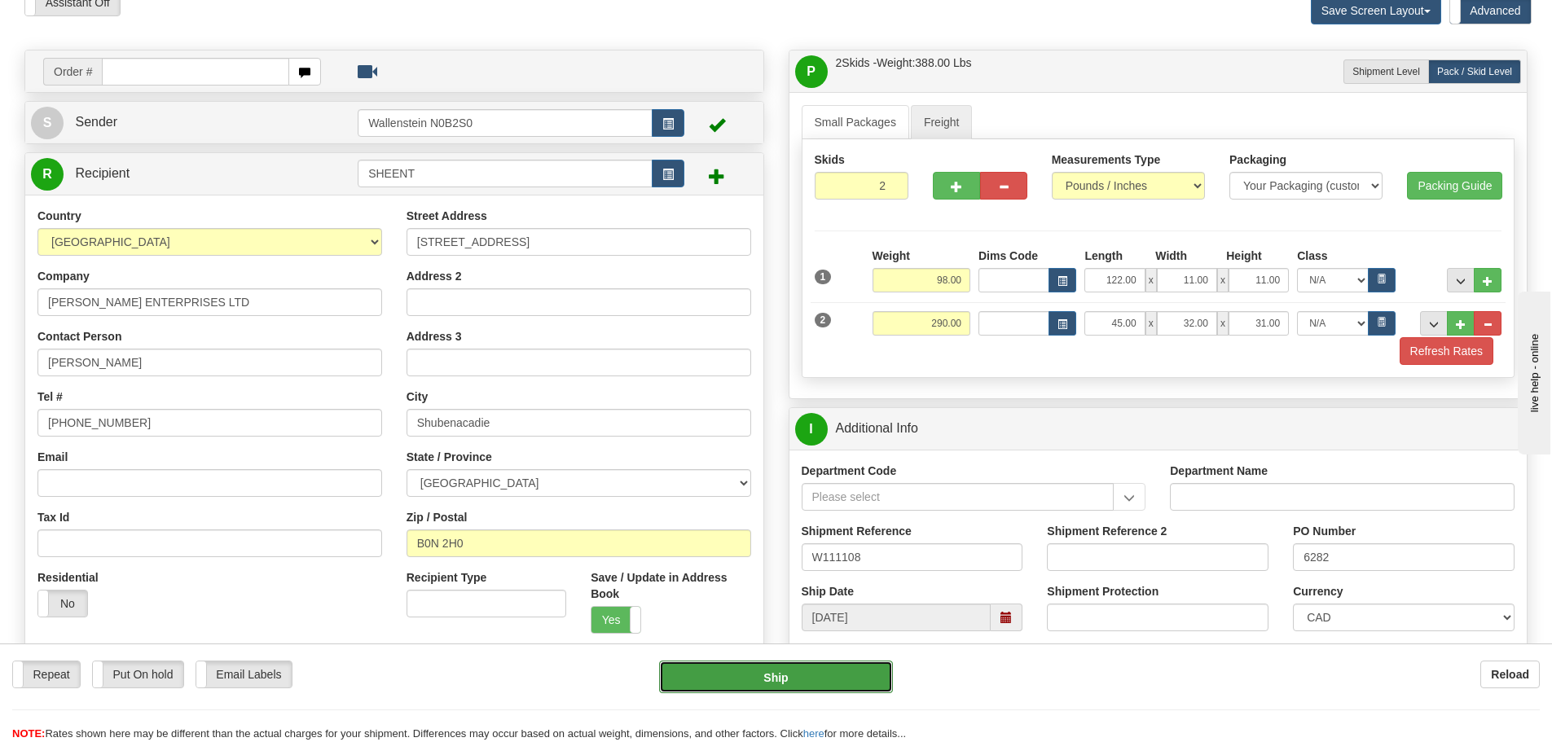
click at [721, 679] on button "Ship" at bounding box center [776, 677] width 234 height 33
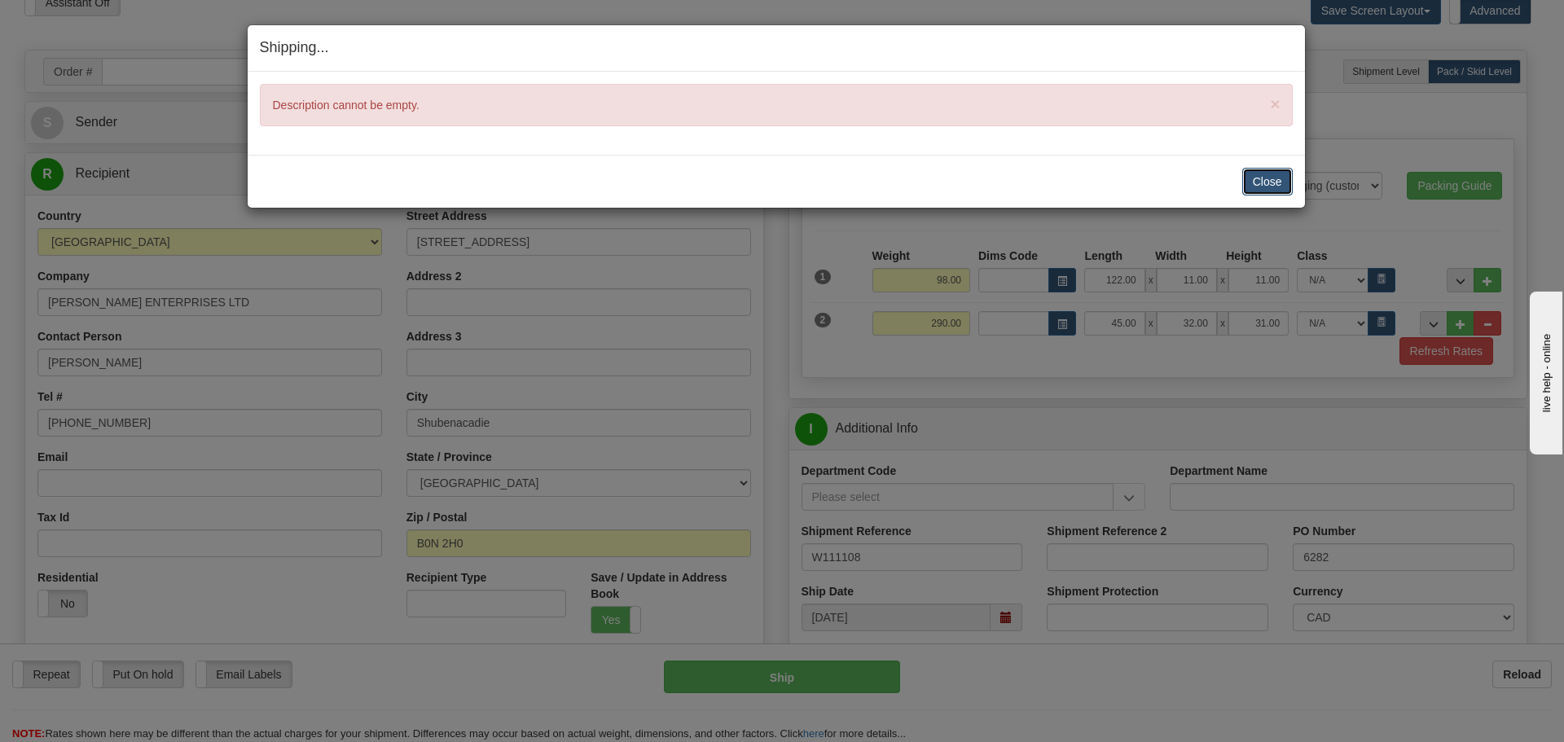
click at [1264, 181] on button "Close" at bounding box center [1267, 182] width 51 height 28
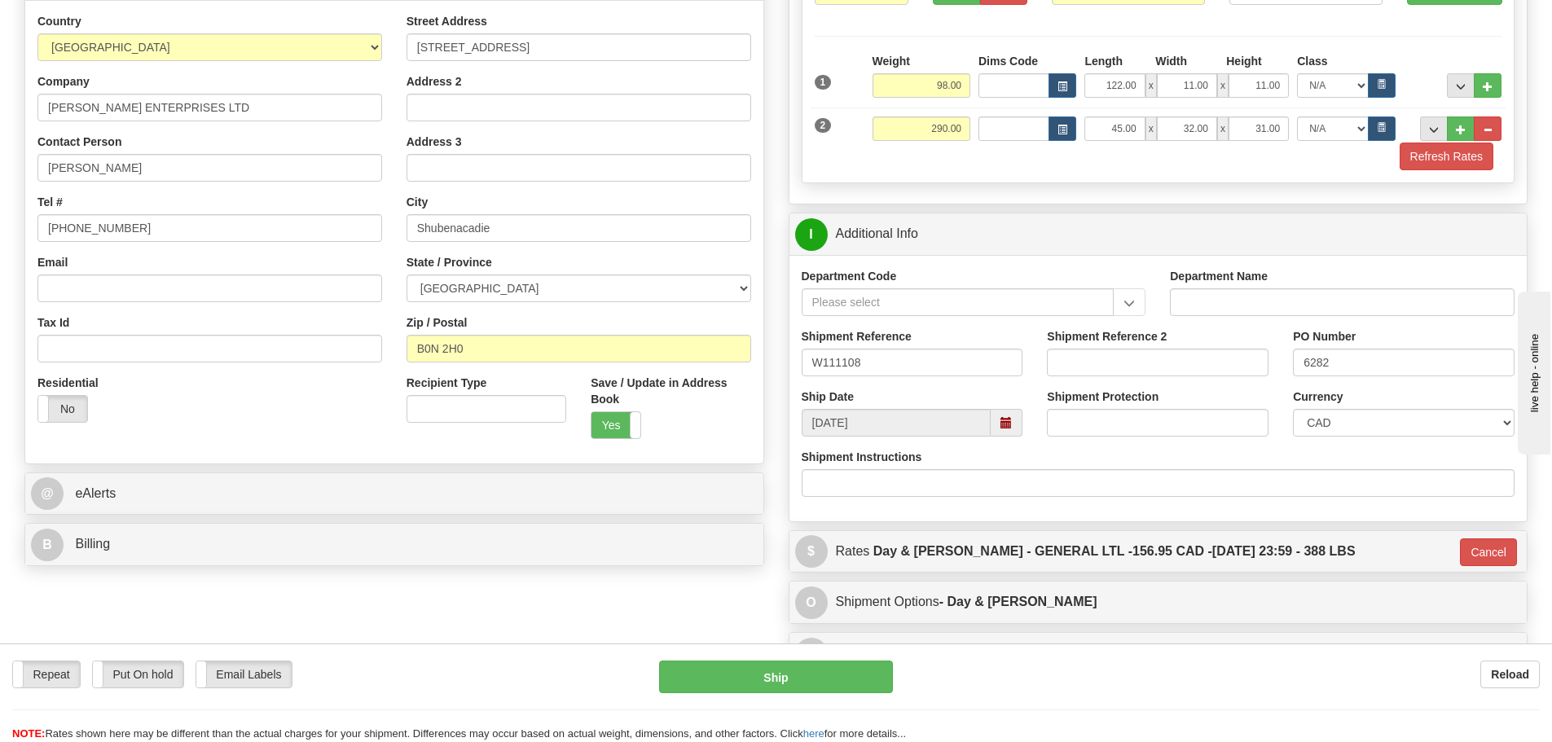
scroll to position [326, 0]
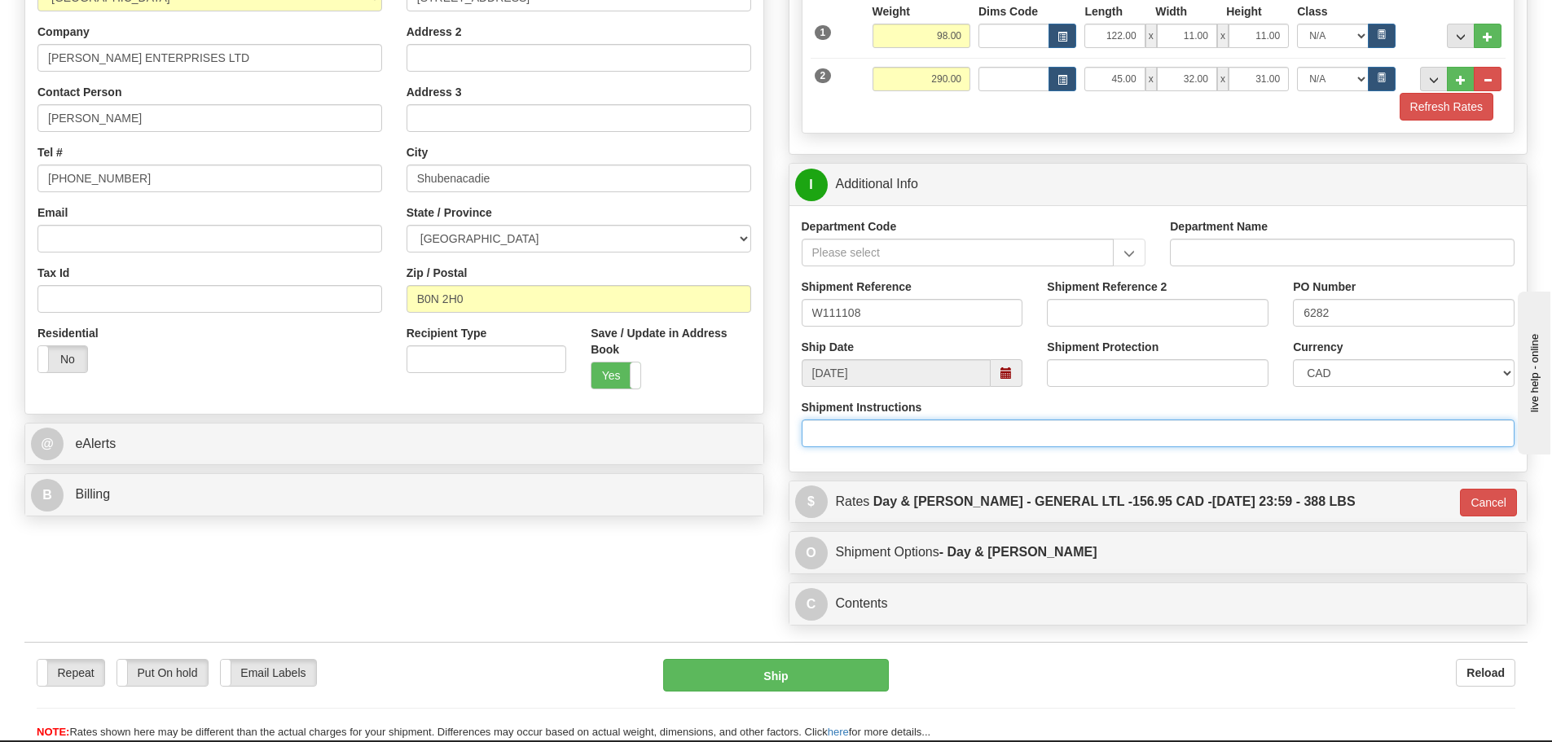
click at [958, 436] on input "Shipment Instructions" at bounding box center [1159, 434] width 714 height 28
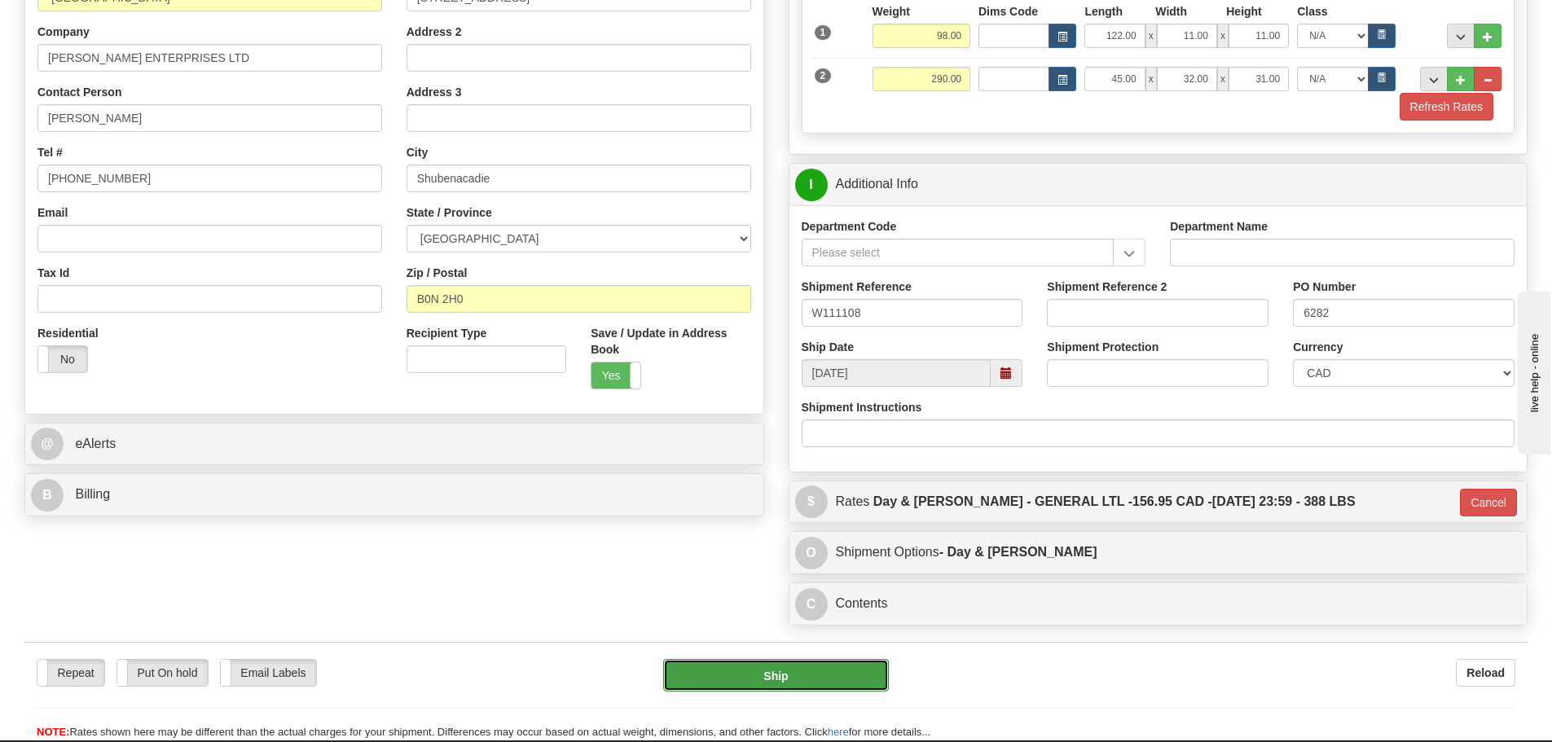
click at [843, 680] on button "Ship" at bounding box center [776, 675] width 226 height 33
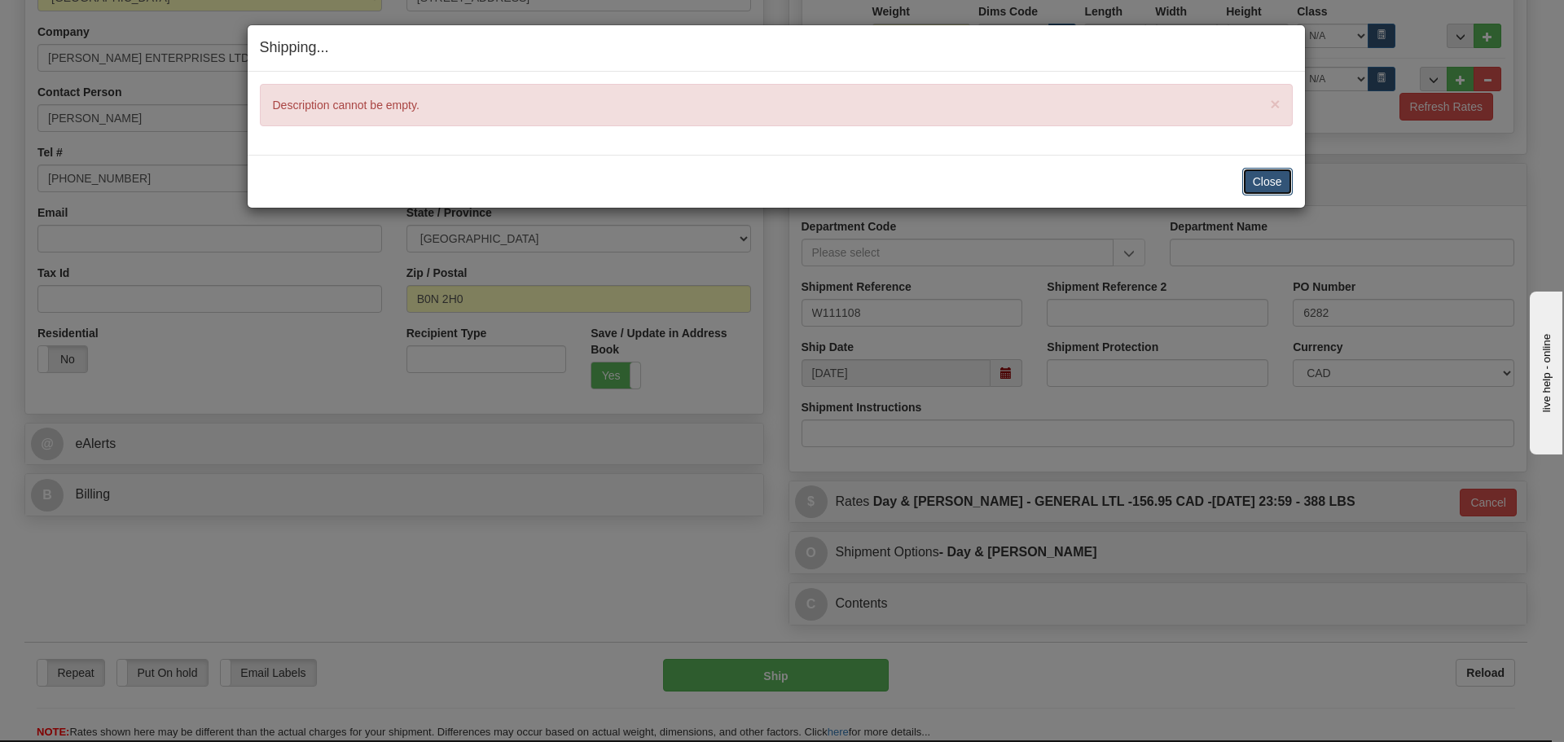
click at [1277, 178] on button "Close" at bounding box center [1267, 182] width 51 height 28
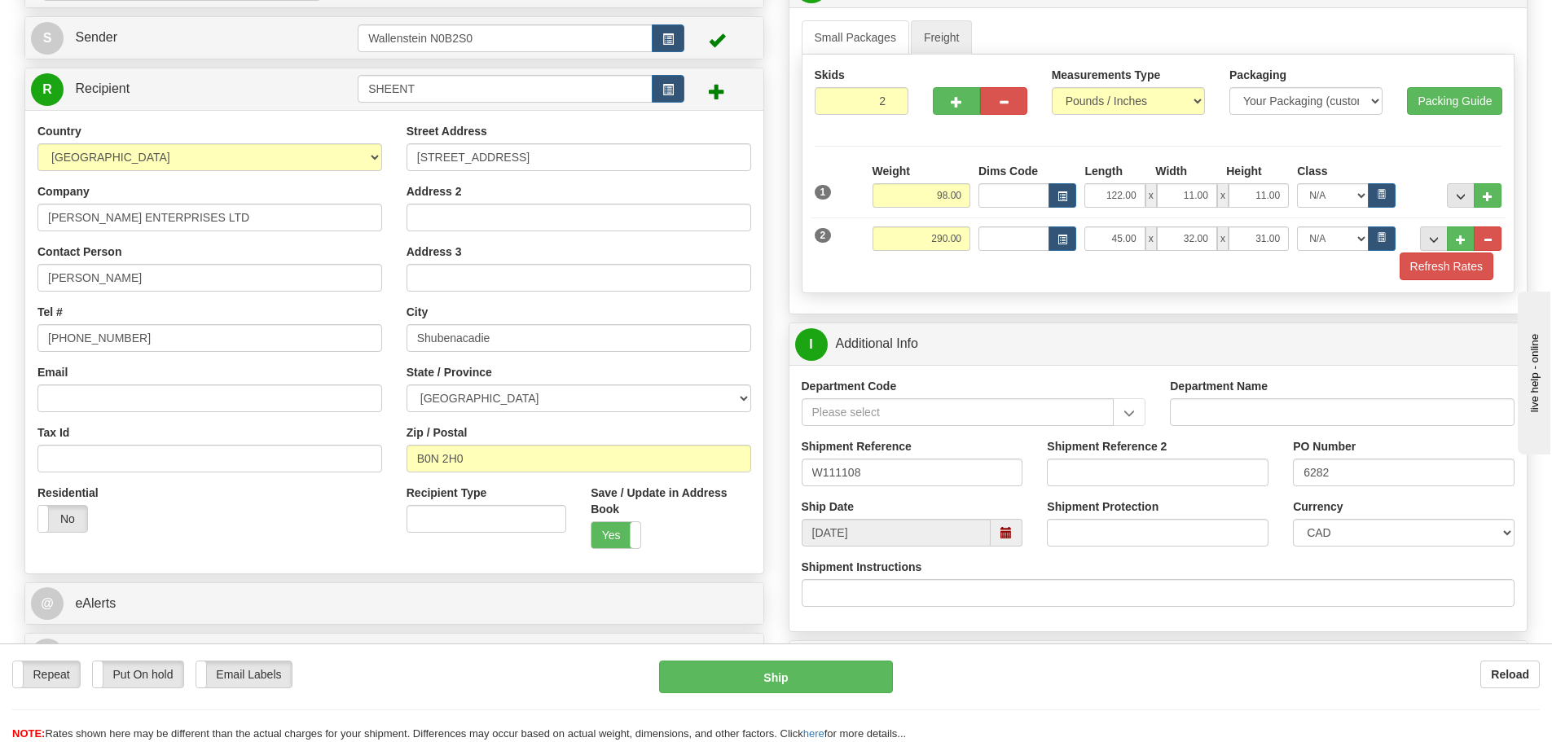
scroll to position [163, 0]
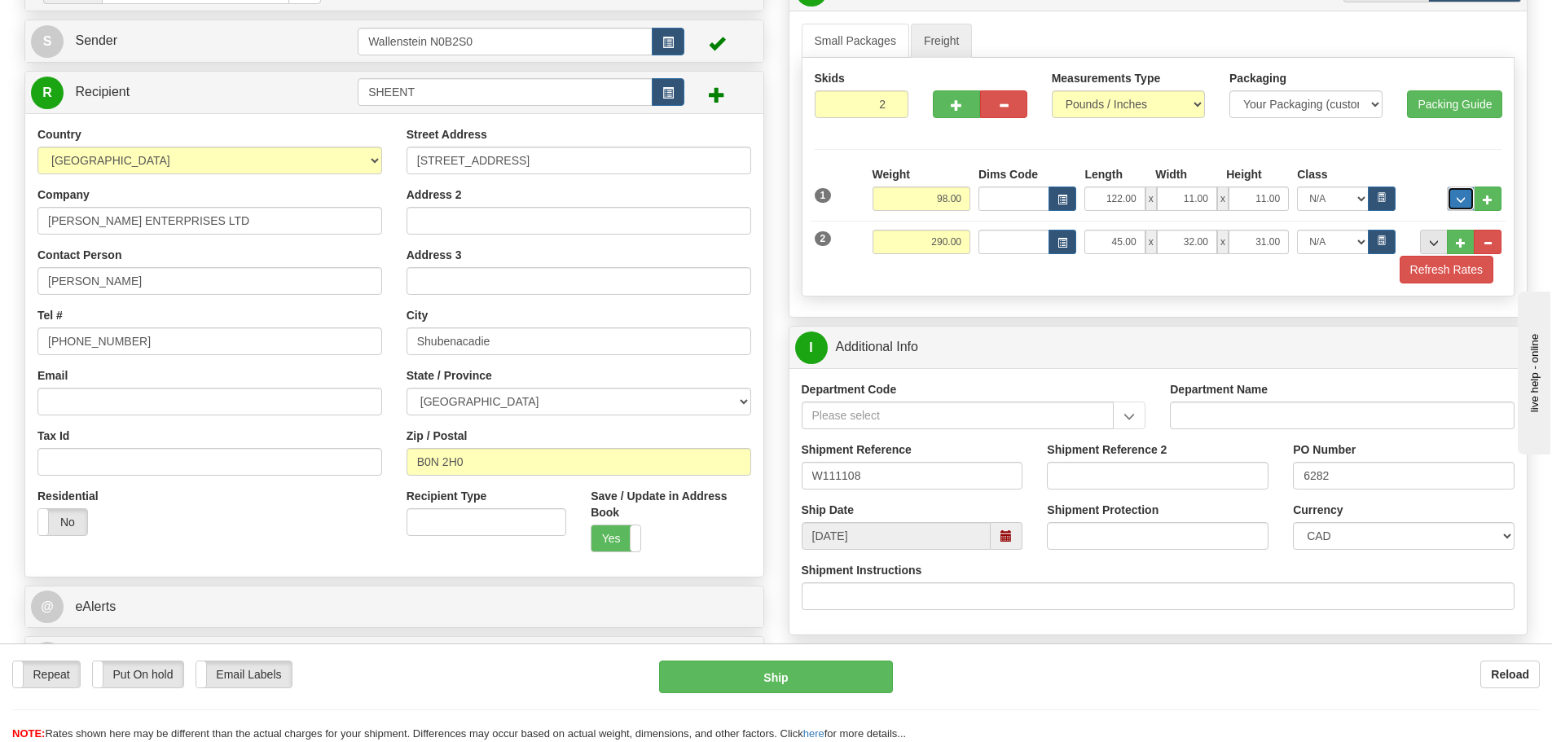
click at [1456, 205] on button "..." at bounding box center [1461, 199] width 28 height 24
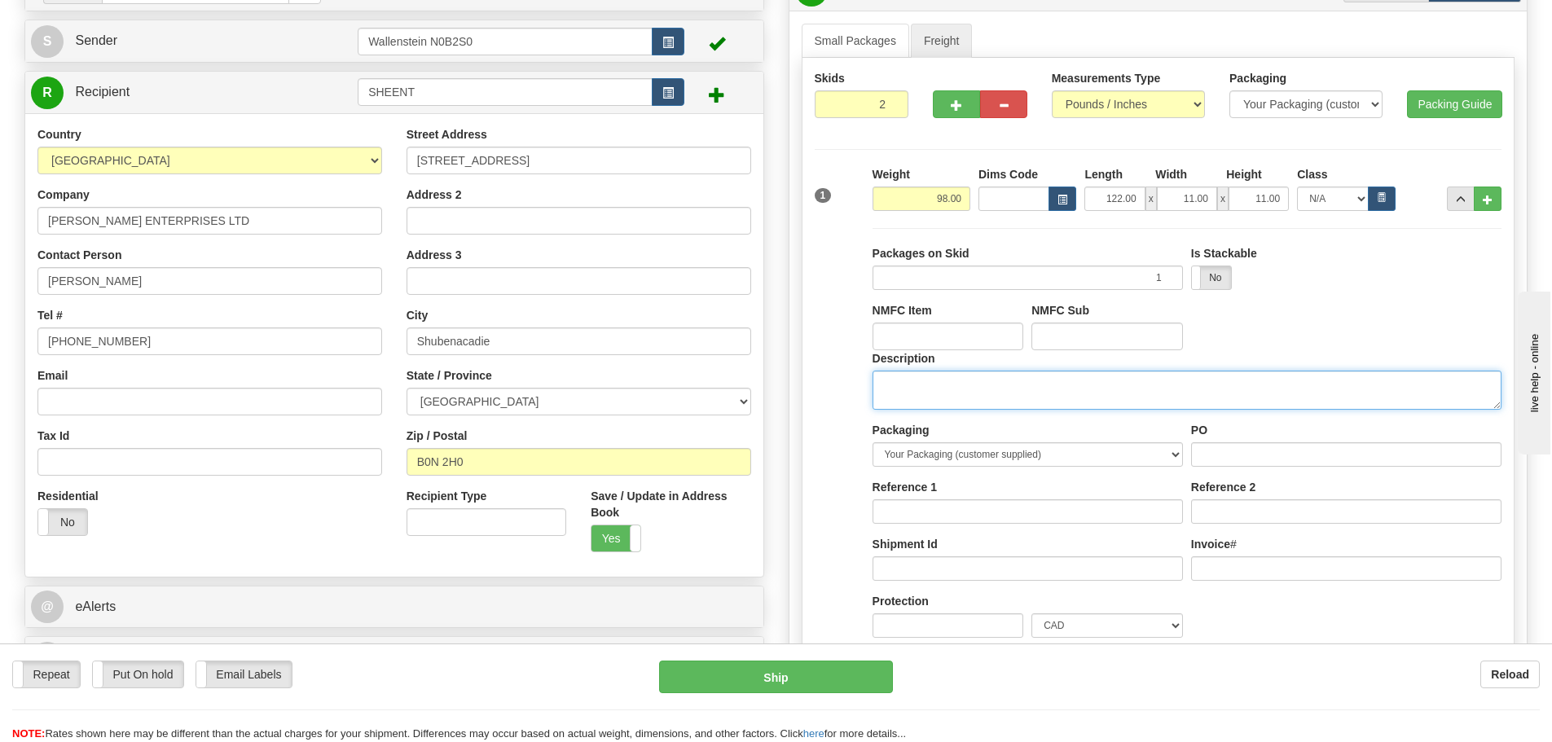
click at [958, 376] on textarea "Description" at bounding box center [1187, 390] width 629 height 39
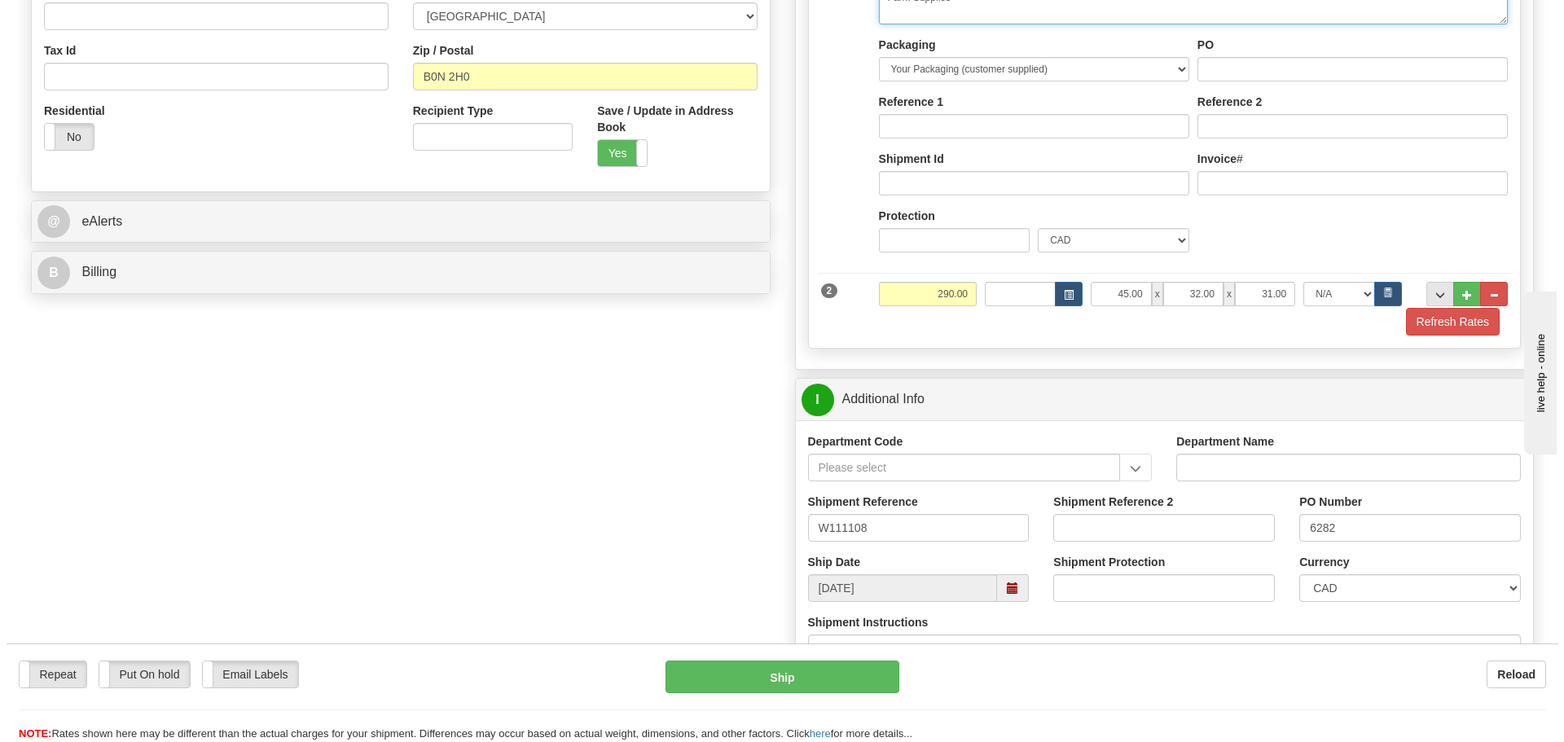
scroll to position [570, 0]
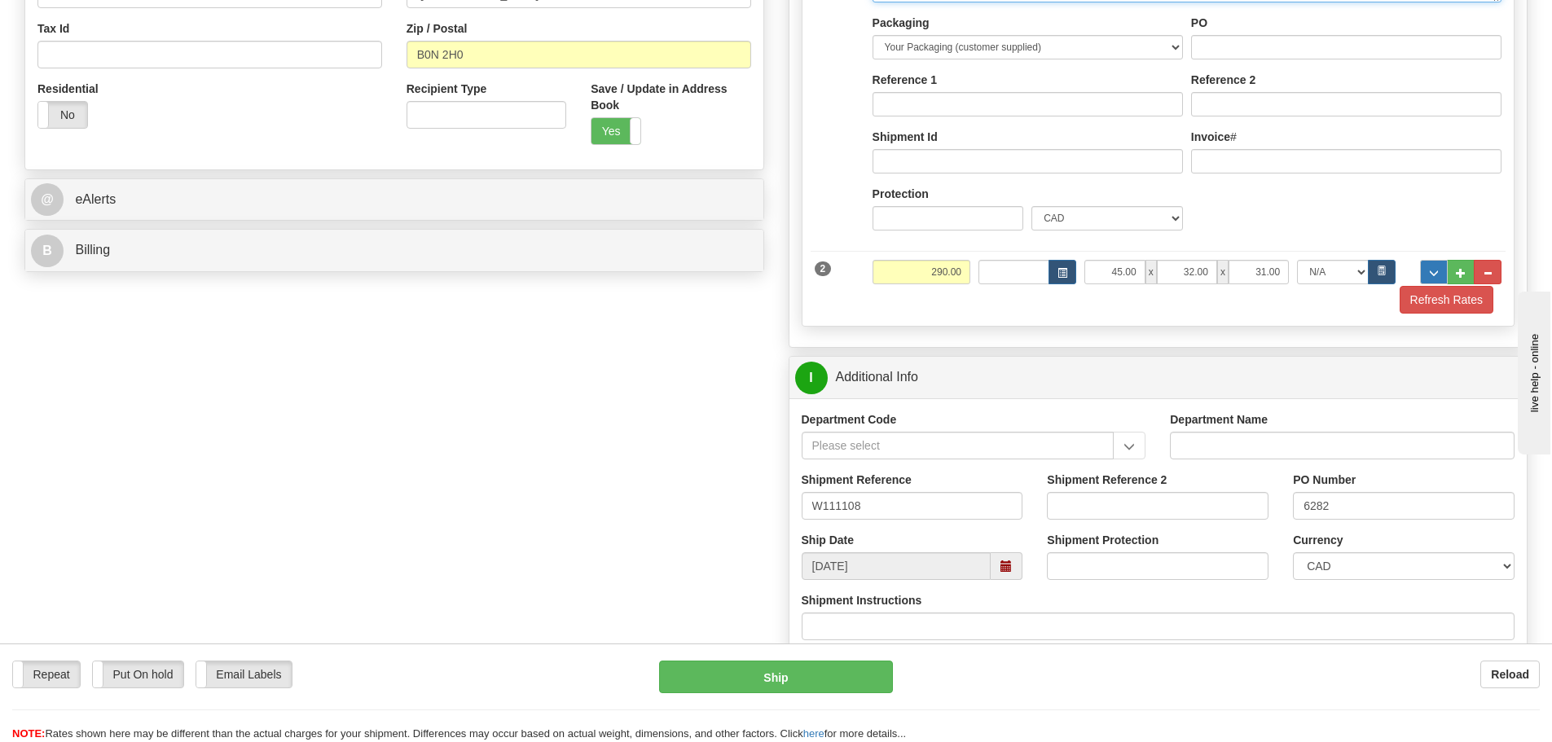
type textarea "Farm Supplies"
click at [1429, 271] on span "..." at bounding box center [1434, 273] width 10 height 9
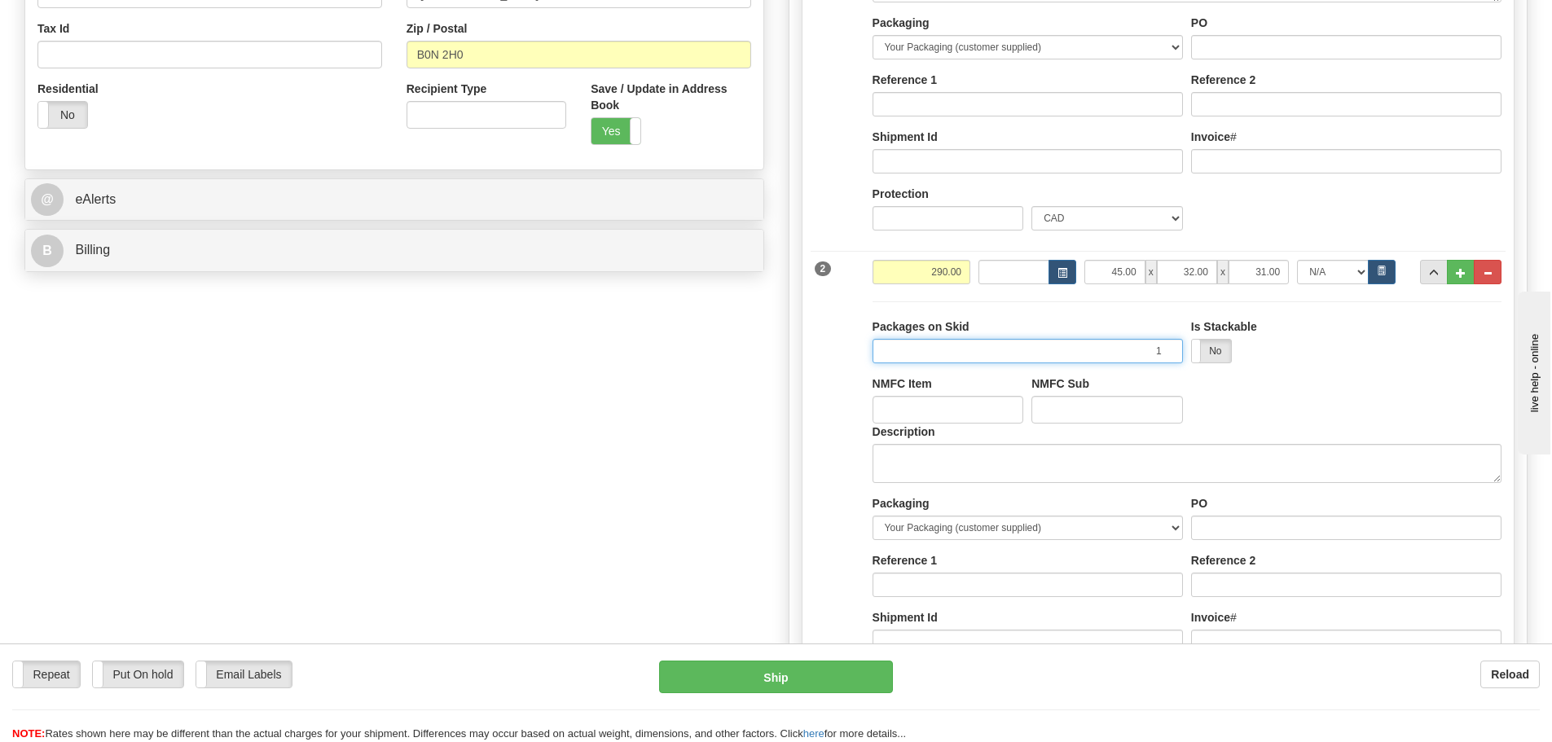
click at [1022, 349] on input "1" at bounding box center [1028, 351] width 310 height 24
click at [977, 459] on textarea "Description" at bounding box center [1187, 463] width 629 height 39
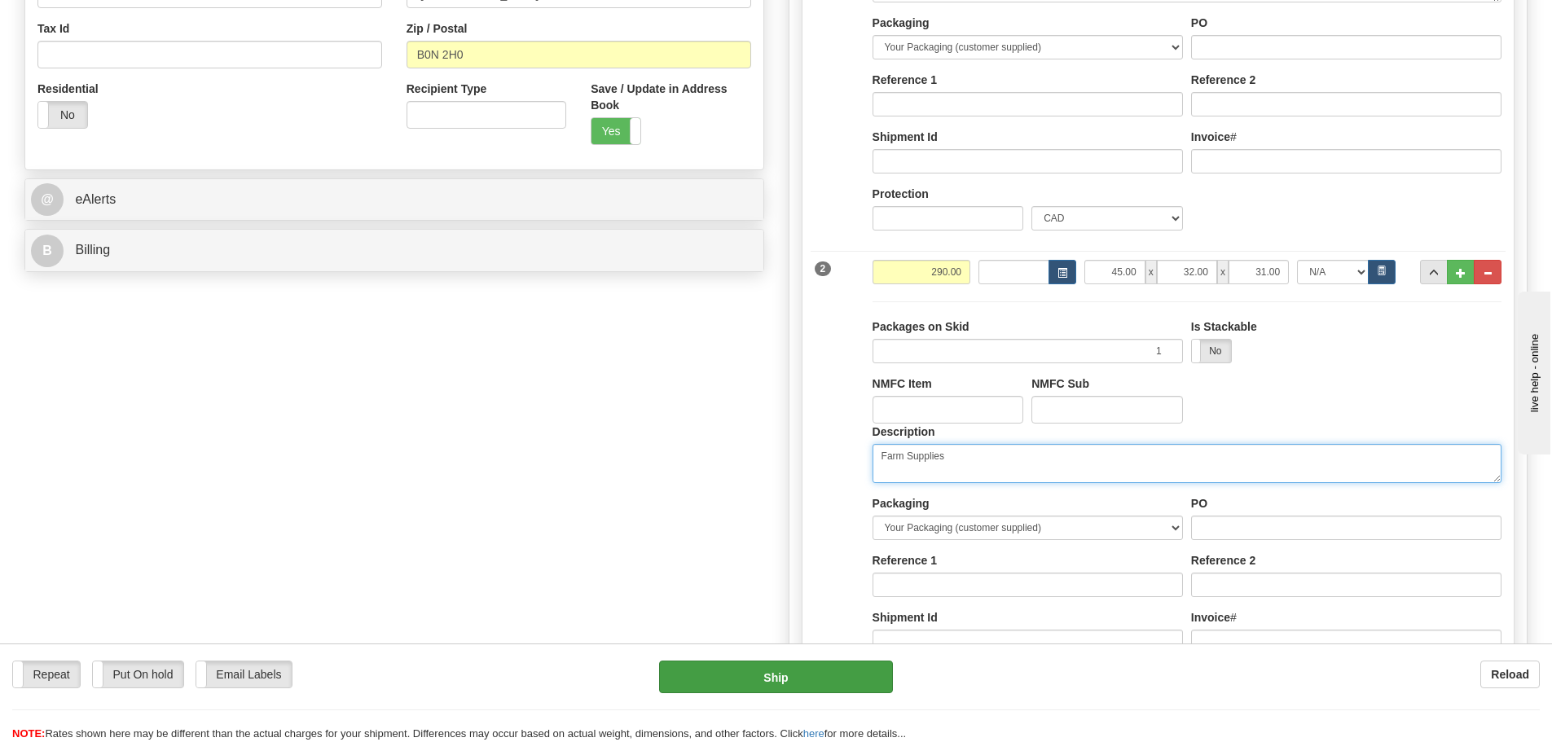
type textarea "Farm Supplies"
click at [811, 664] on button "Ship" at bounding box center [776, 677] width 234 height 33
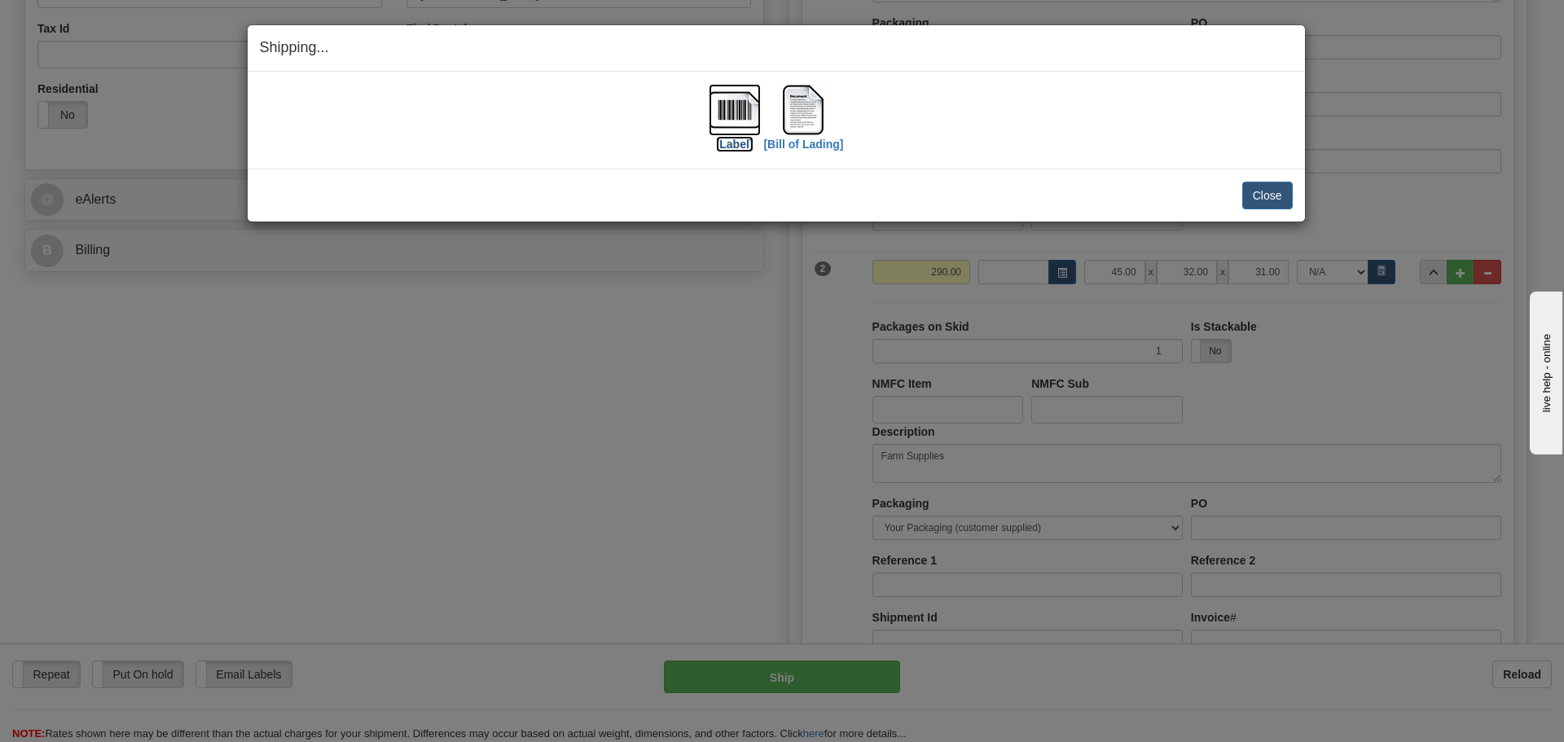
click at [731, 113] on img at bounding box center [735, 110] width 52 height 52
click at [801, 118] on img at bounding box center [803, 110] width 52 height 52
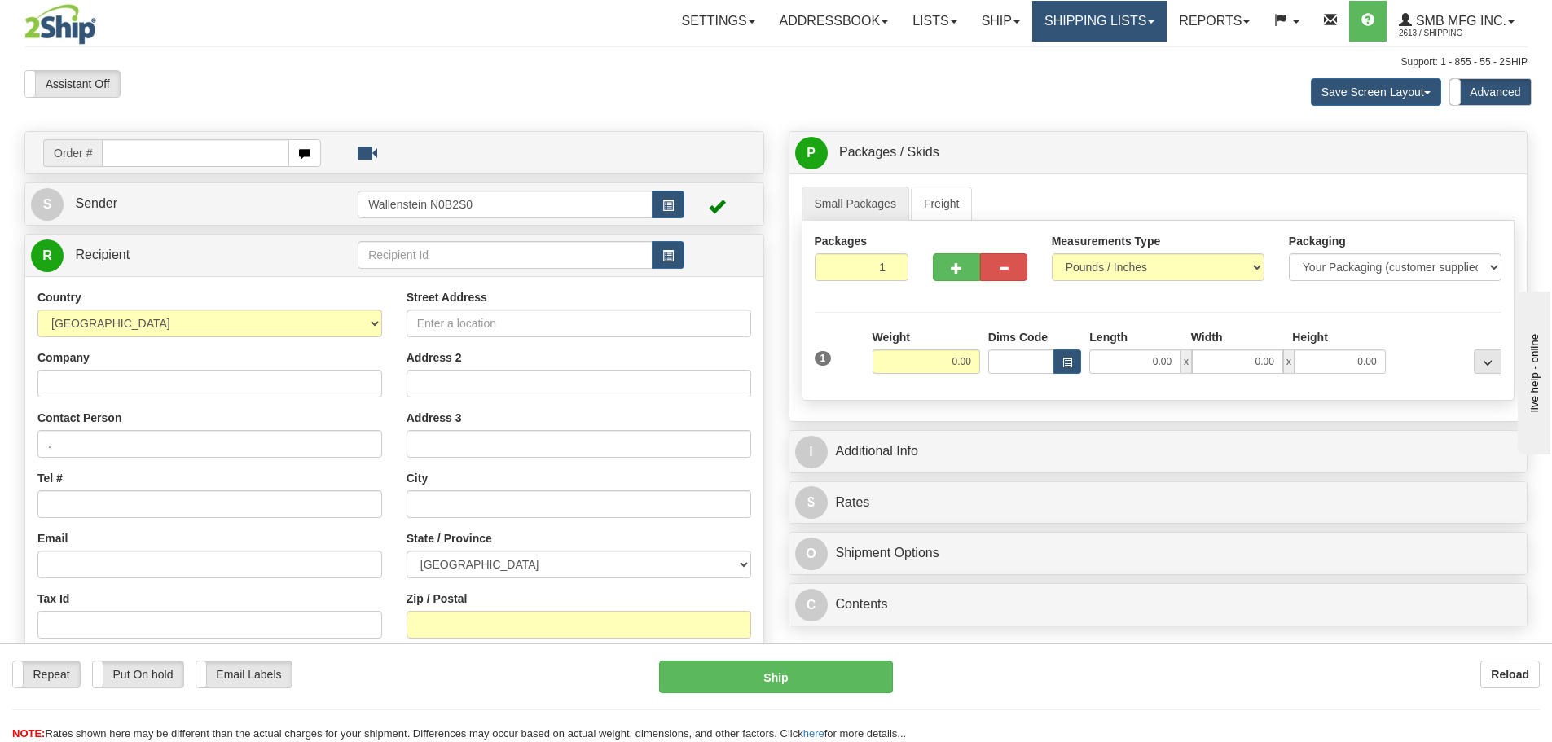
click at [1084, 28] on link "Shipping lists" at bounding box center [1099, 21] width 134 height 41
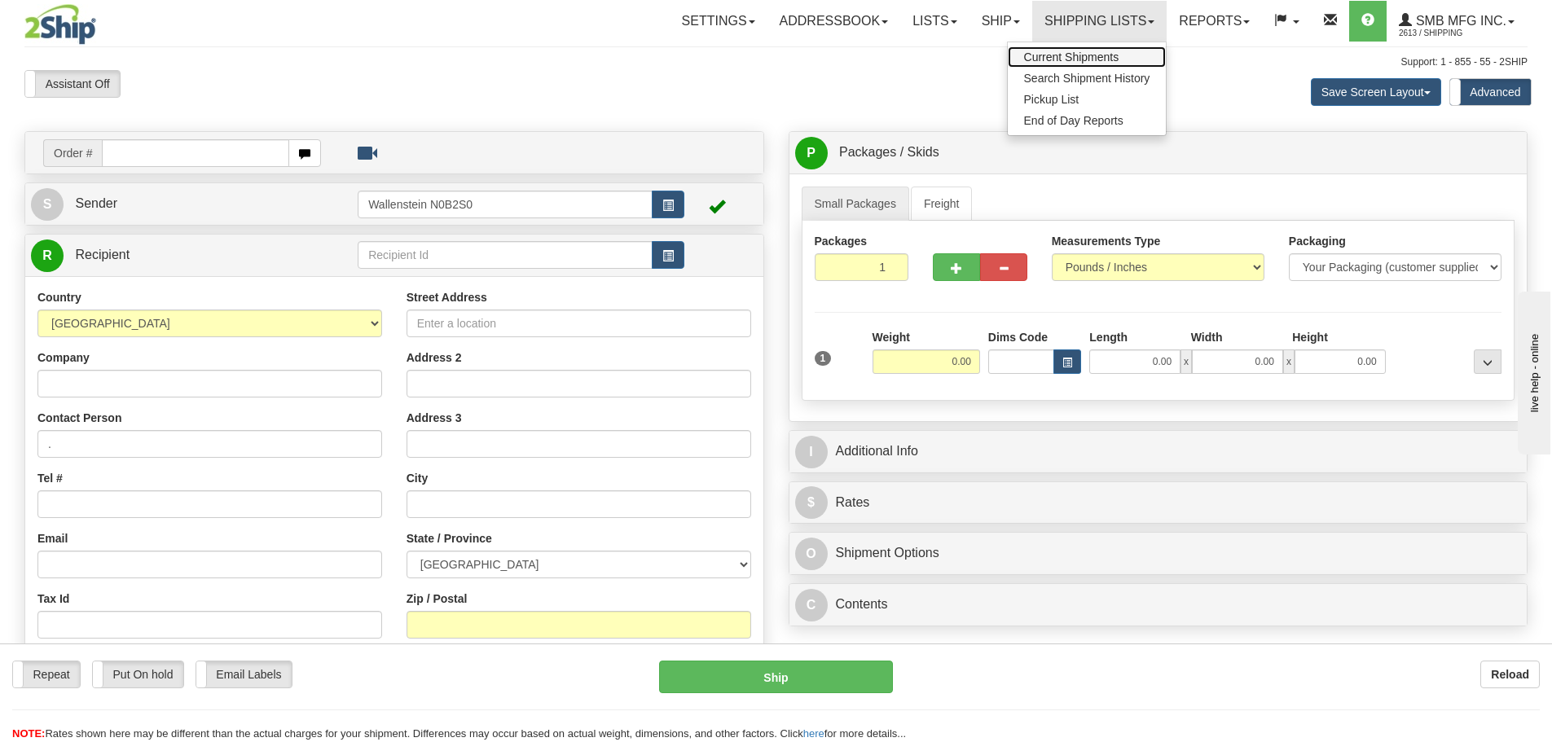
click at [1075, 47] on link "Current Shipments" at bounding box center [1087, 56] width 159 height 21
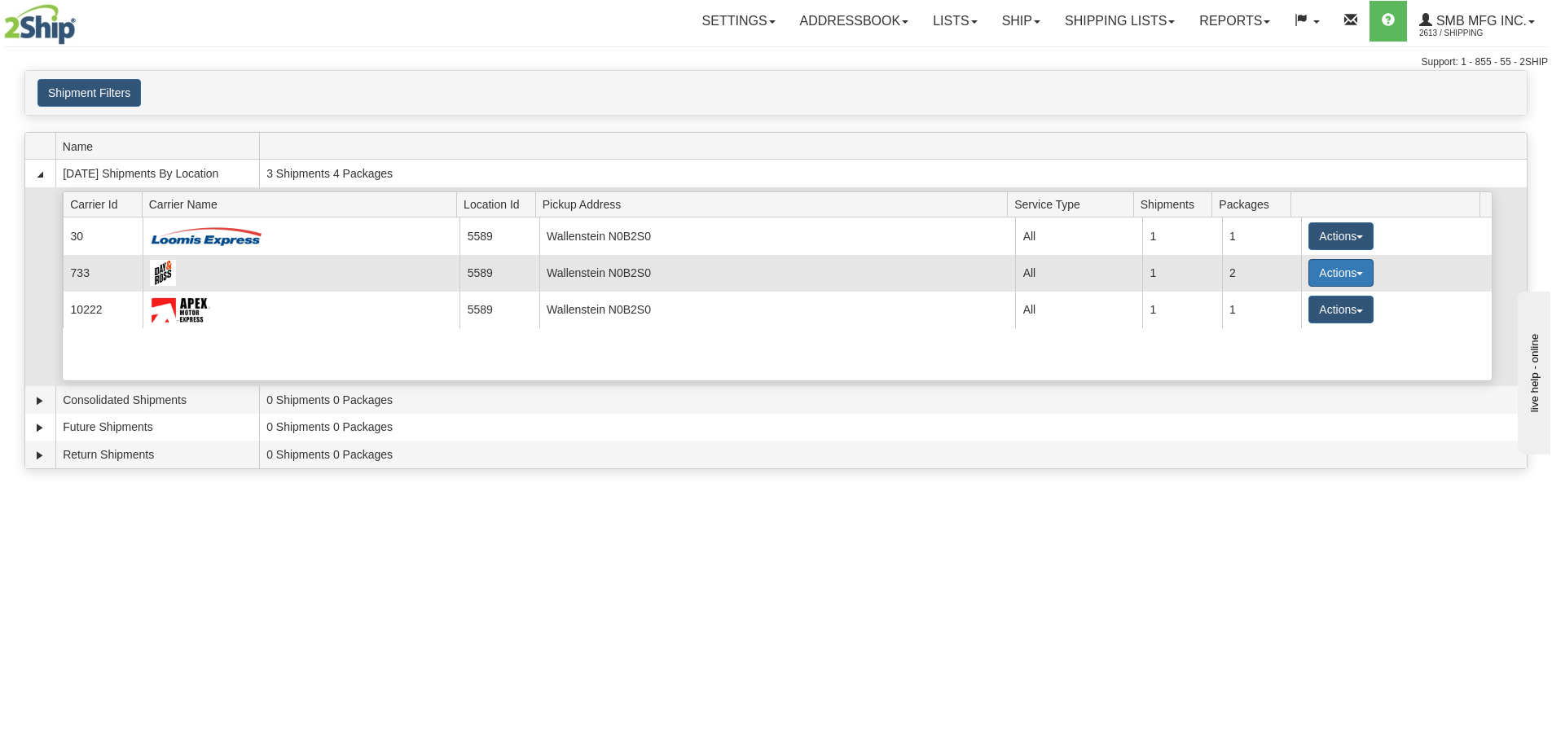
click at [1330, 262] on button "Actions" at bounding box center [1340, 273] width 65 height 28
click at [1308, 303] on link "Details" at bounding box center [1307, 303] width 130 height 21
